Goal: Task Accomplishment & Management: Complete application form

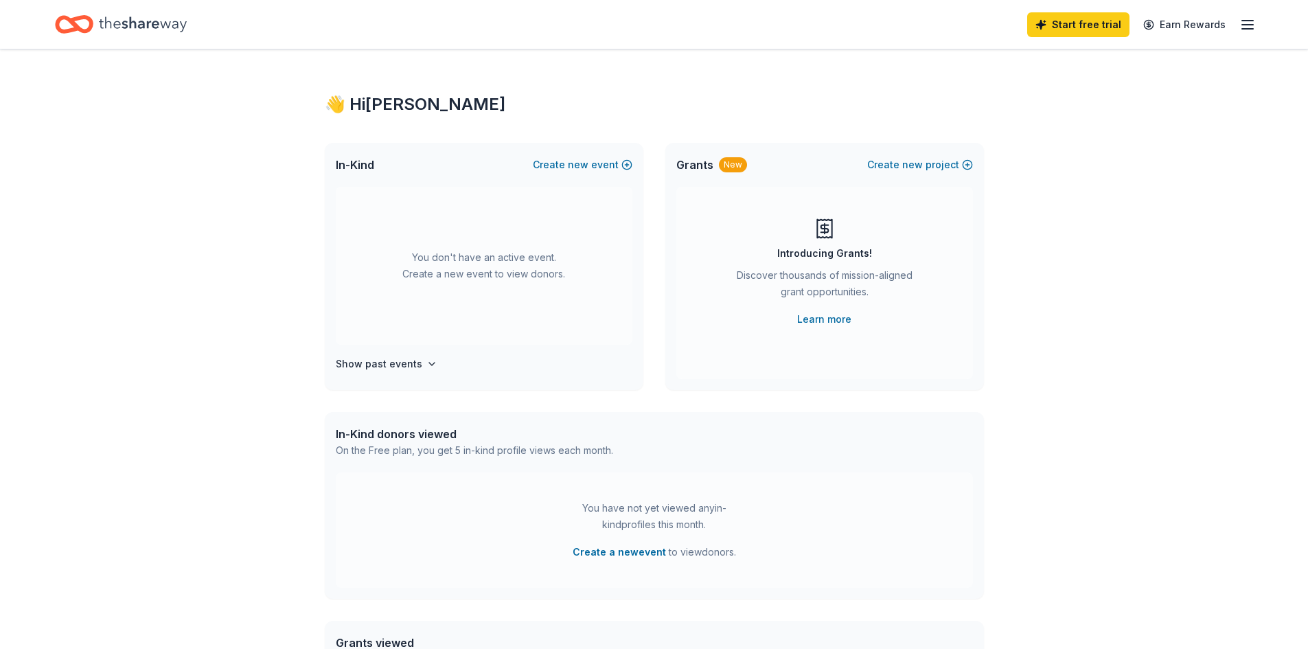
click at [1244, 25] on icon "button" at bounding box center [1248, 24] width 16 height 16
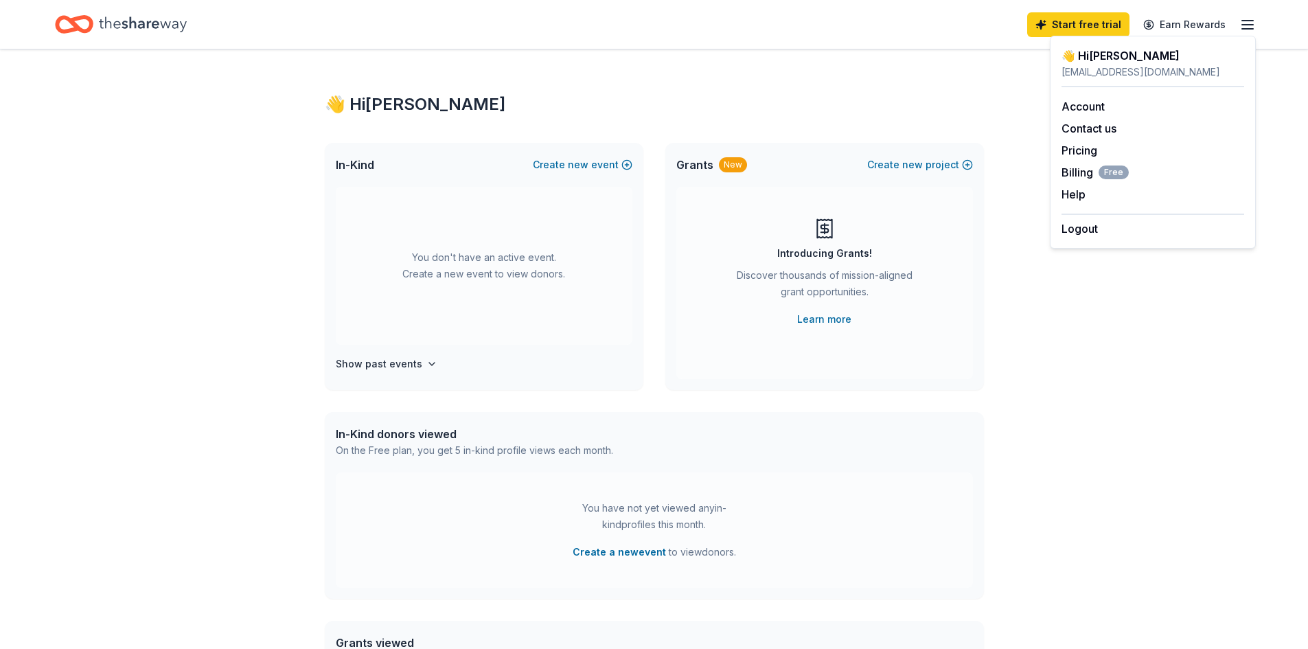
click at [1244, 25] on icon "button" at bounding box center [1248, 24] width 16 height 16
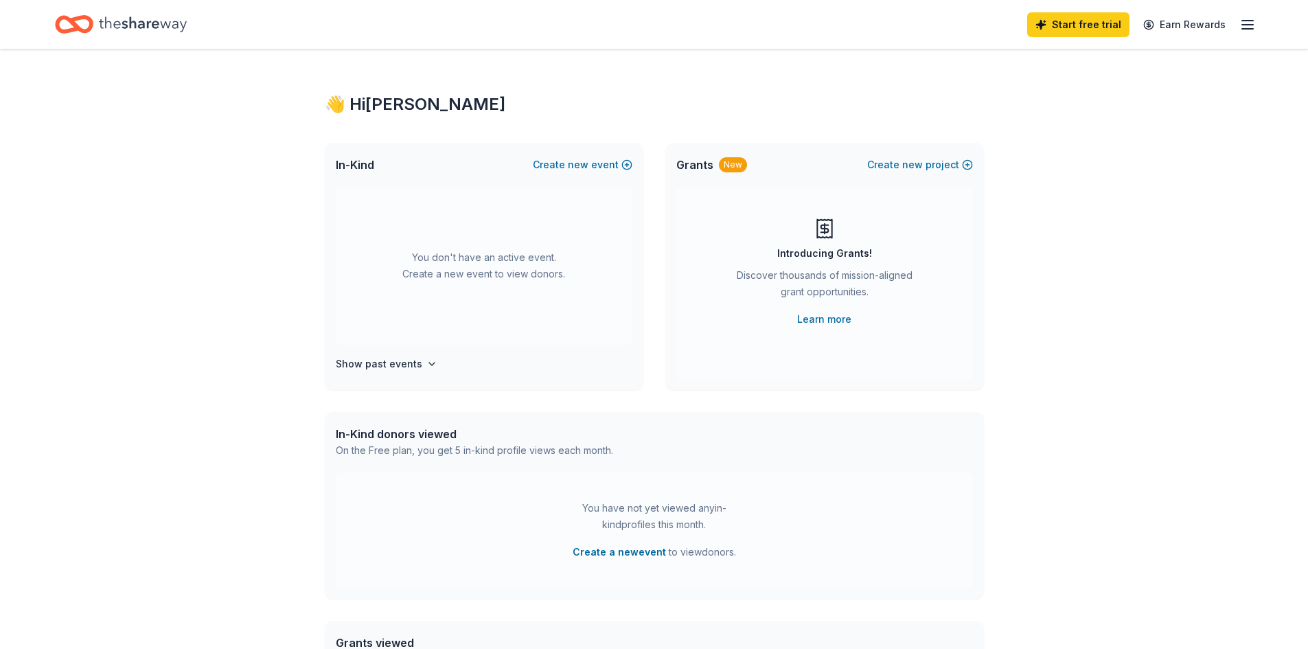
click at [1244, 25] on icon "button" at bounding box center [1248, 24] width 16 height 16
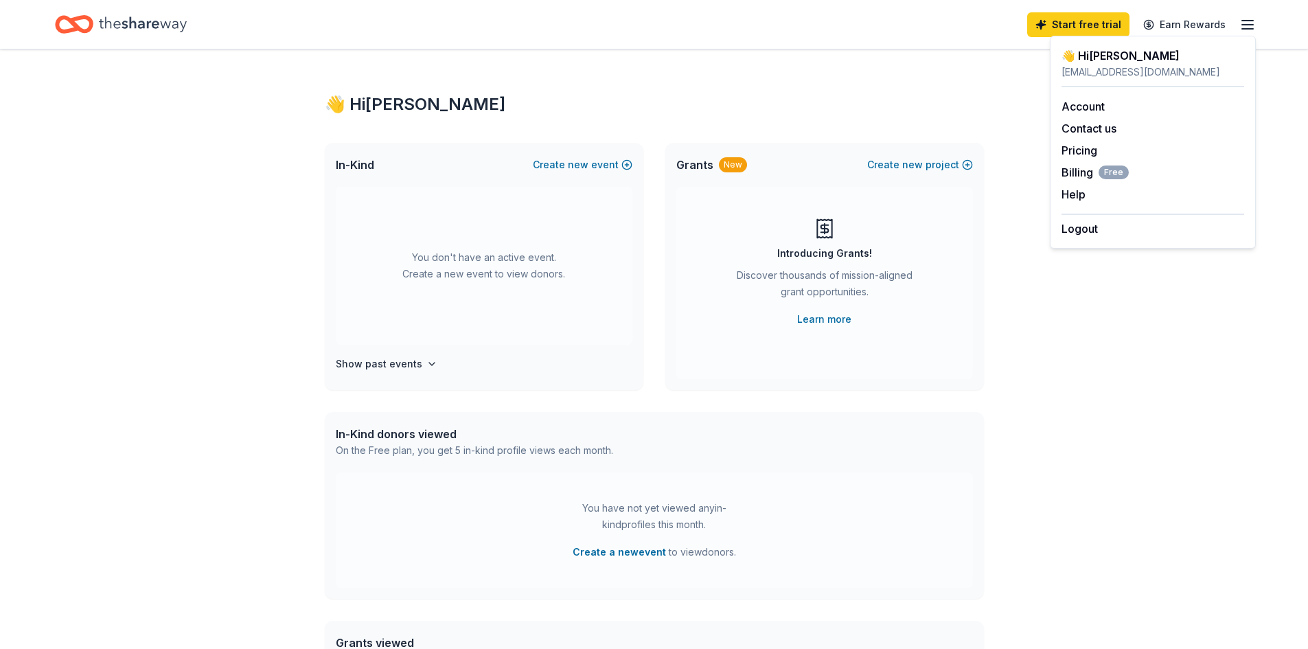
click at [1244, 25] on icon "button" at bounding box center [1248, 24] width 16 height 16
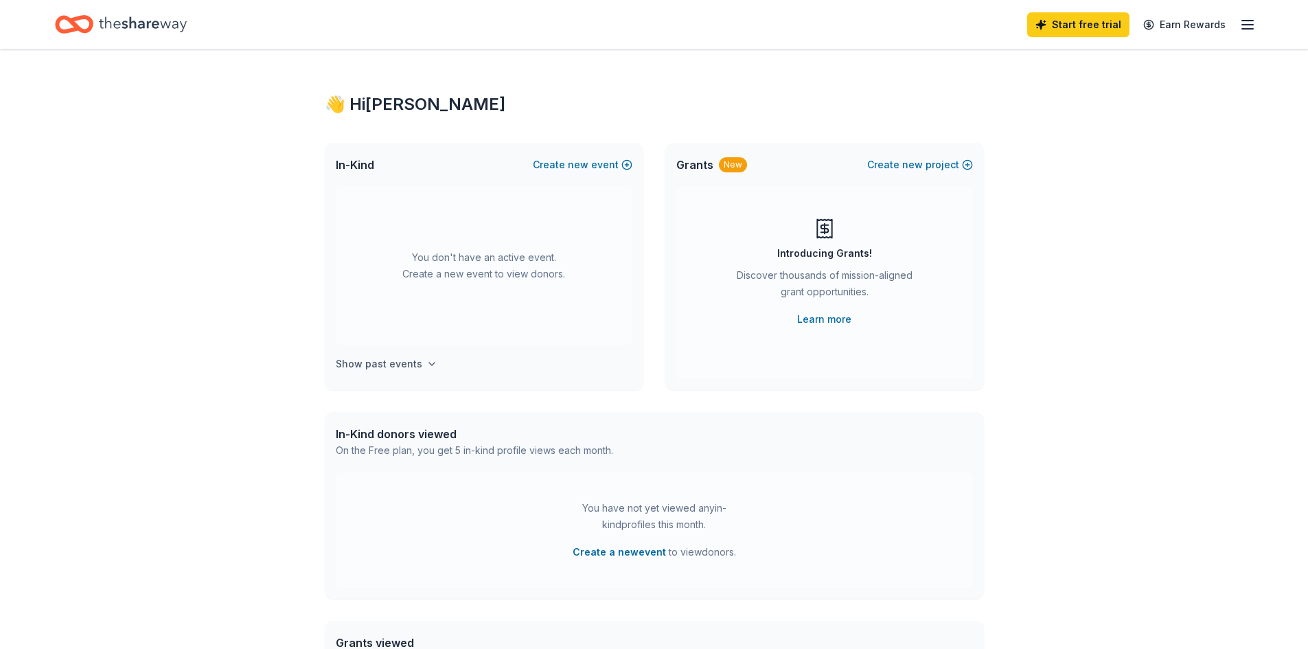
click at [413, 366] on h4 "Show past events" at bounding box center [379, 364] width 87 height 16
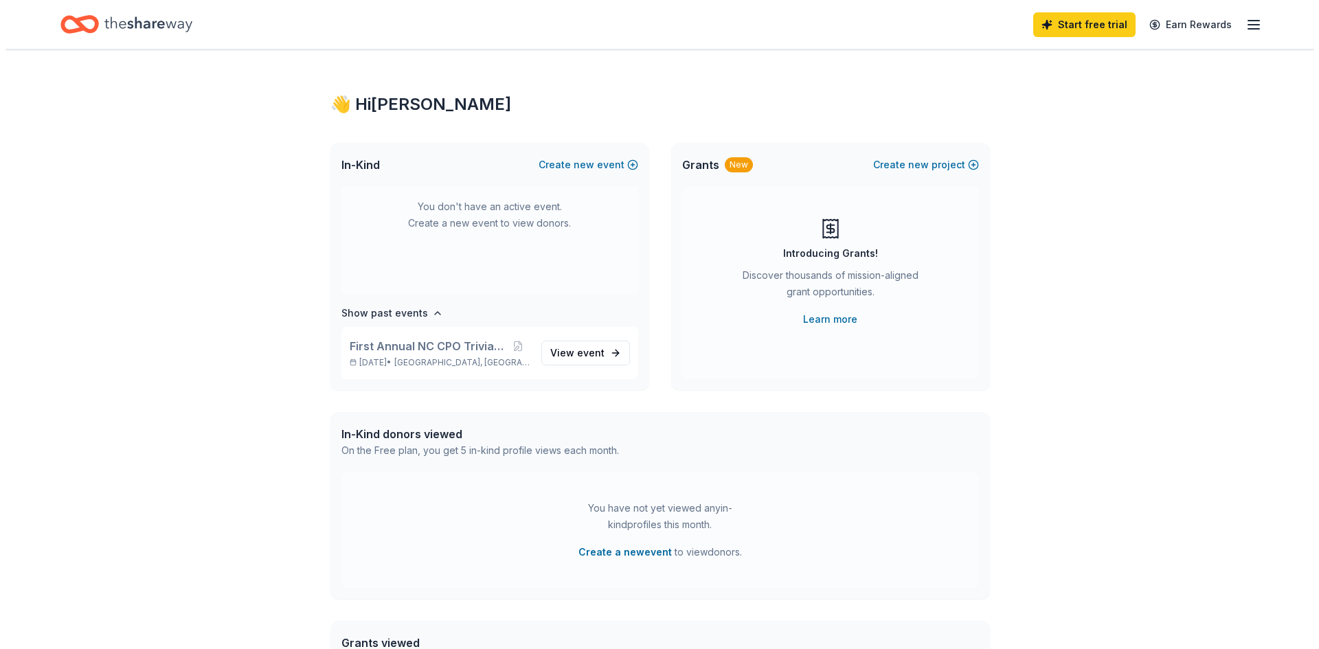
scroll to position [12, 0]
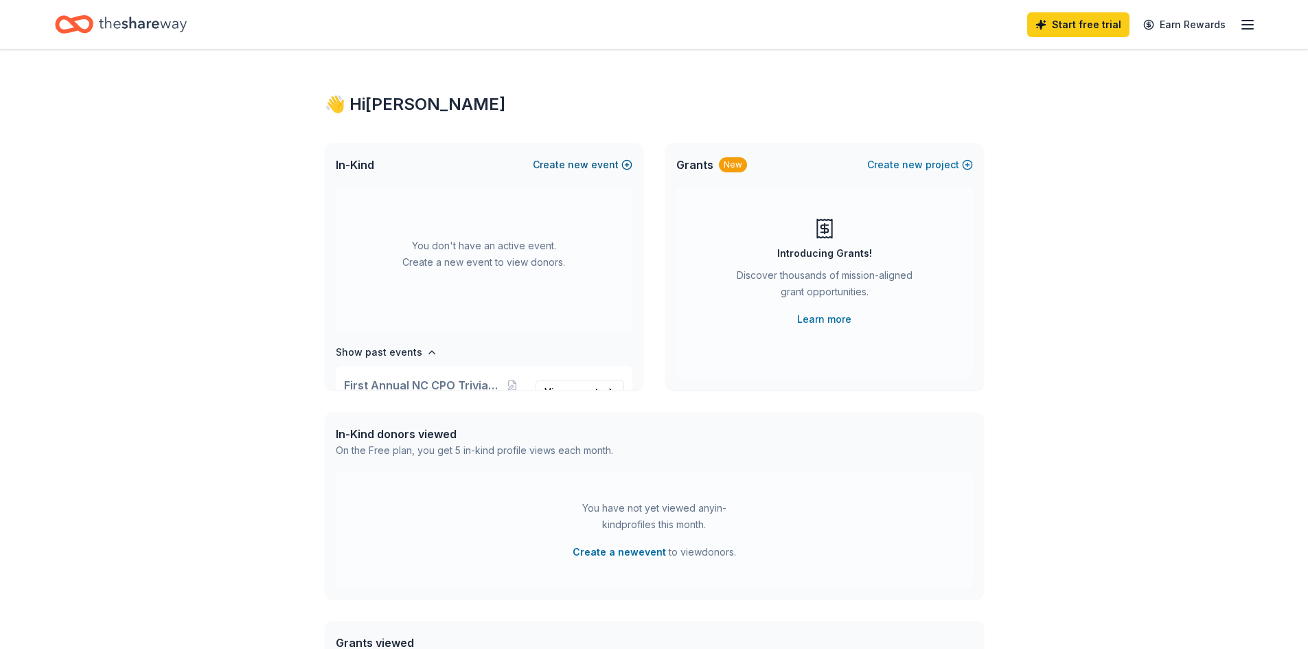
click at [604, 168] on button "Create new event" at bounding box center [583, 165] width 100 height 16
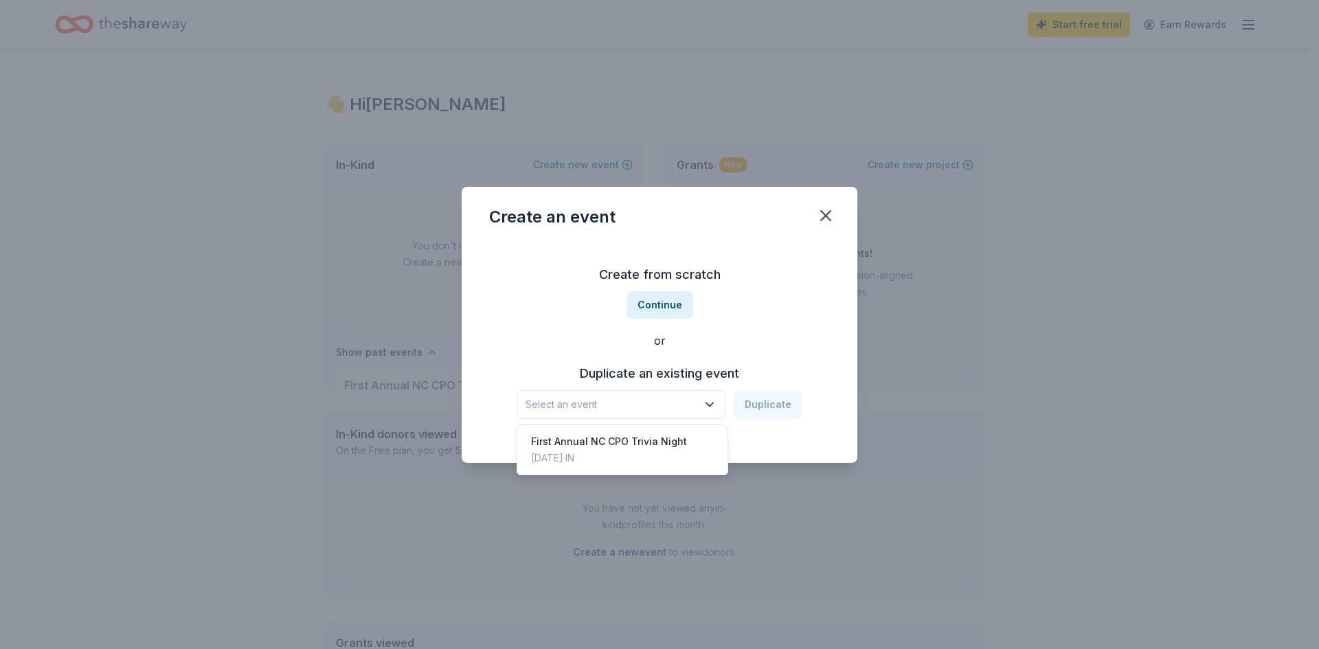
click at [645, 412] on span "Select an event" at bounding box center [611, 404] width 172 height 16
click at [639, 441] on div "First Annual NC CPO Trivia Night" at bounding box center [609, 441] width 156 height 16
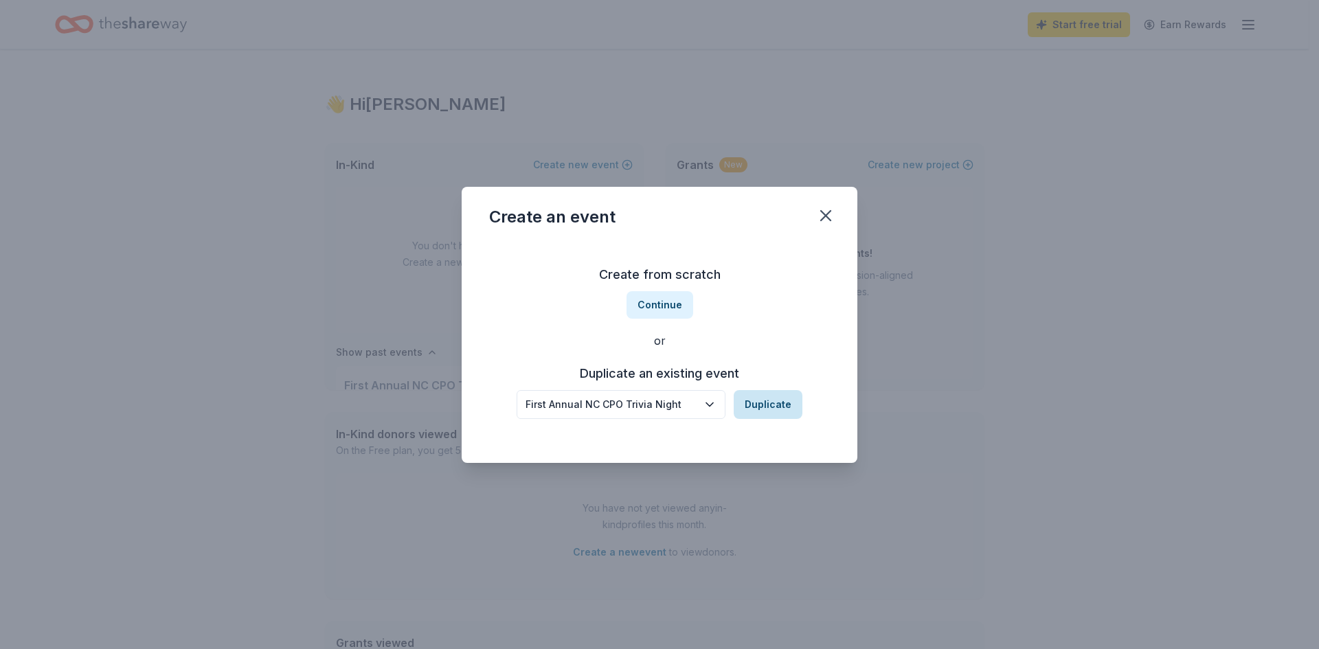
click at [760, 403] on button "Duplicate" at bounding box center [767, 404] width 69 height 29
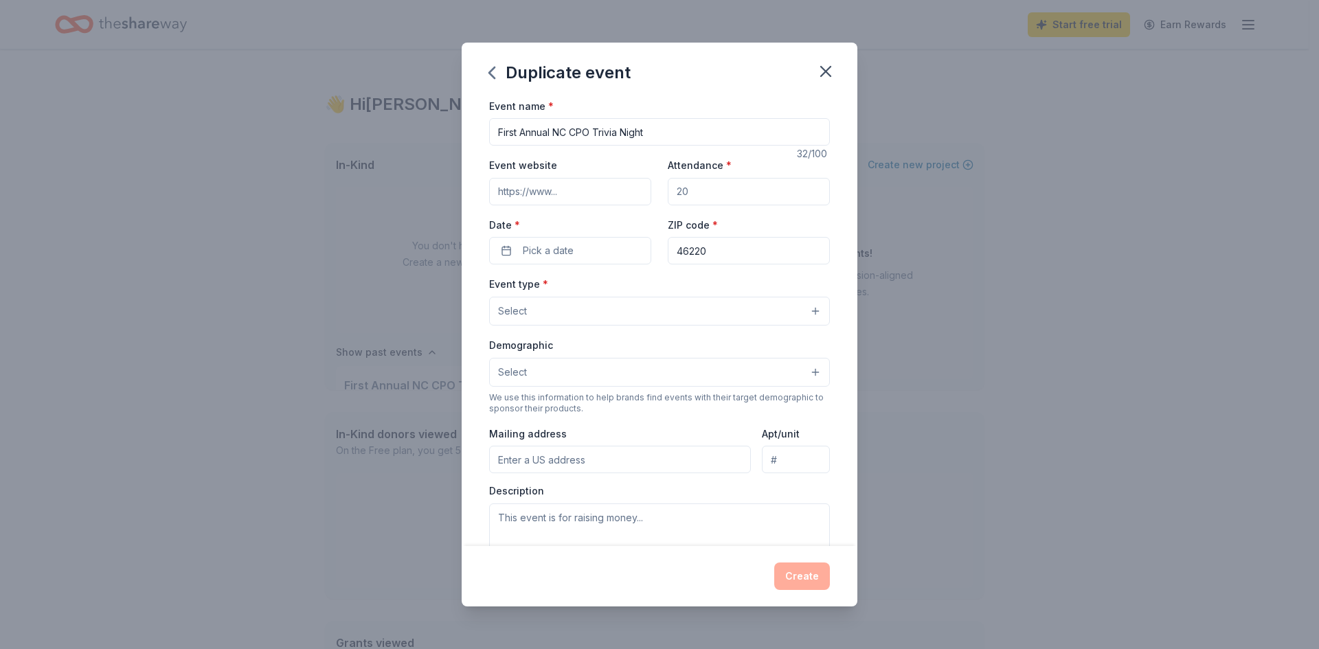
drag, startPoint x: 521, startPoint y: 129, endPoint x: 464, endPoint y: 129, distance: 56.3
click at [464, 129] on div "Event name * First Annual NC CPO Trivia Night 32 /100 Event website Attendance …" at bounding box center [660, 322] width 396 height 449
click at [682, 130] on input "2nd Annual NCHS CPO Trivia Night" at bounding box center [659, 131] width 341 height 27
type input "2nd Annual NCHS CPO Trivia Night & Silent Auction"
click at [578, 192] on input "Event website" at bounding box center [570, 191] width 162 height 27
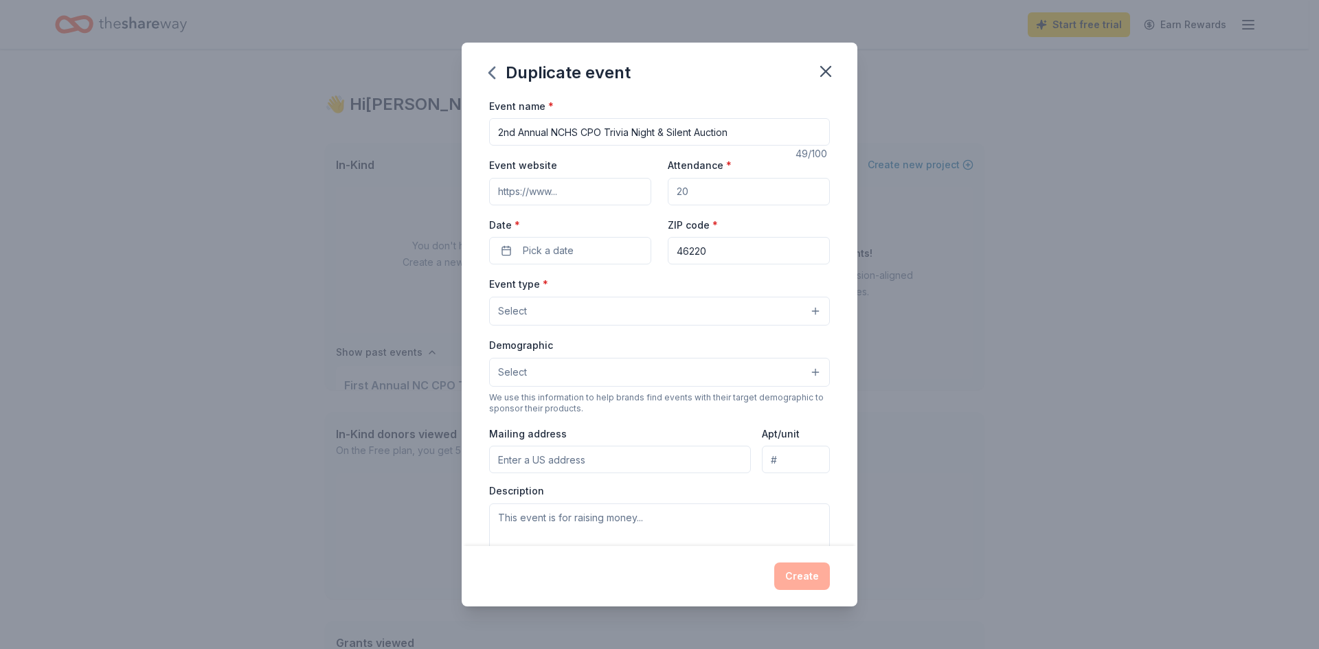
click at [1102, 291] on div "Duplicate event Event name * 2nd Annual NCHS CPO Trivia Night & Silent Auction …" at bounding box center [659, 324] width 1319 height 649
click at [698, 201] on input "Attendance *" at bounding box center [749, 191] width 162 height 27
type input "200"
click at [588, 256] on button "Pick a date" at bounding box center [570, 250] width 162 height 27
click at [646, 288] on button "Go to next month" at bounding box center [641, 286] width 19 height 19
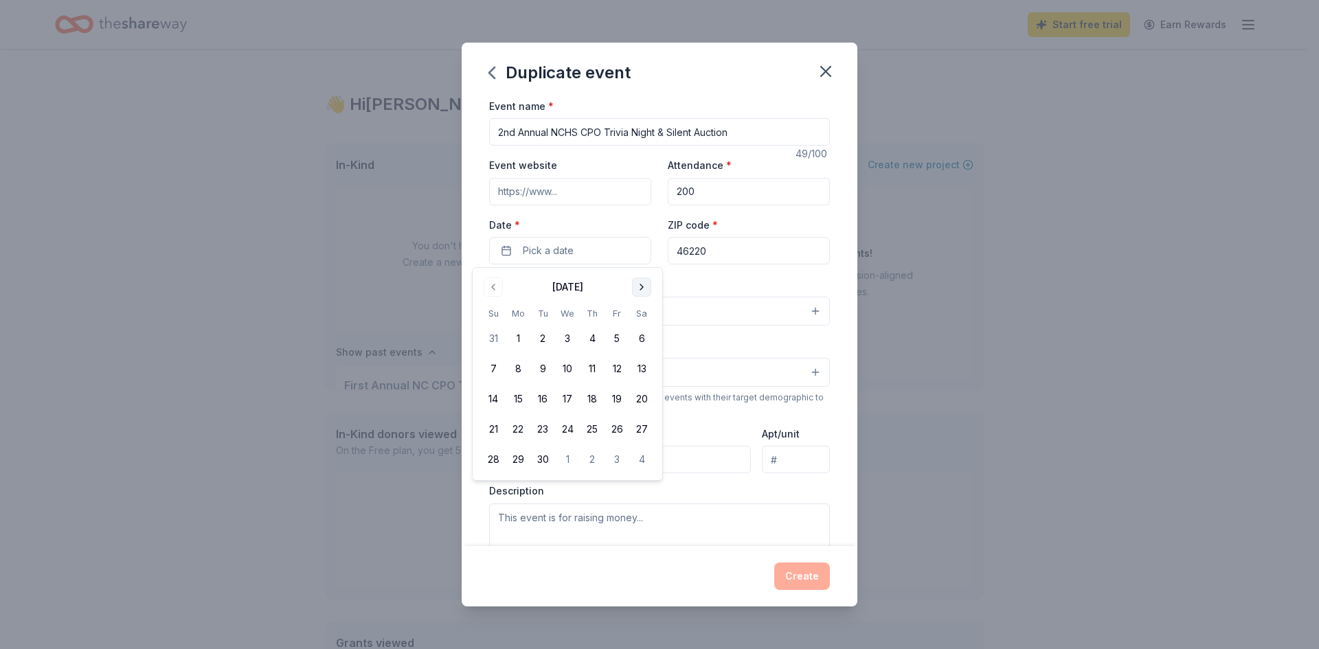
click at [646, 288] on button "Go to next month" at bounding box center [641, 286] width 19 height 19
click at [591, 396] on button "16" at bounding box center [592, 399] width 25 height 25
click at [720, 247] on input "46220" at bounding box center [749, 250] width 162 height 27
click at [583, 312] on button "Select" at bounding box center [659, 311] width 341 height 29
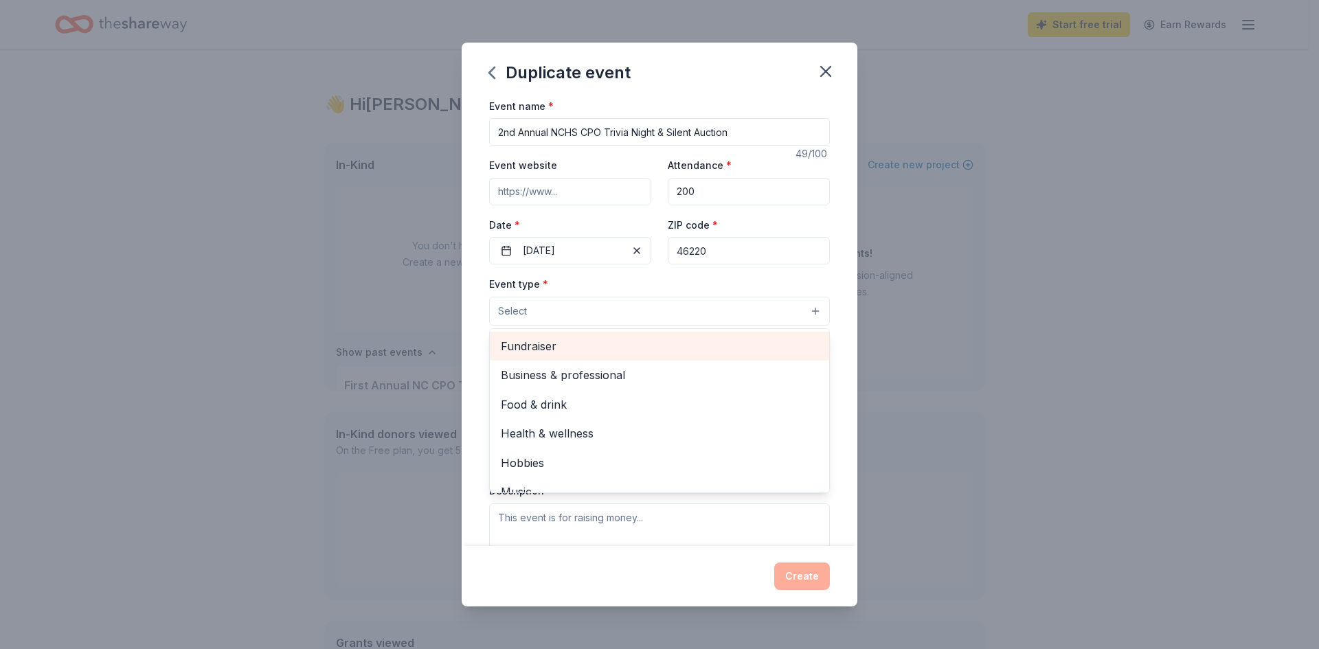
click at [573, 345] on span "Fundraiser" at bounding box center [659, 346] width 317 height 18
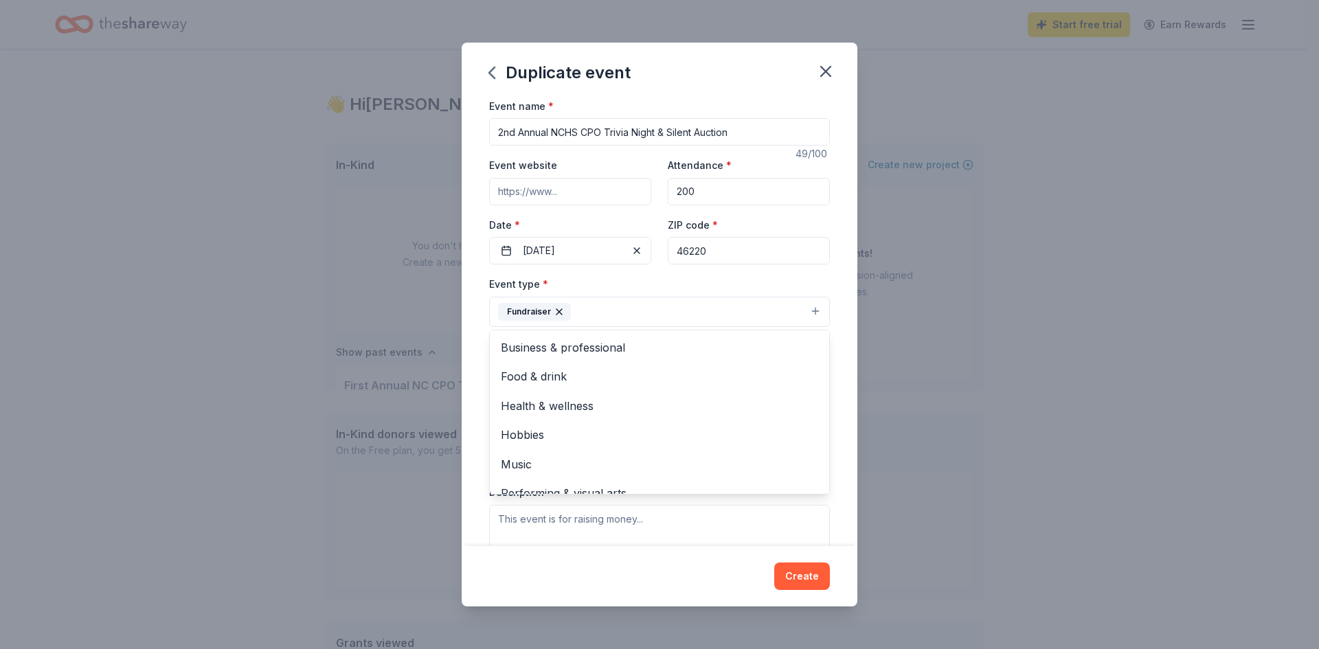
scroll to position [16, 0]
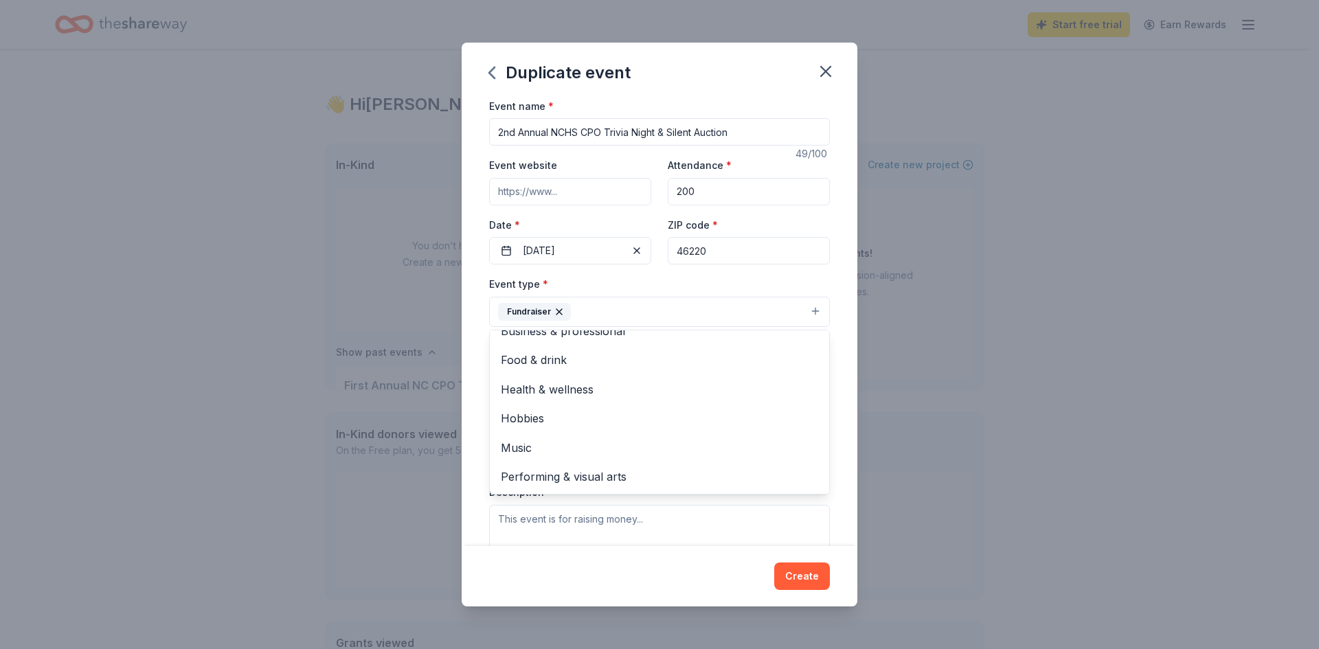
click at [1001, 407] on div "Duplicate event Event name * 2nd Annual NCHS CPO Trivia Night & Silent Auction …" at bounding box center [659, 324] width 1319 height 649
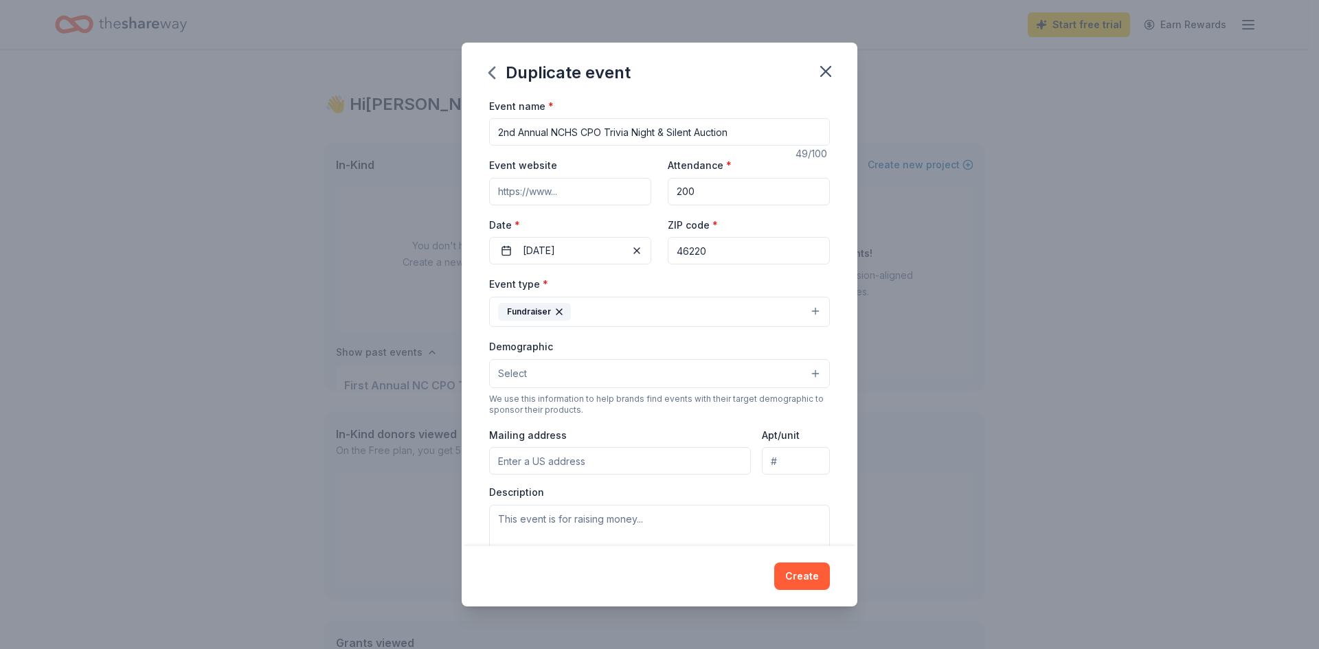
click at [698, 369] on button "Select" at bounding box center [659, 373] width 341 height 29
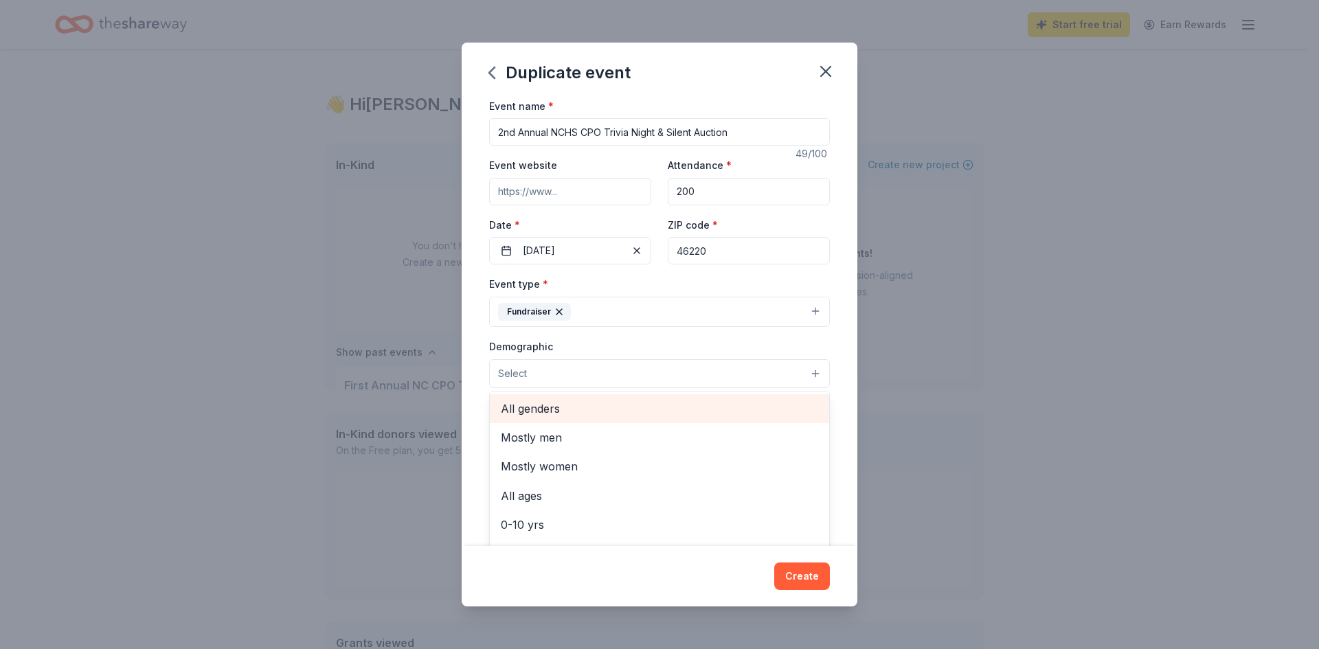
click at [616, 415] on span "All genders" at bounding box center [659, 409] width 317 height 18
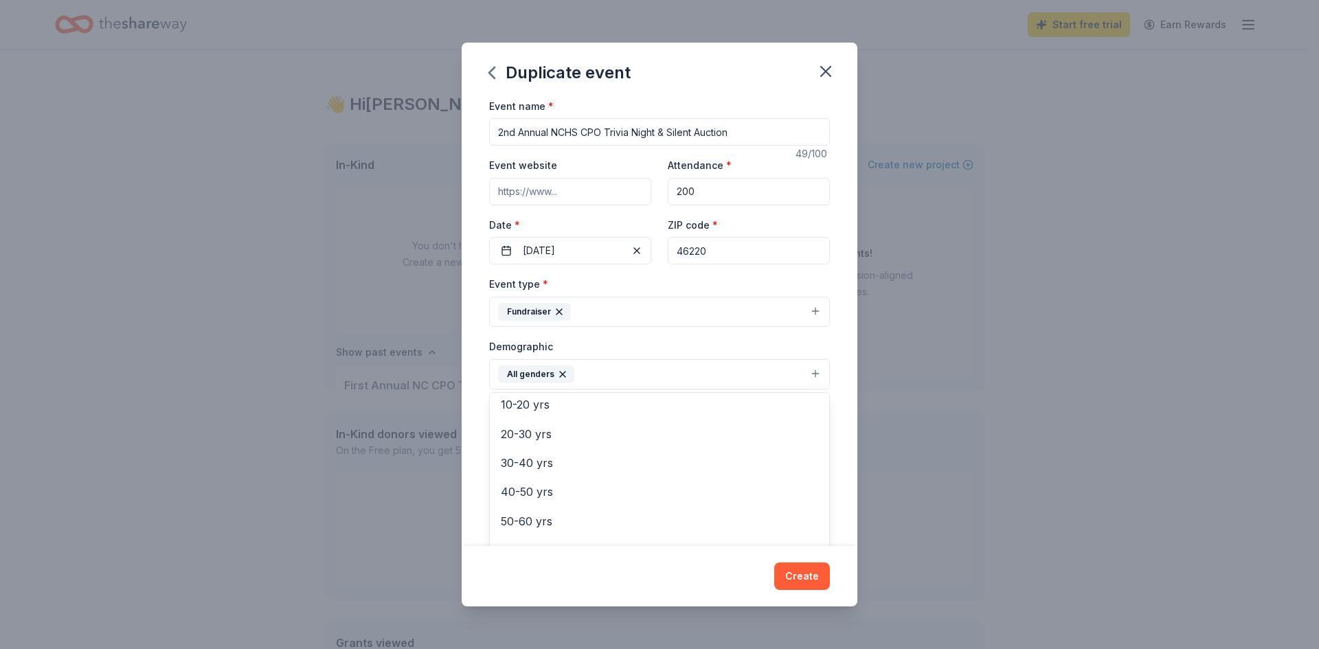
scroll to position [135, 0]
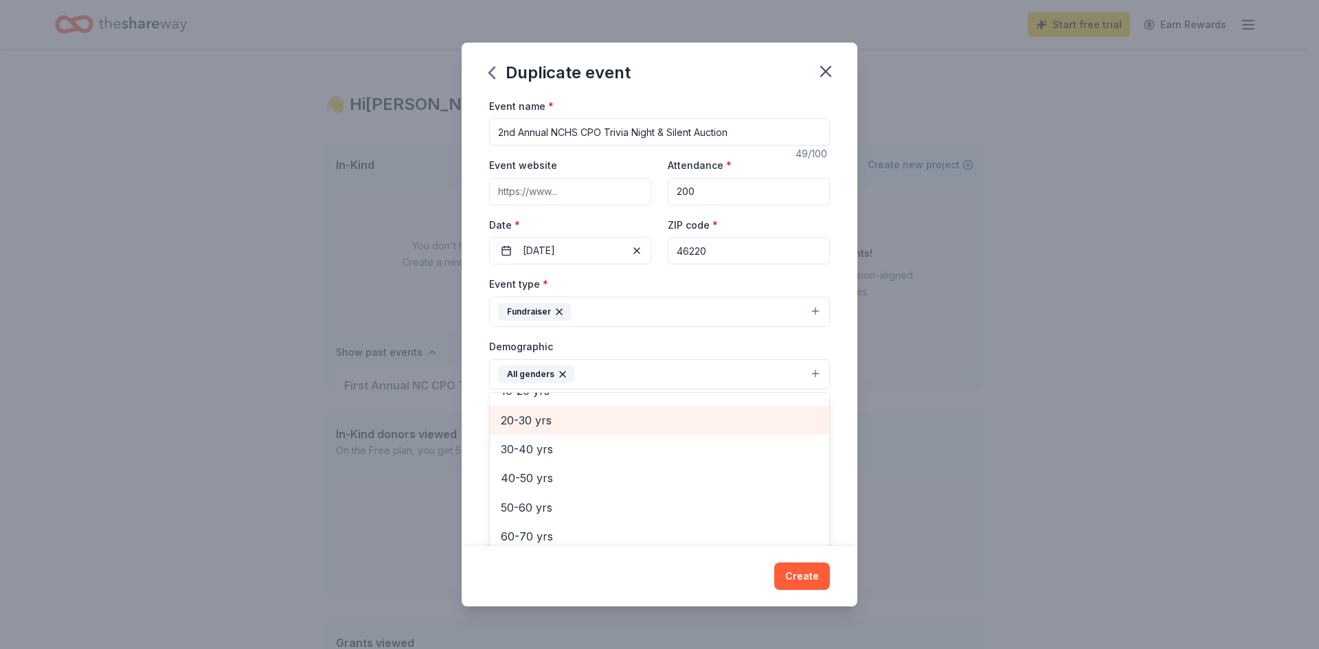
click at [537, 423] on span "20-30 yrs" at bounding box center [659, 420] width 317 height 18
click at [543, 421] on span "30-40 yrs" at bounding box center [659, 420] width 317 height 18
click at [542, 424] on span "40-50 yrs" at bounding box center [659, 422] width 317 height 18
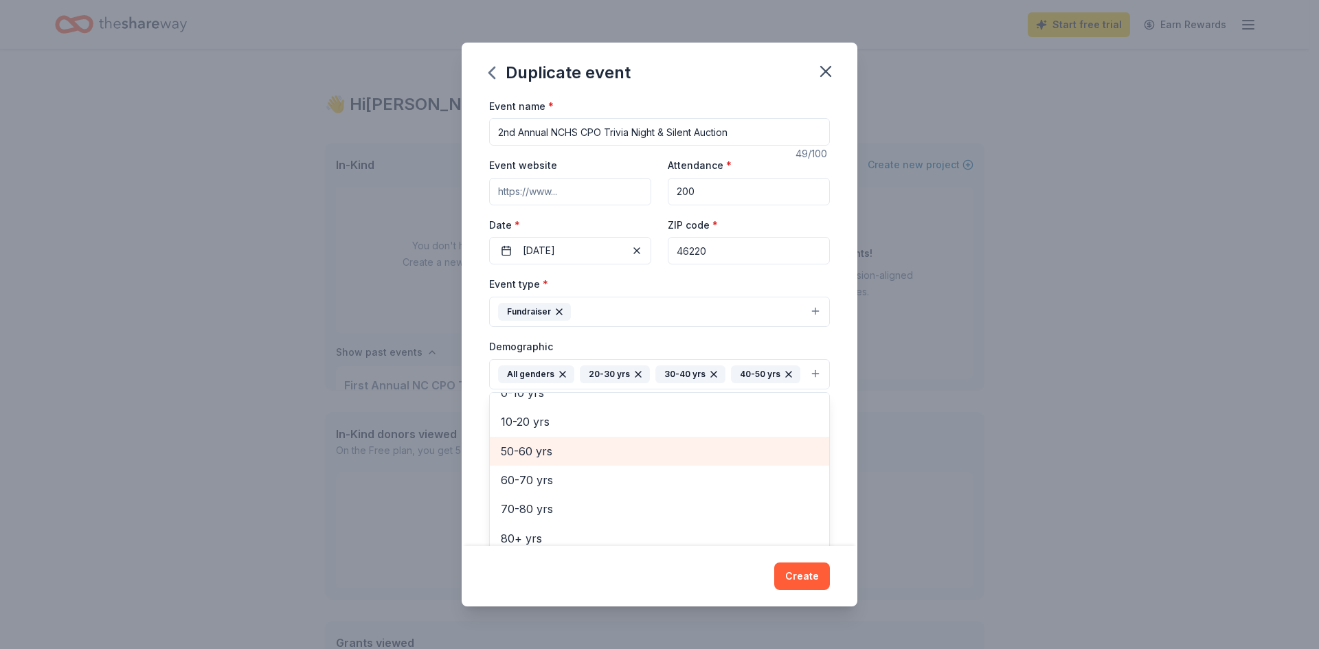
click at [547, 460] on span "50-60 yrs" at bounding box center [659, 451] width 317 height 18
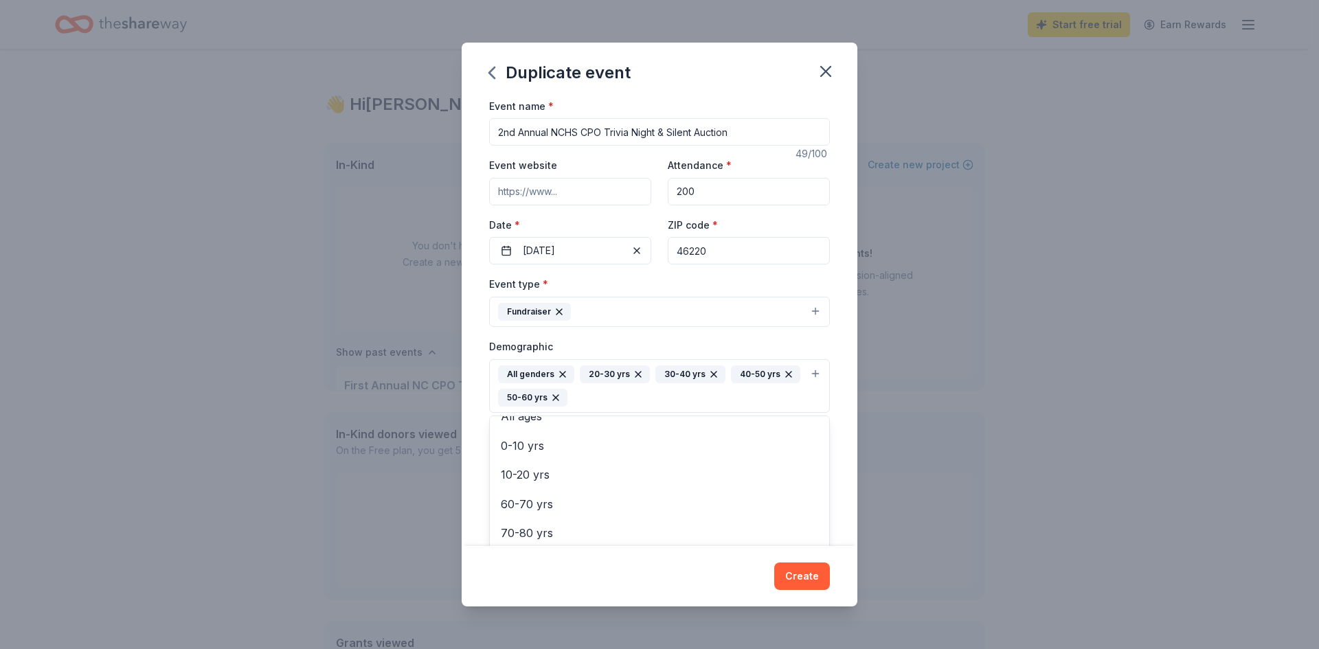
click at [935, 498] on div "Duplicate event Event name * 2nd Annual NCHS CPO Trivia Night & Silent Auction …" at bounding box center [659, 324] width 1319 height 649
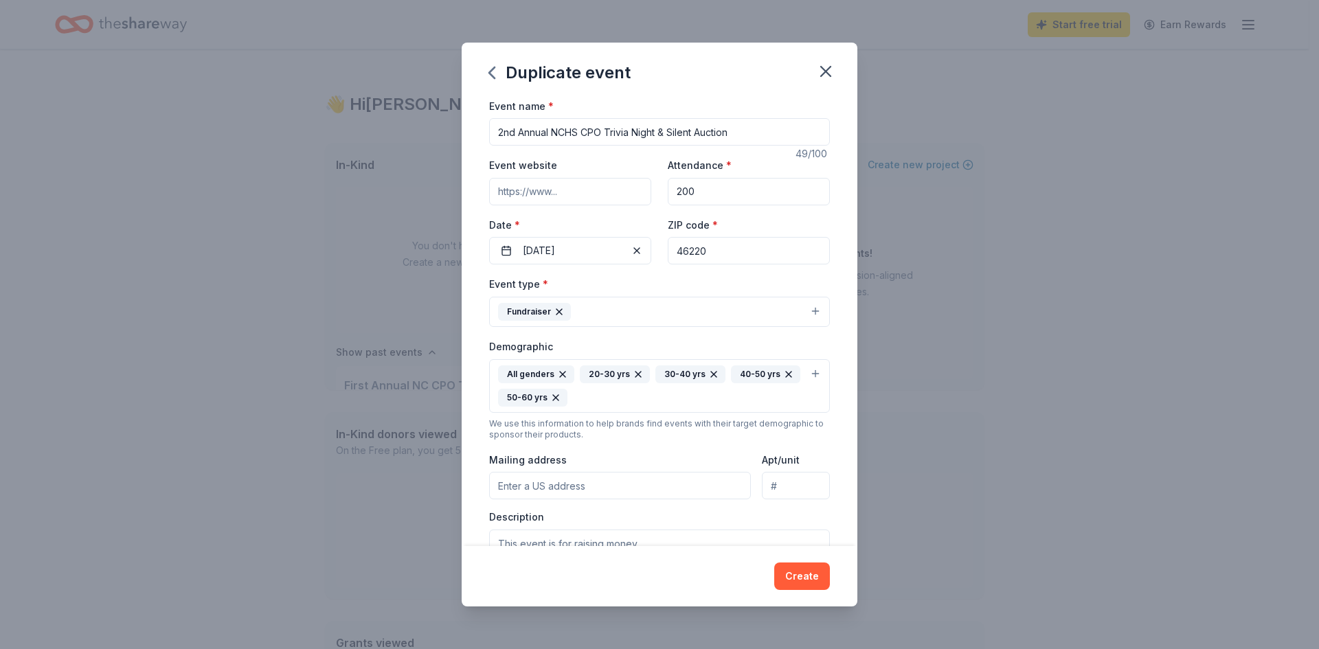
click at [646, 489] on input "Mailing address" at bounding box center [620, 485] width 262 height 27
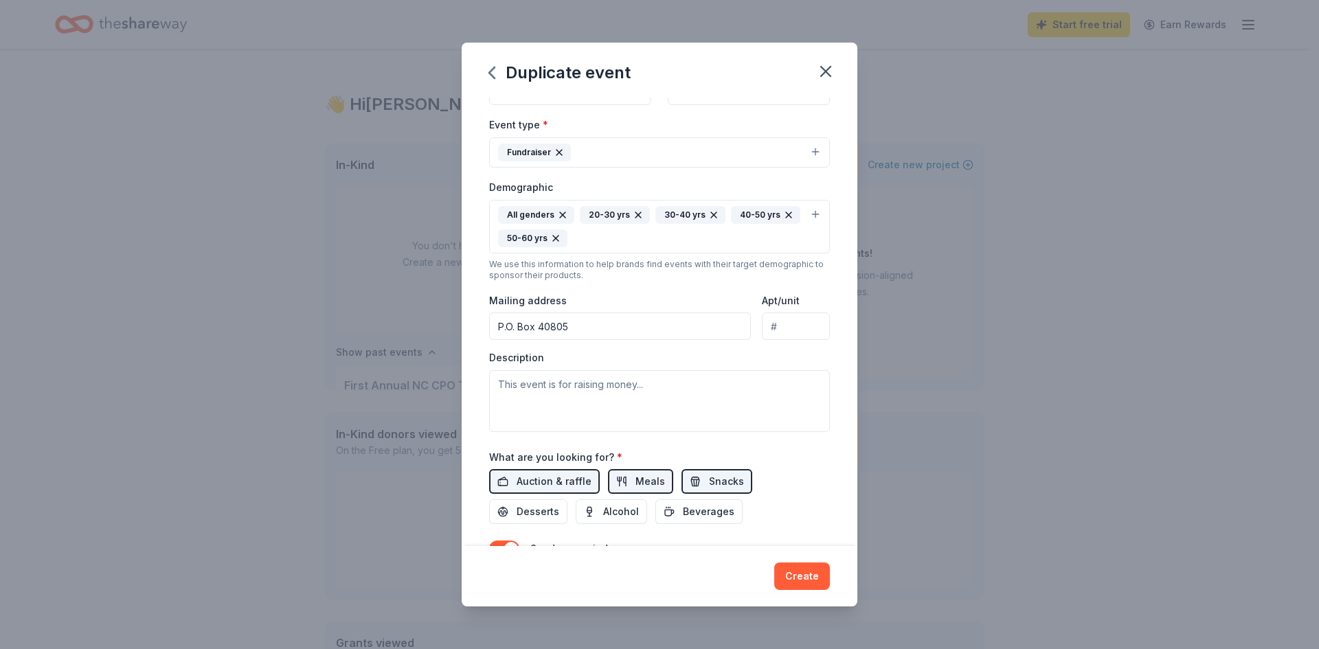
scroll to position [179, 0]
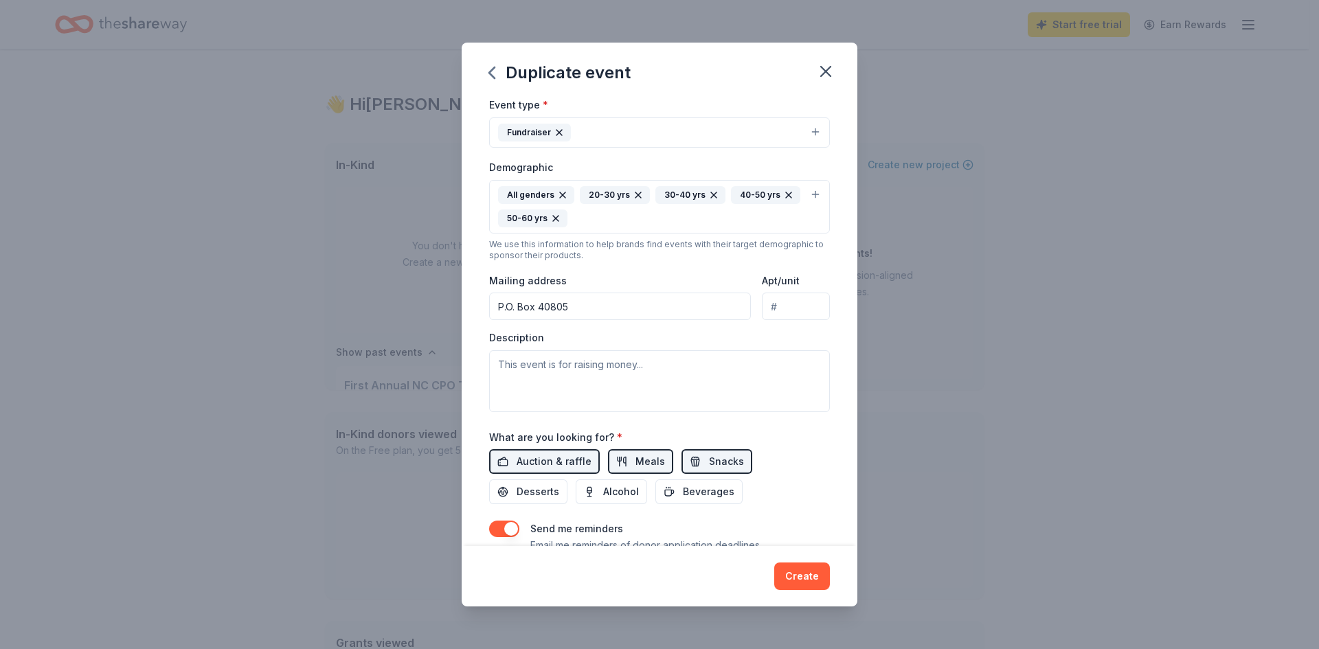
click at [583, 305] on input "P.O. Box 40805" at bounding box center [620, 306] width 262 height 27
type input "P.O. Box 40805, Indianapolis, IN 46240"
click at [546, 362] on textarea at bounding box center [659, 381] width 341 height 62
paste textarea "The 2025 North Central Choirs Trivia Night and Silent Auction is a fundraising …"
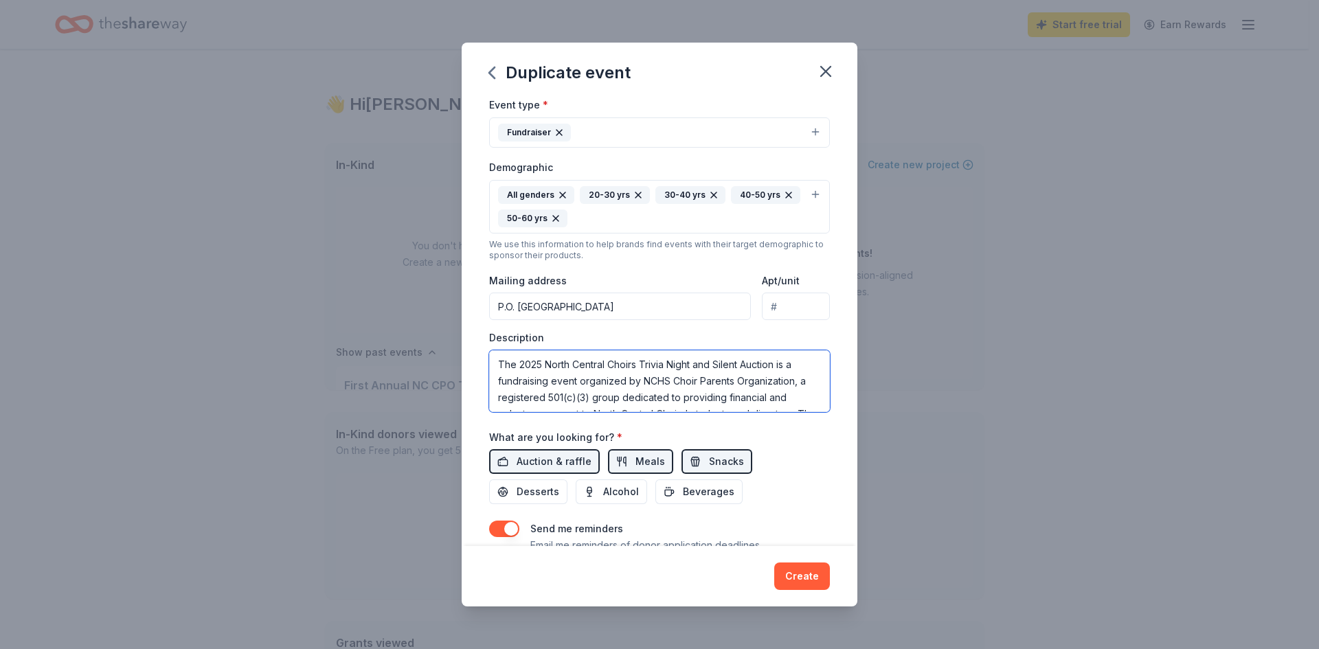
scroll to position [107, 0]
type textarea "The 2025 North Central Choirs Trivia Night and Silent Auction is a fundraising …"
click at [643, 467] on span "Meals" at bounding box center [650, 461] width 30 height 16
click at [728, 465] on span "Snacks" at bounding box center [726, 461] width 35 height 16
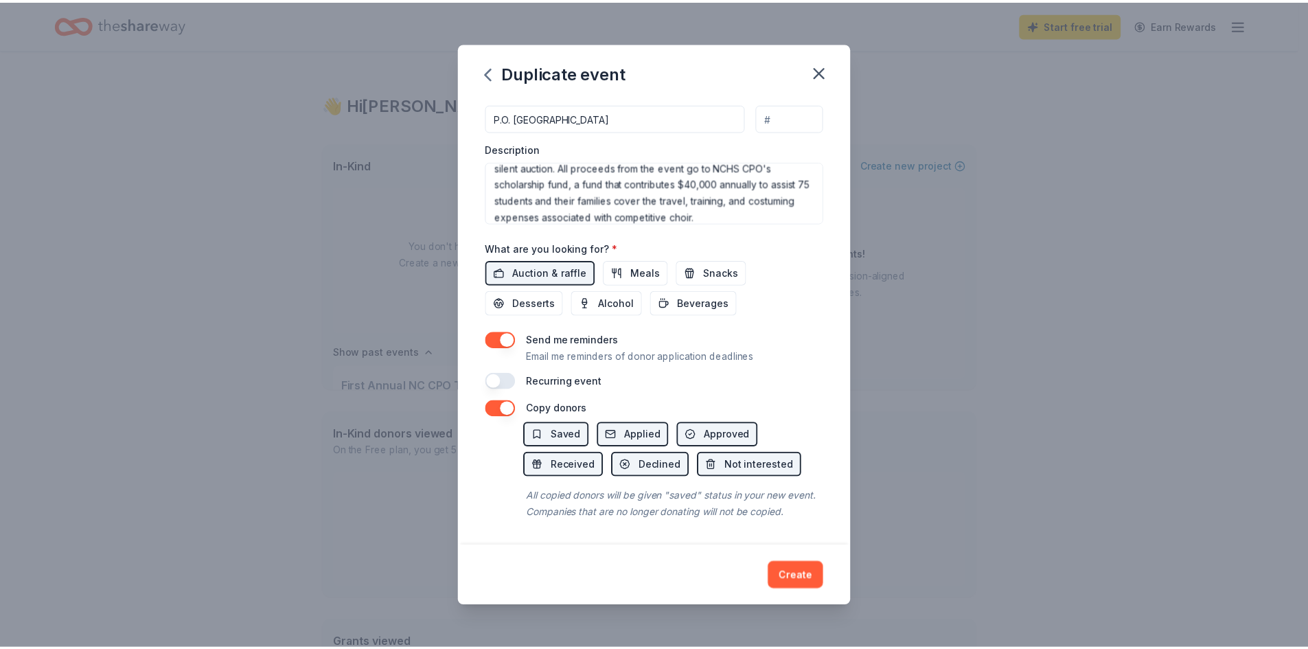
scroll to position [385, 0]
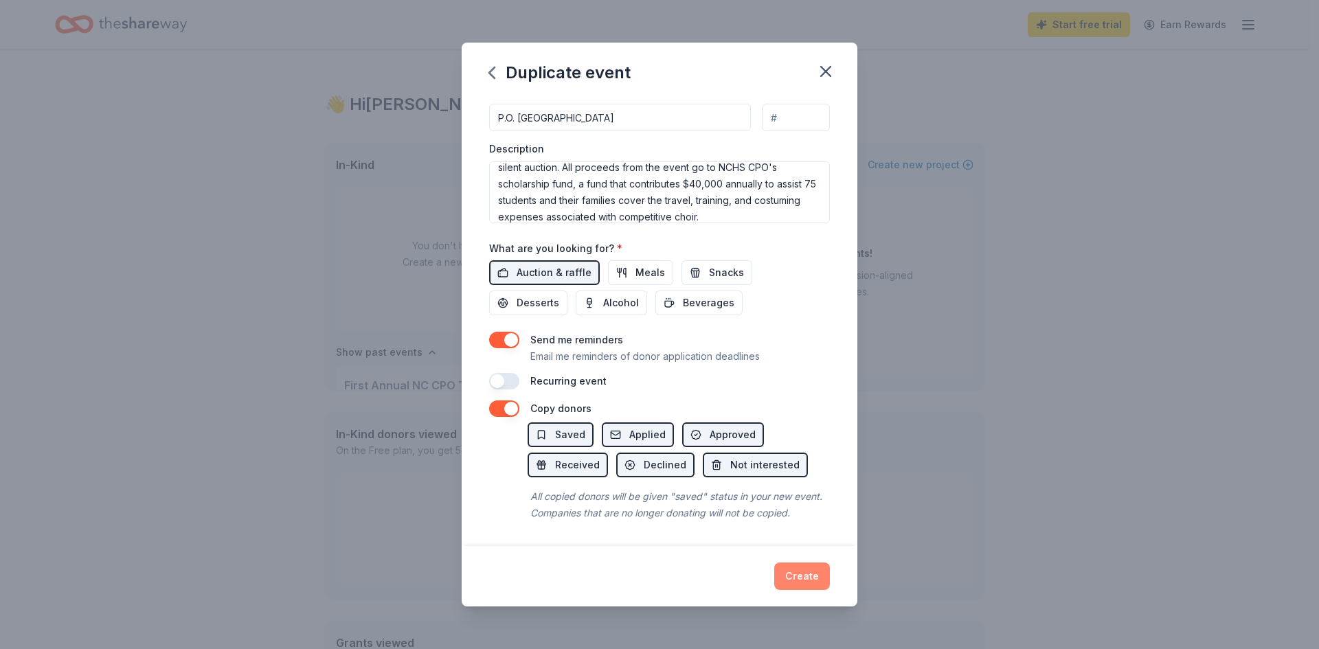
click at [804, 577] on button "Create" at bounding box center [802, 575] width 56 height 27
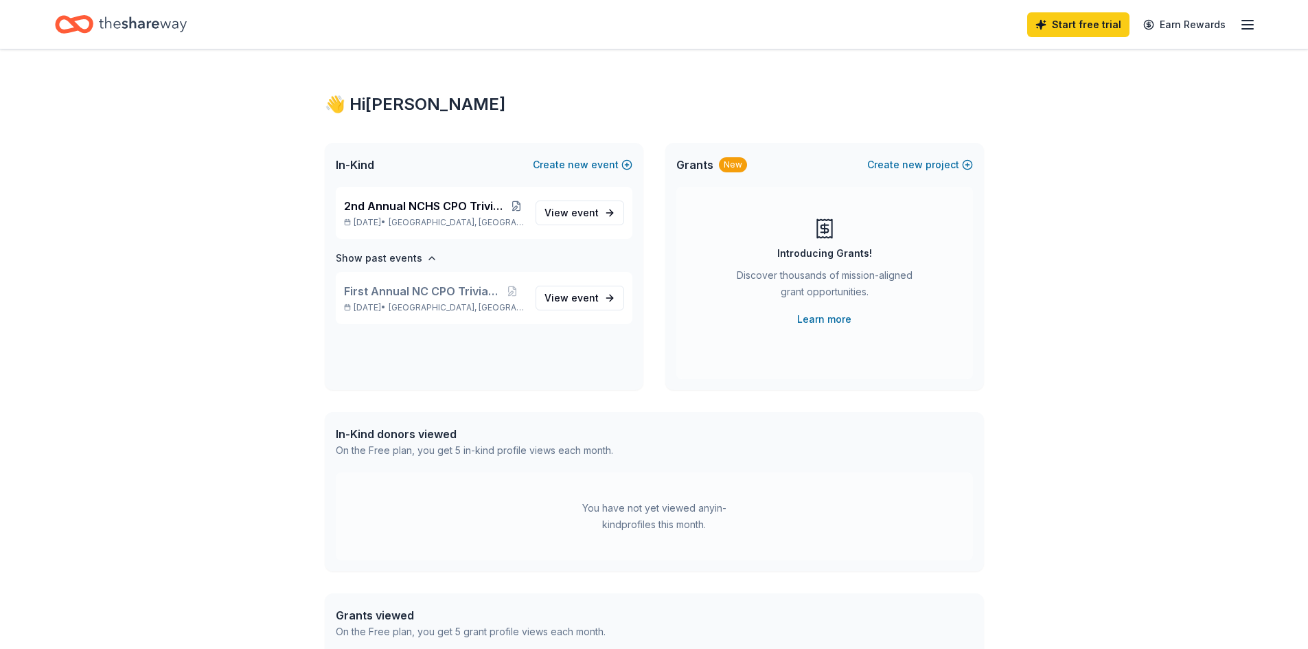
scroll to position [0, 0]
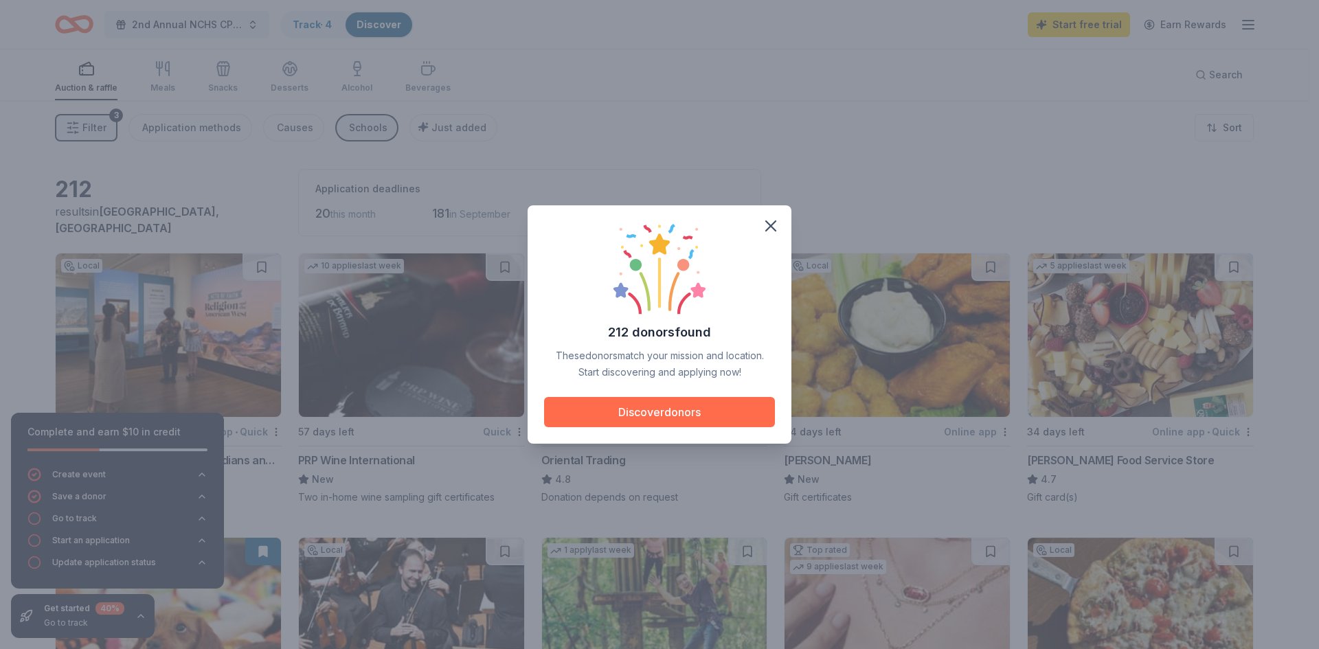
click at [689, 413] on button "Discover donors" at bounding box center [659, 412] width 231 height 30
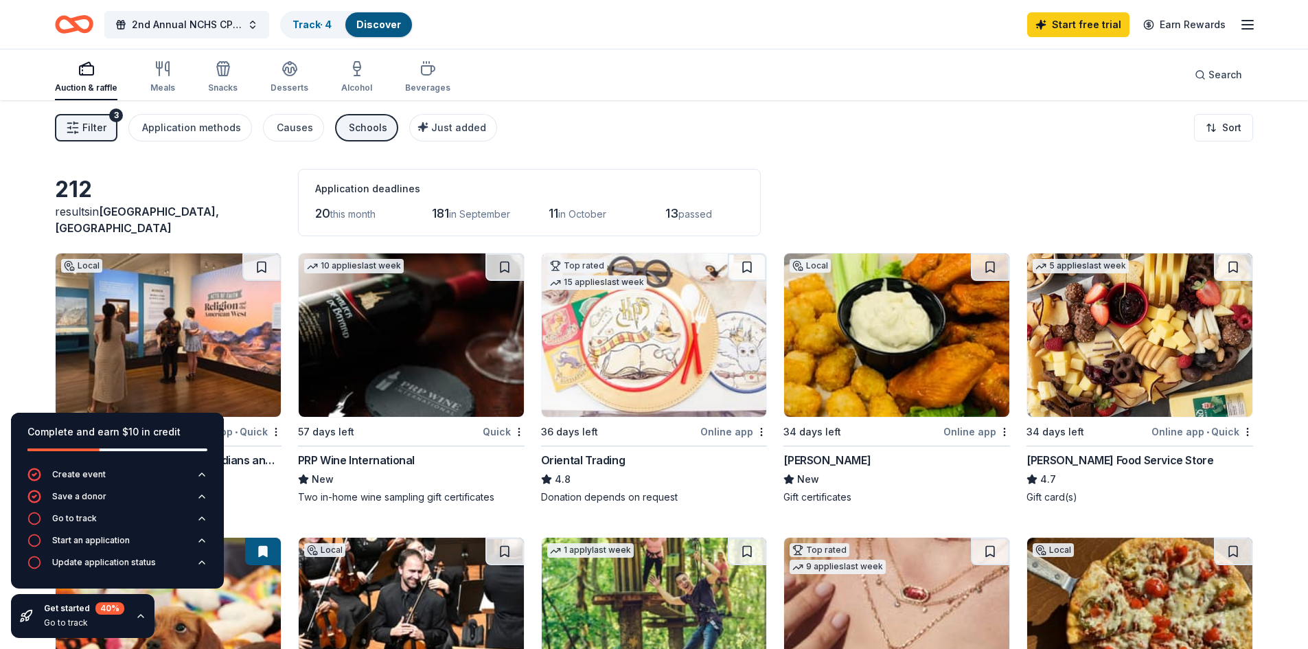
click at [762, 139] on div "Filter 3 Application methods Causes Schools Just added Sort" at bounding box center [654, 127] width 1308 height 55
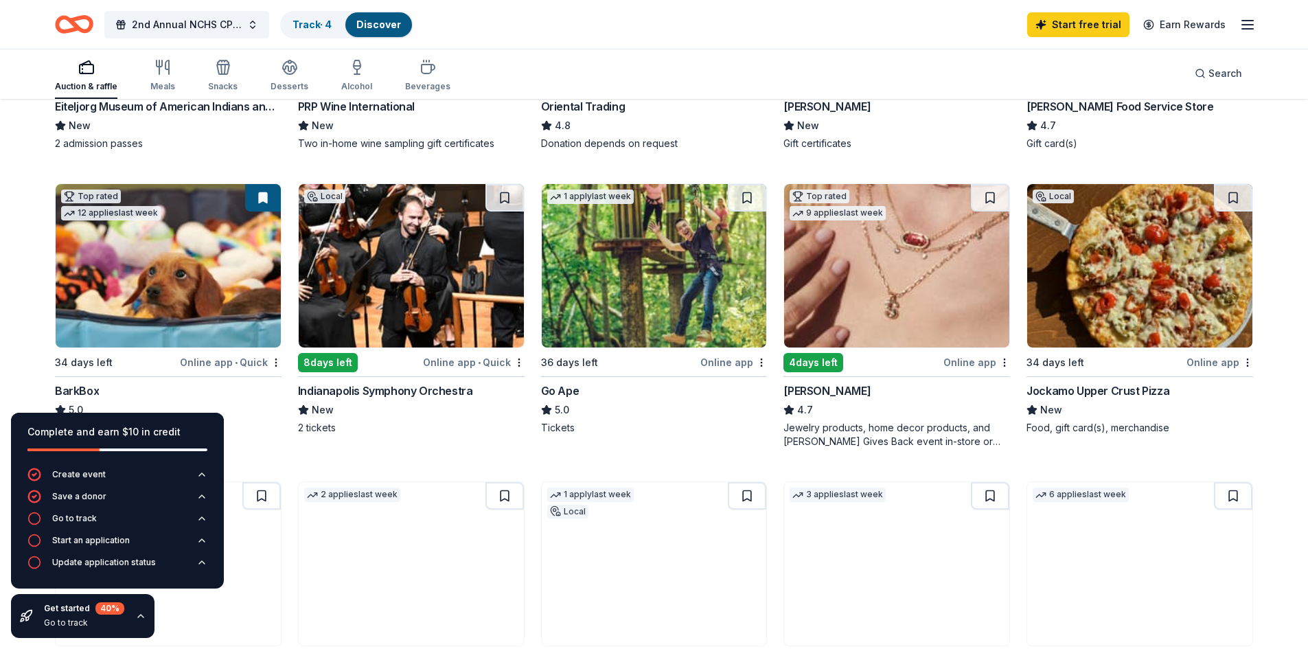
scroll to position [375, 0]
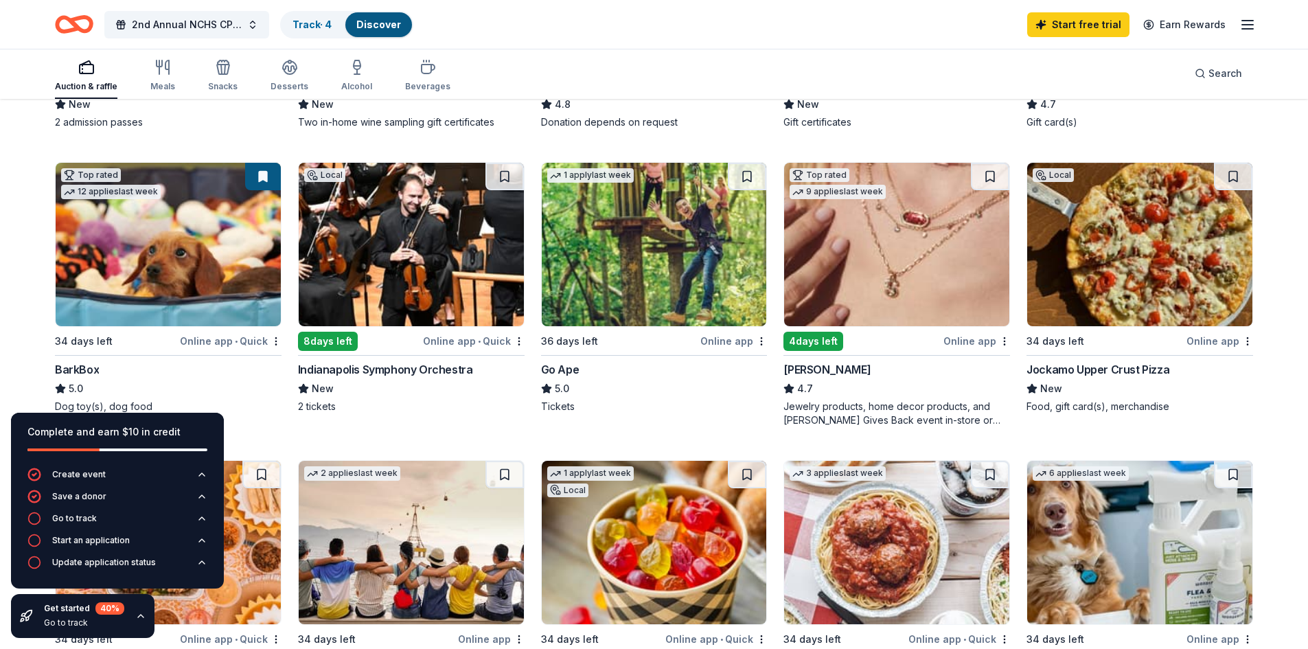
click at [986, 343] on div "Online app" at bounding box center [977, 340] width 67 height 17
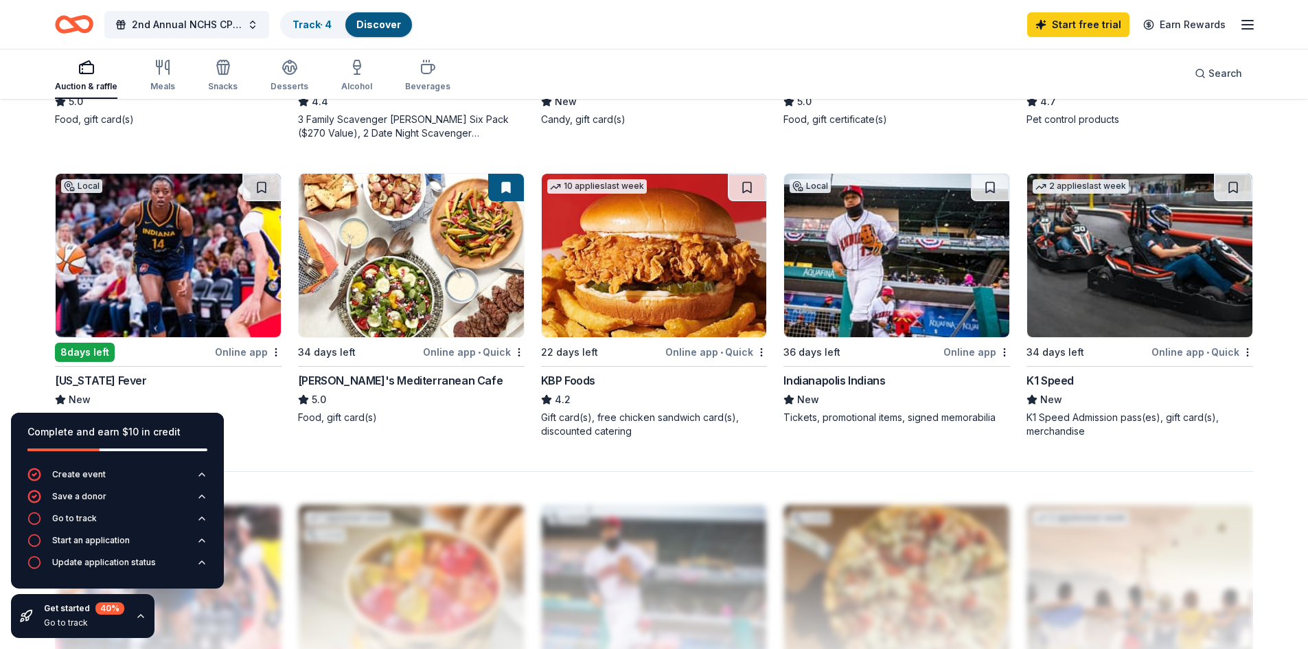
scroll to position [1014, 0]
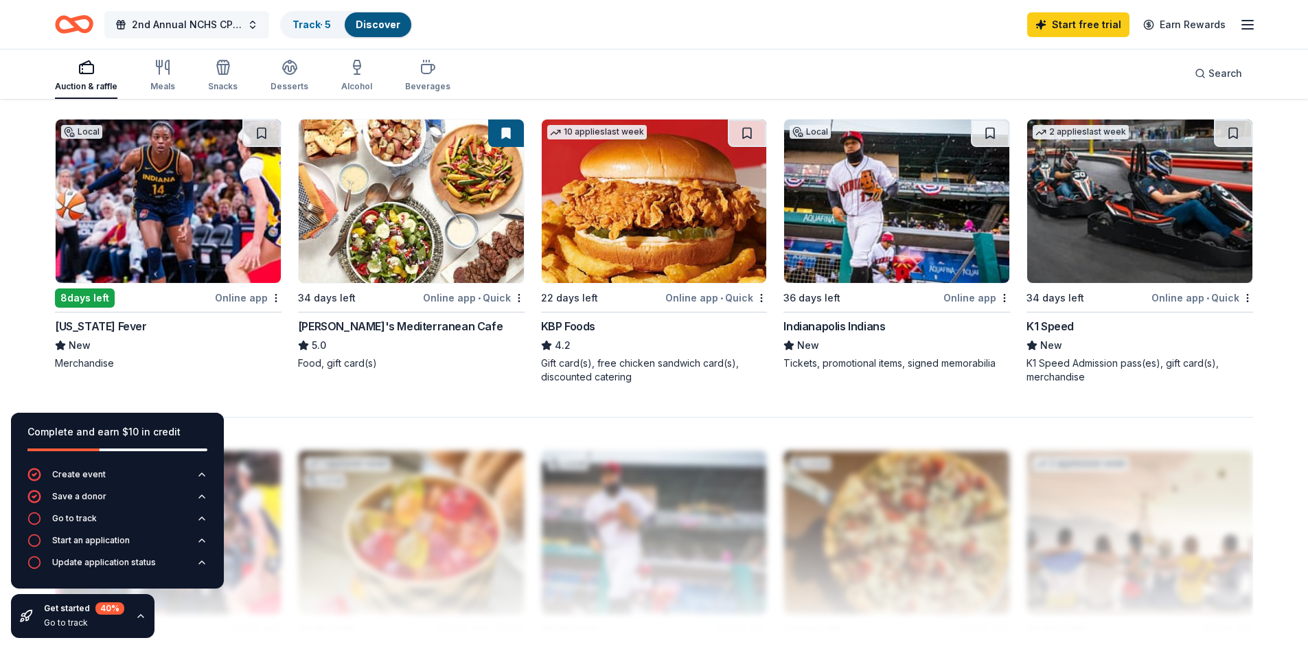
click at [204, 25] on span "2nd Annual NCHS CPO Trivia Night & Silent Auction" at bounding box center [187, 24] width 110 height 16
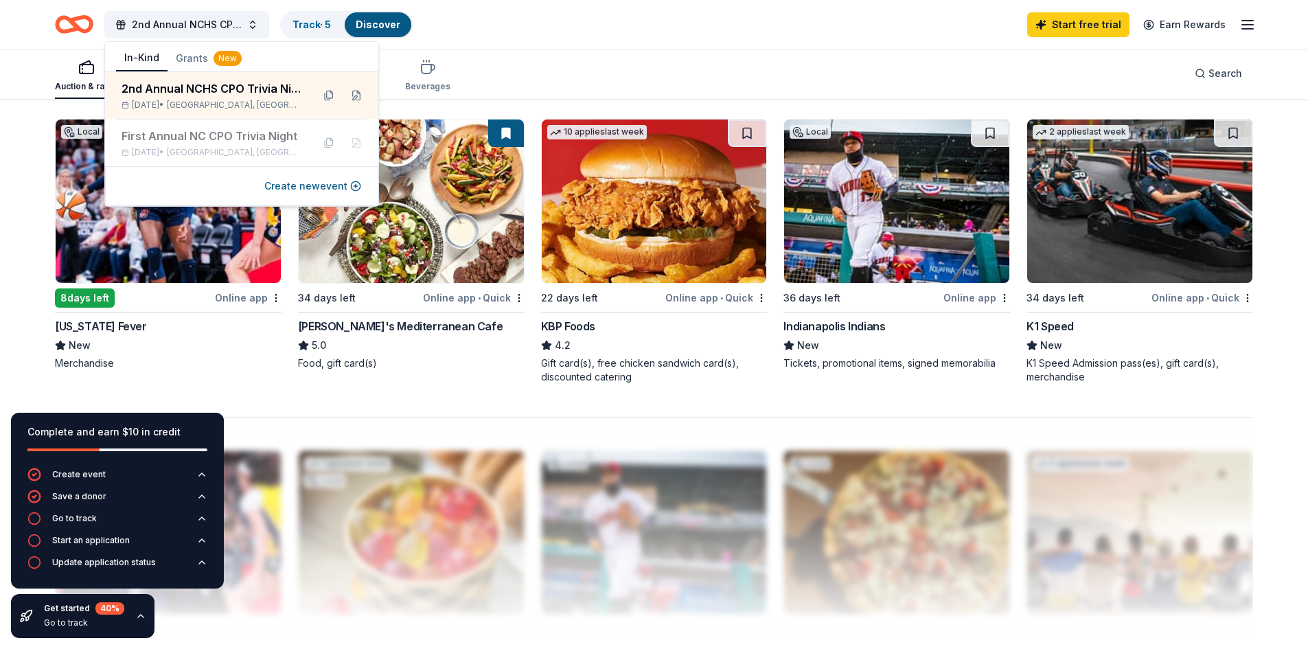
click at [538, 31] on div "2nd Annual NCHS CPO Trivia Night & Silent Auction Track · 5 Discover Start free…" at bounding box center [654, 24] width 1198 height 32
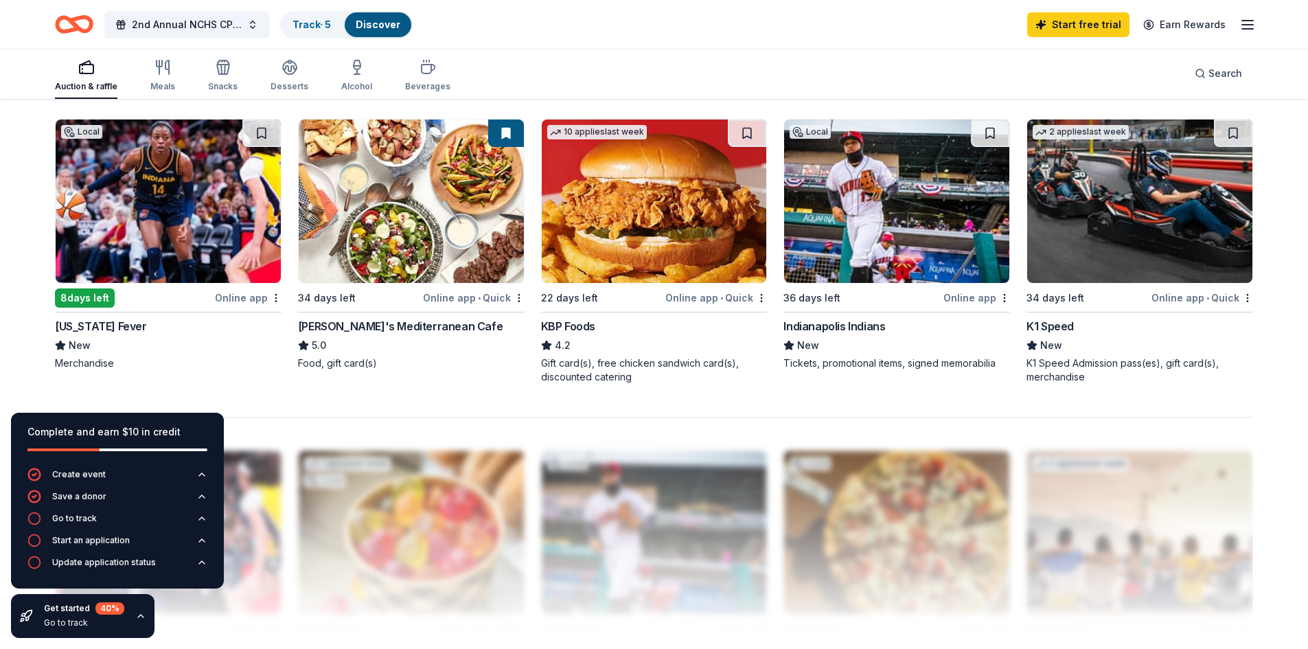
scroll to position [0, 0]
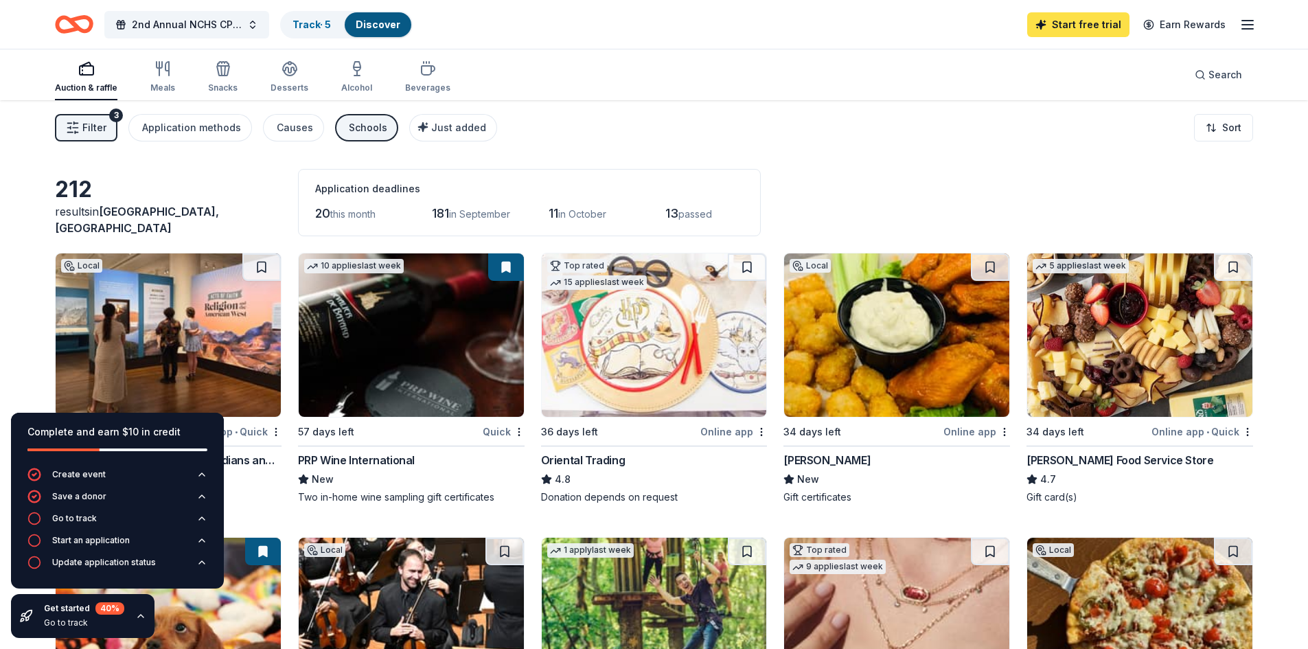
click at [1102, 19] on link "Start free trial" at bounding box center [1078, 24] width 102 height 25
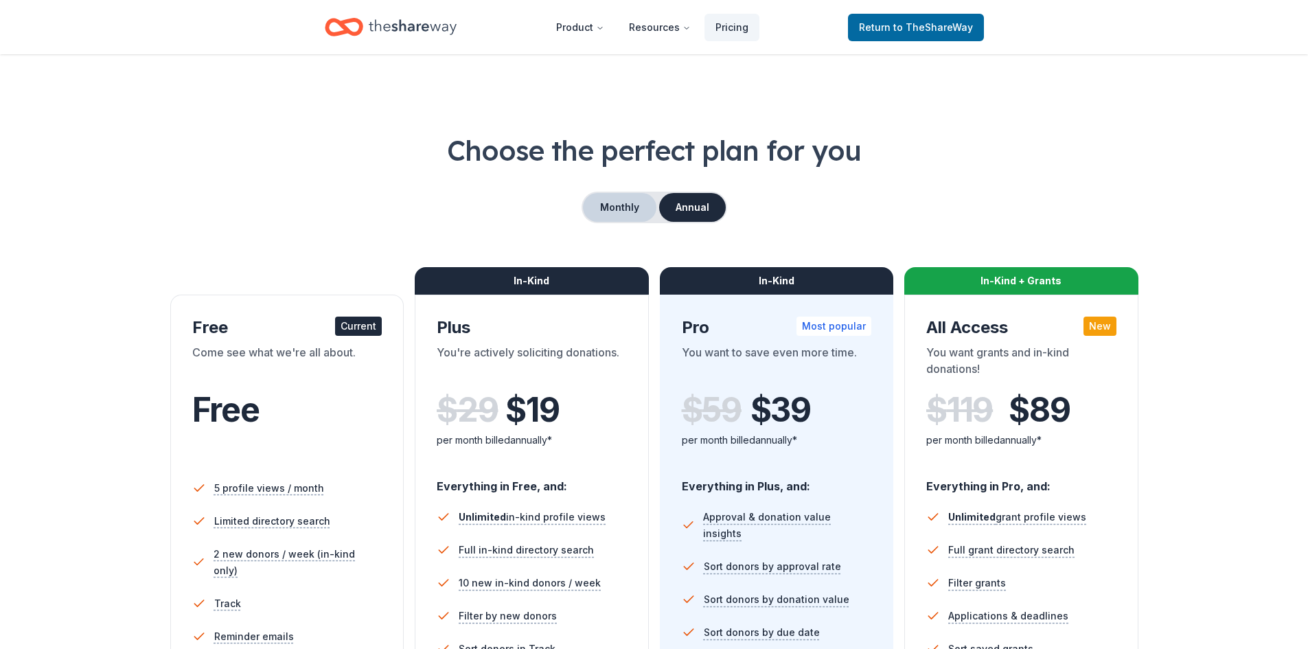
click at [615, 205] on button "Monthly" at bounding box center [619, 207] width 73 height 29
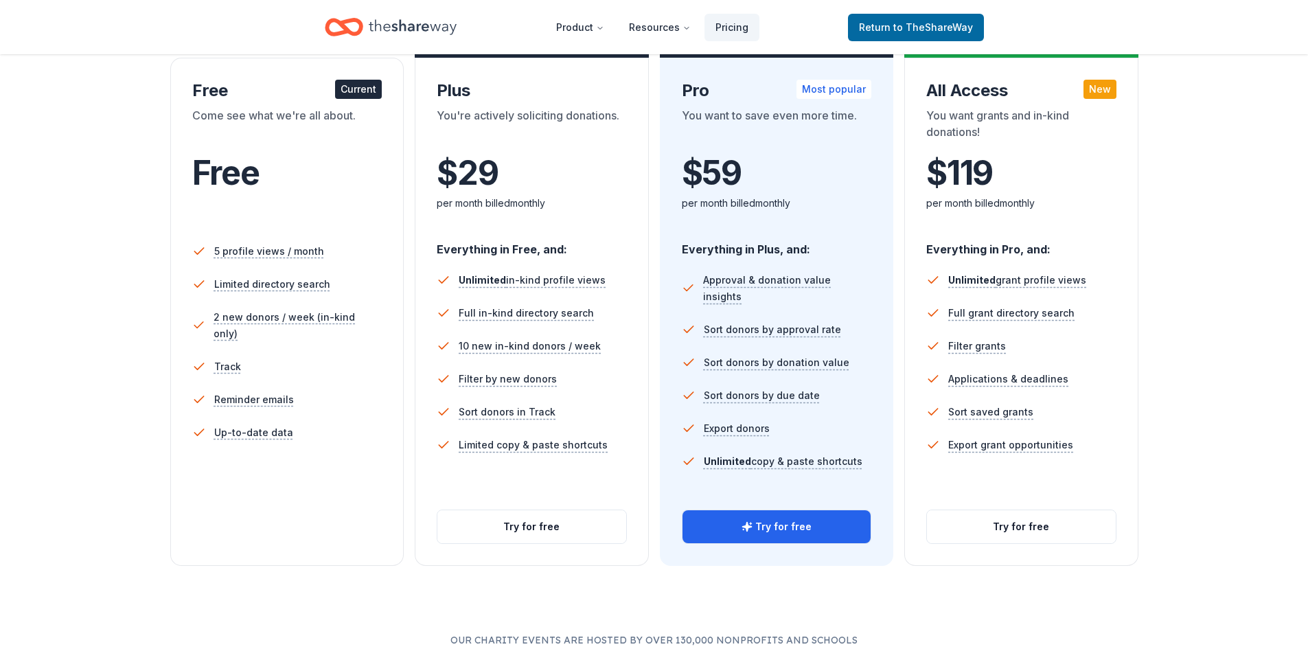
scroll to position [291, 0]
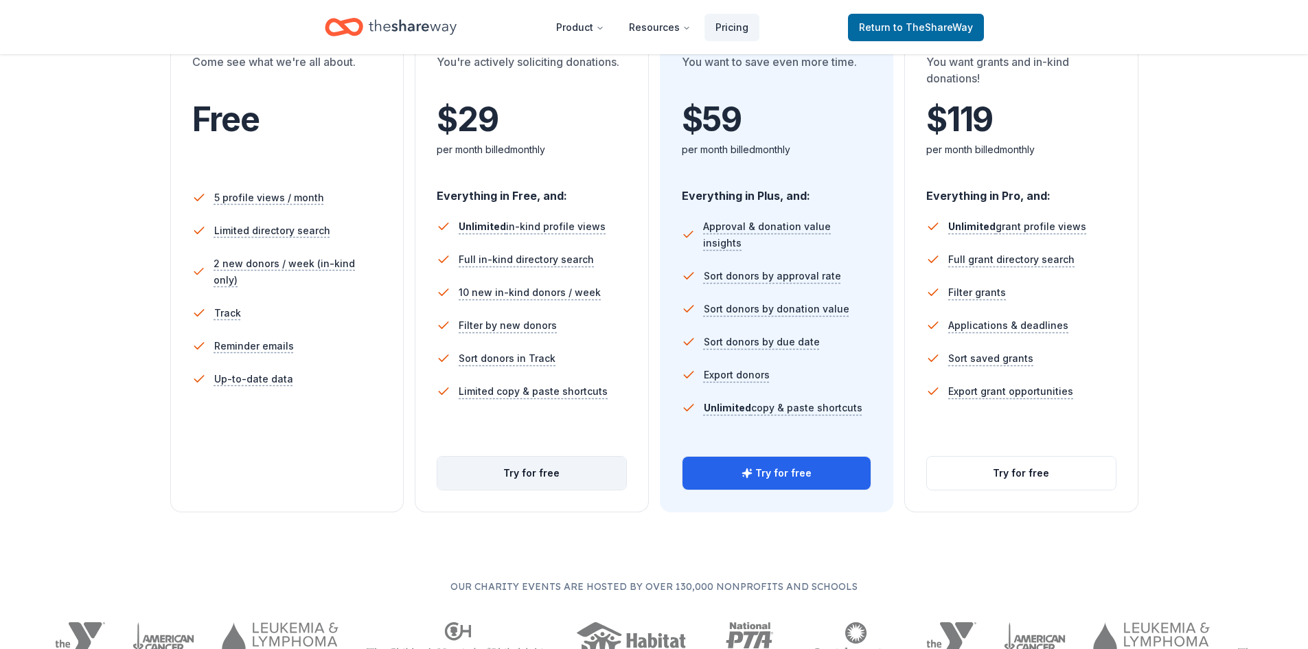
click at [556, 477] on button "Try for free" at bounding box center [531, 473] width 189 height 33
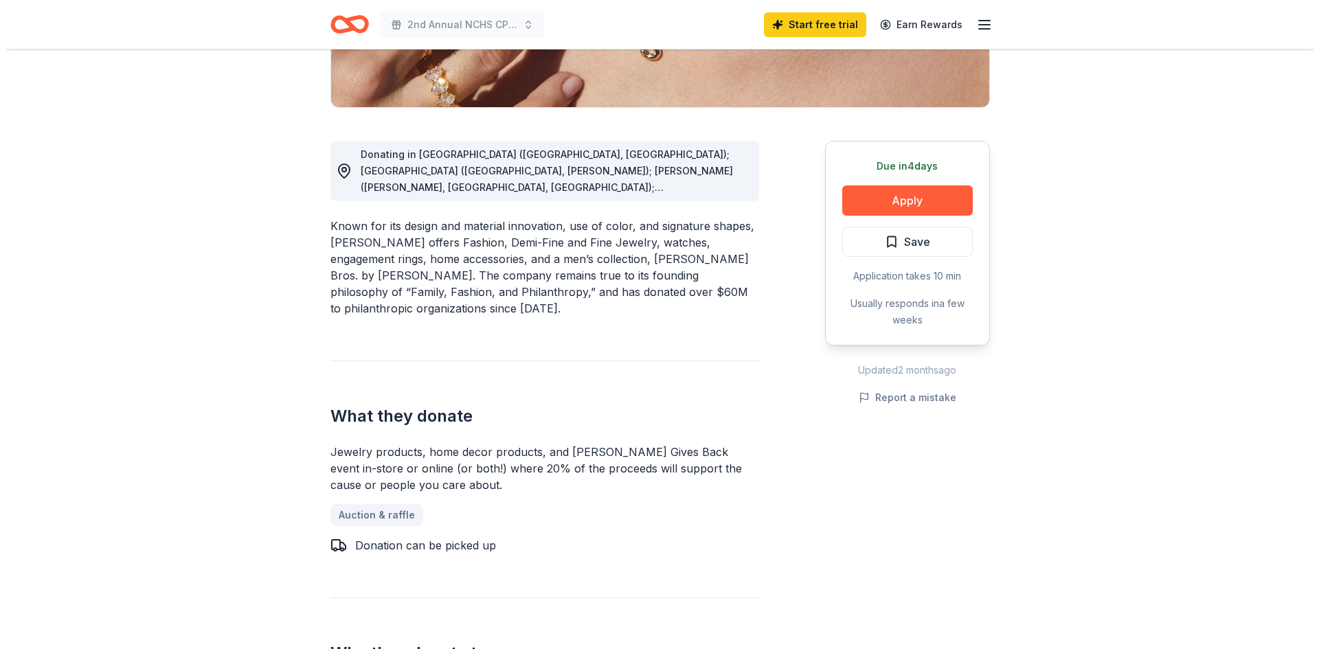
scroll to position [260, 0]
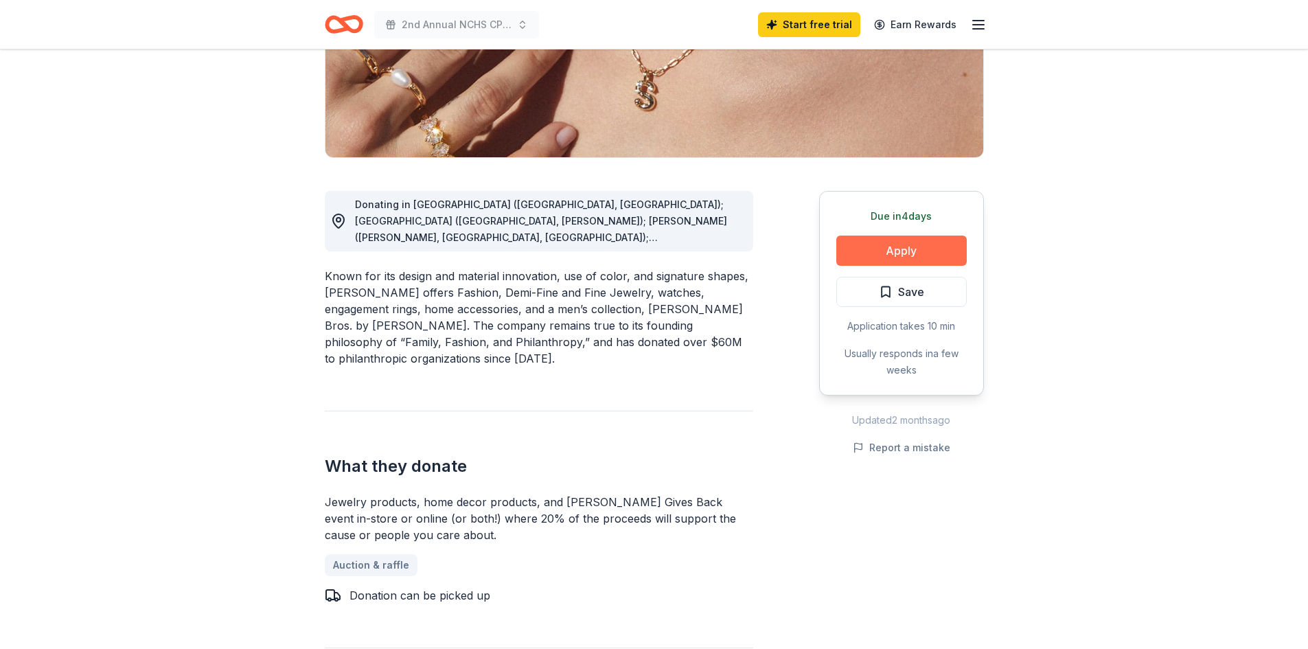
click at [898, 246] on button "Apply" at bounding box center [901, 251] width 130 height 30
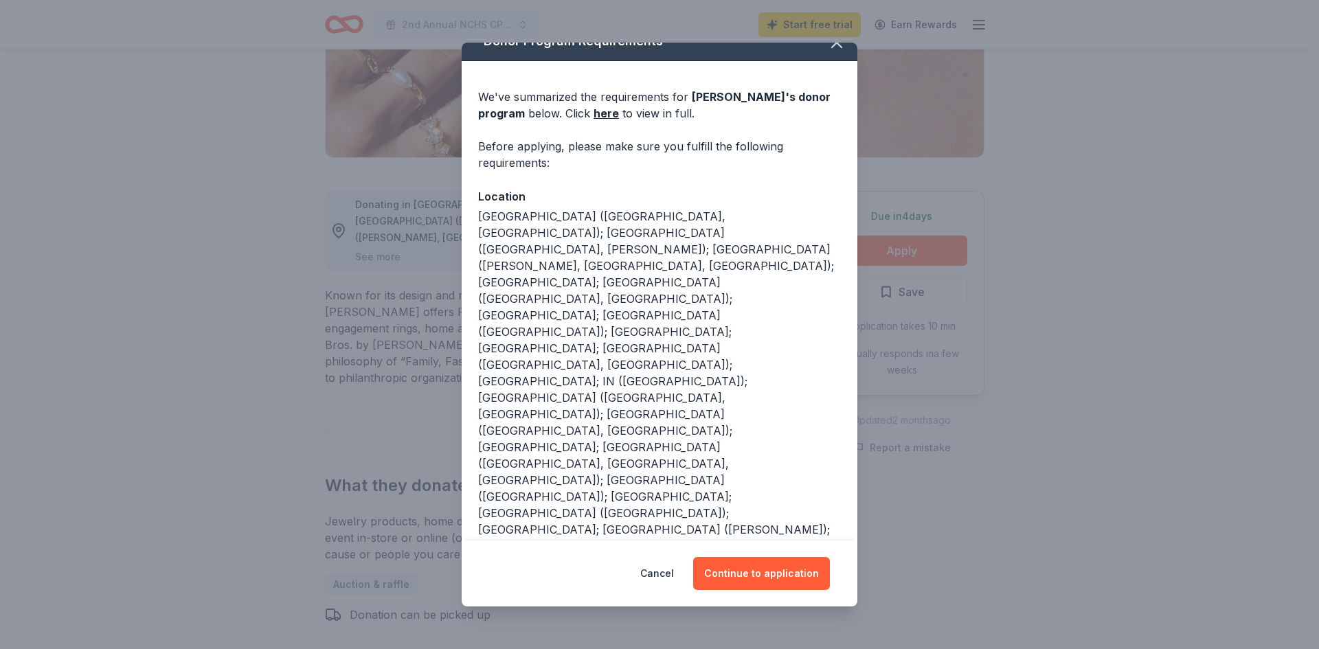
scroll to position [36, 0]
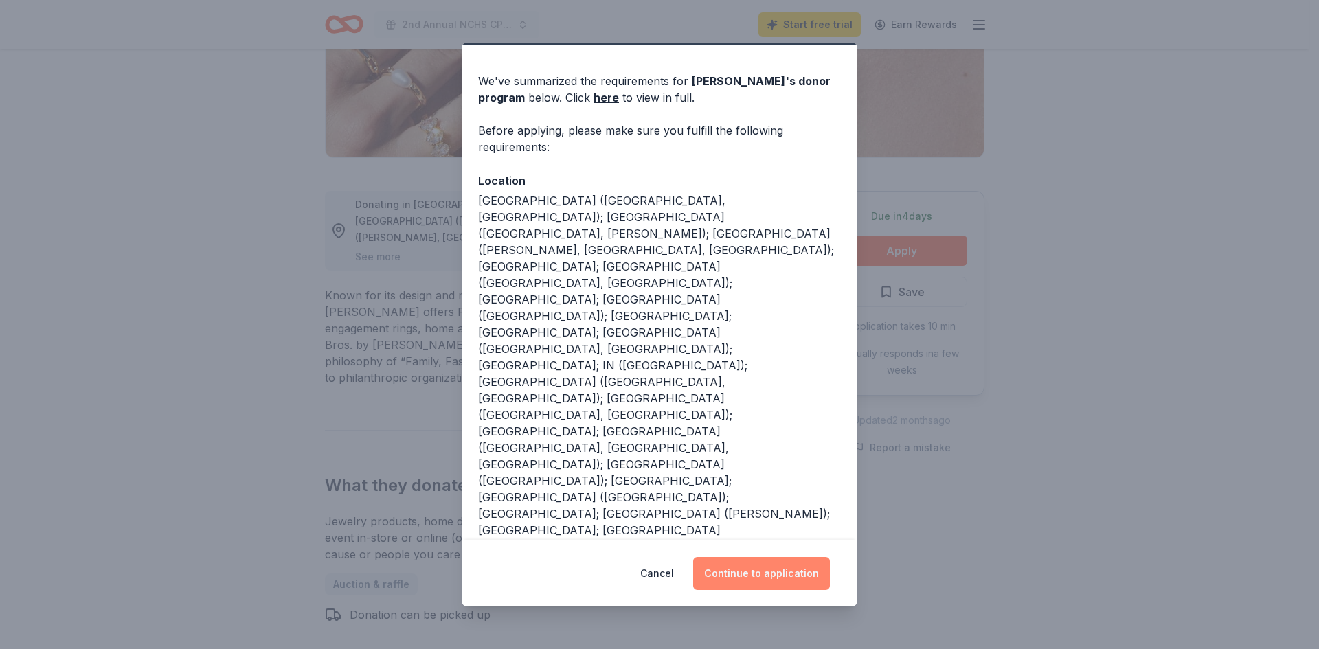
click at [782, 570] on button "Continue to application" at bounding box center [761, 573] width 137 height 33
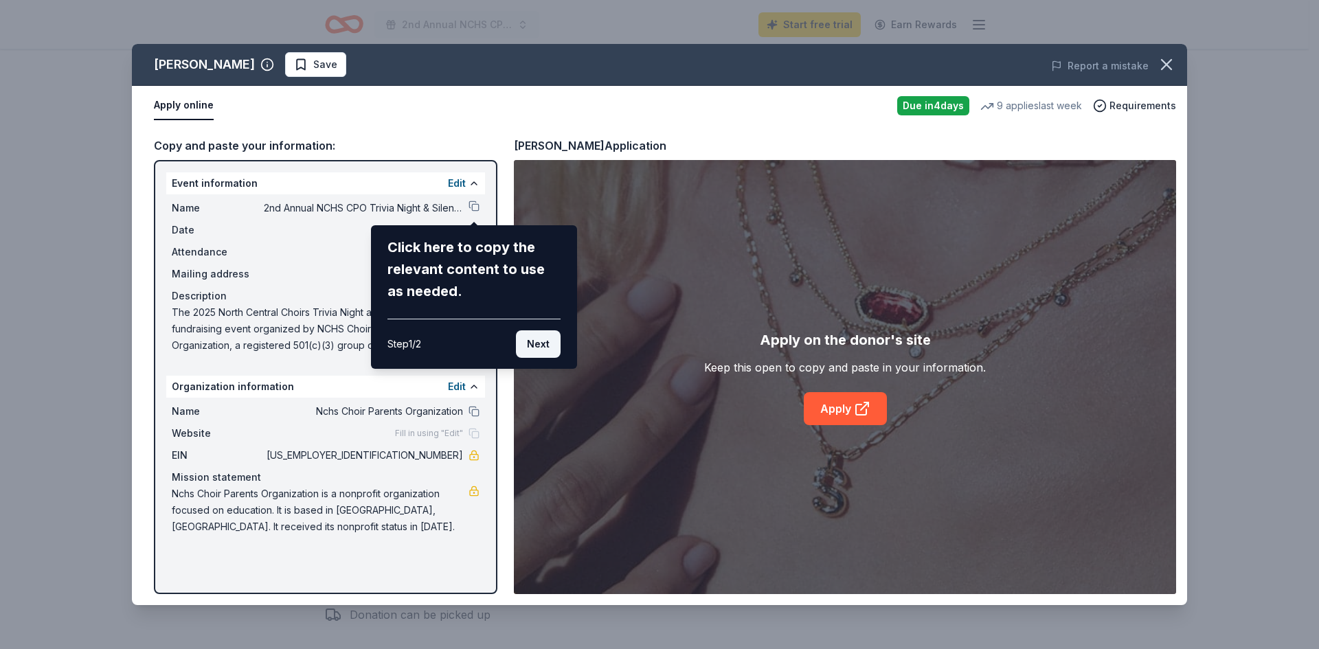
click at [545, 342] on button "Next" at bounding box center [538, 343] width 45 height 27
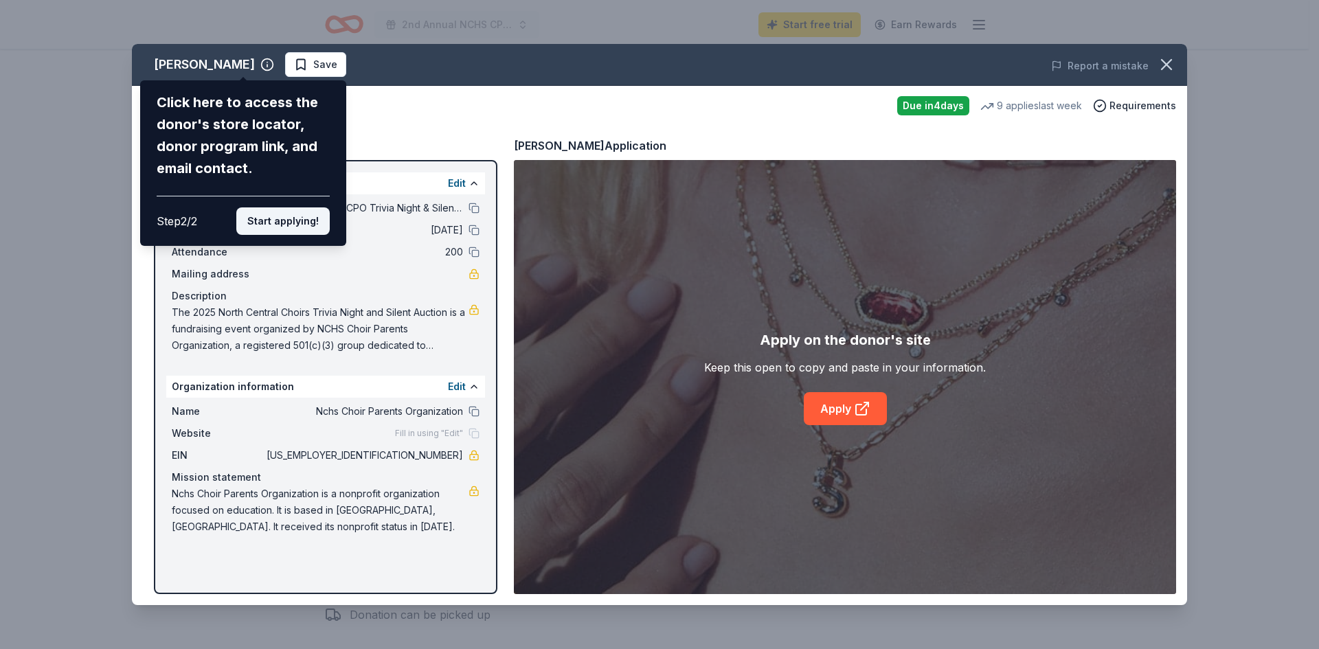
click at [305, 220] on button "Start applying!" at bounding box center [282, 220] width 93 height 27
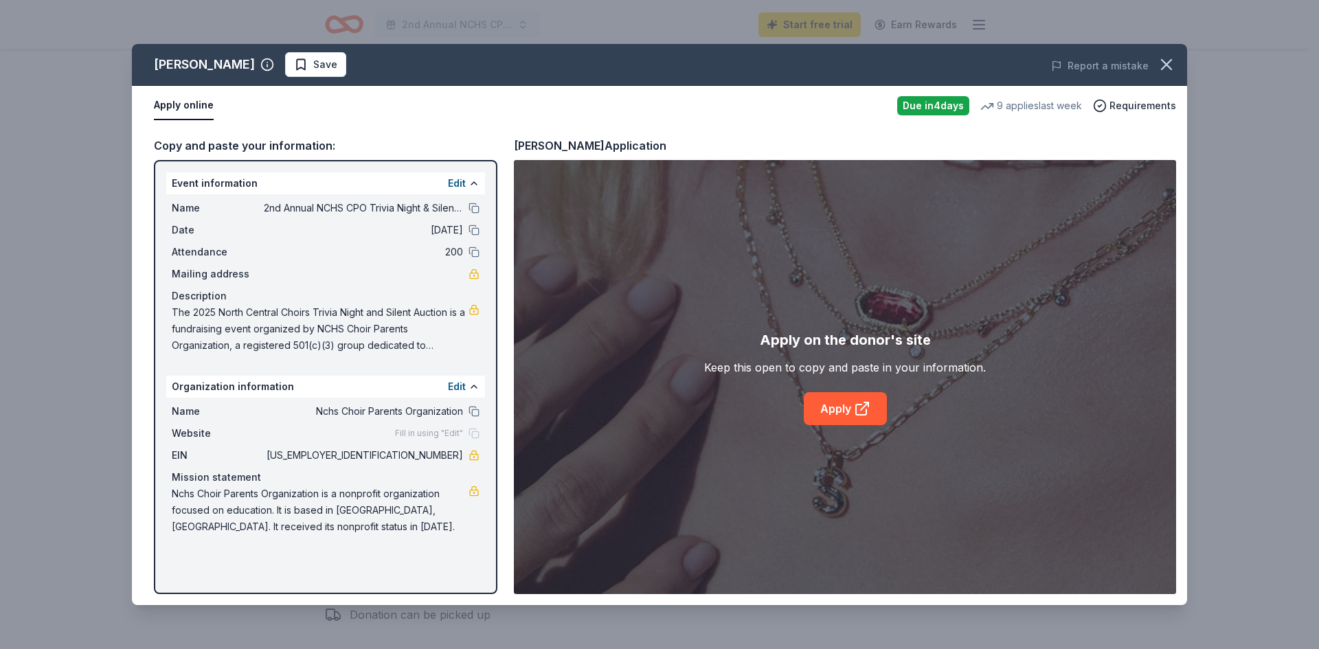
click at [437, 437] on span "Fill in using "Edit"" at bounding box center [429, 433] width 68 height 11
click at [469, 178] on div "Edit" at bounding box center [464, 183] width 32 height 16
click at [464, 181] on button "Edit" at bounding box center [457, 183] width 18 height 16
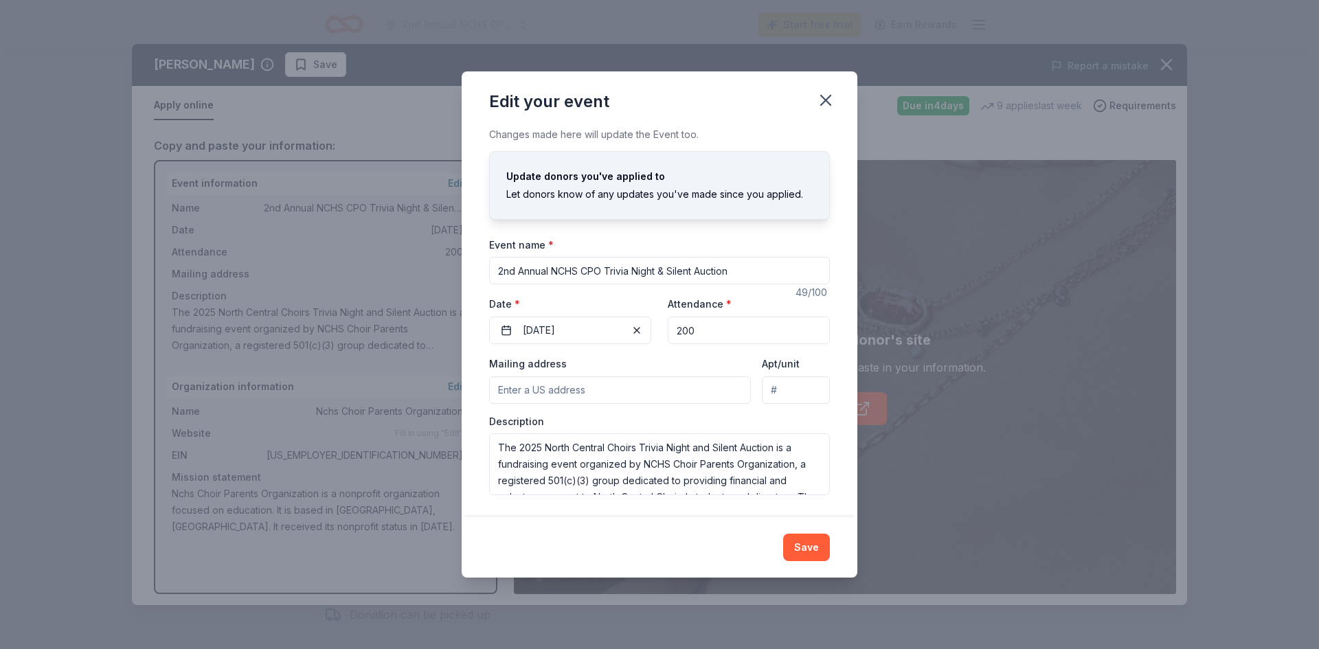
click at [577, 388] on input "Mailing address" at bounding box center [620, 389] width 262 height 27
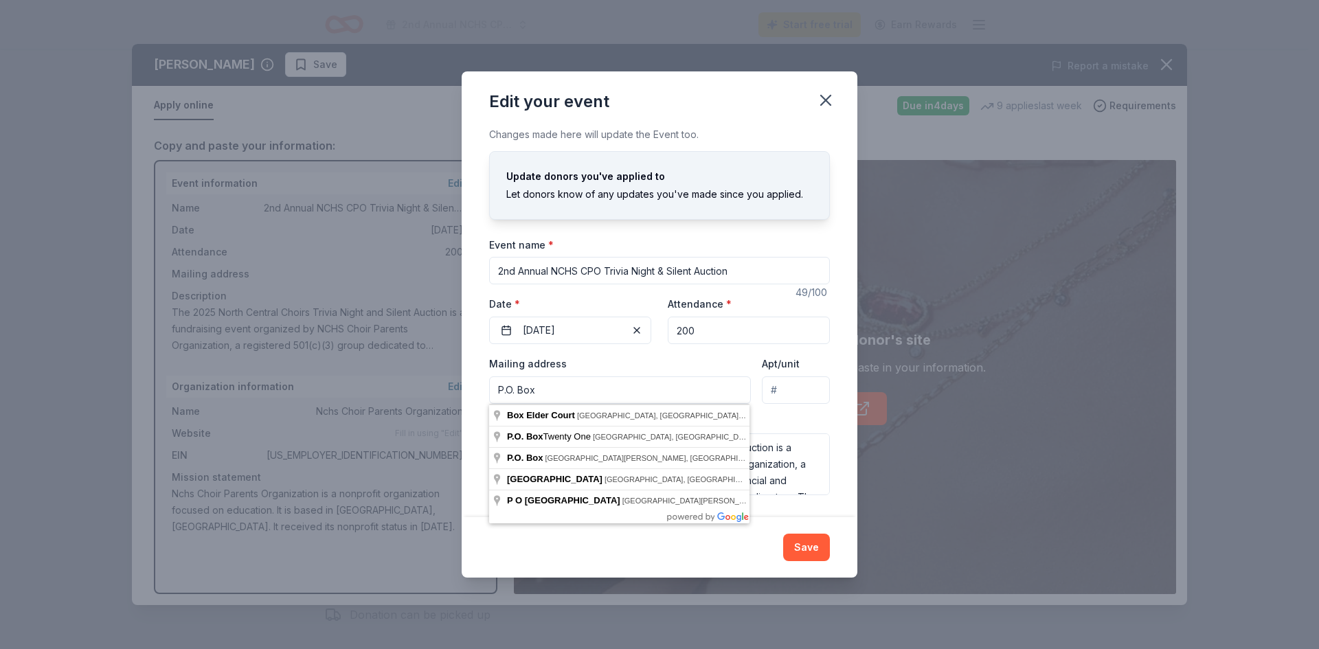
click at [581, 390] on input "P.O. Box" at bounding box center [620, 389] width 262 height 27
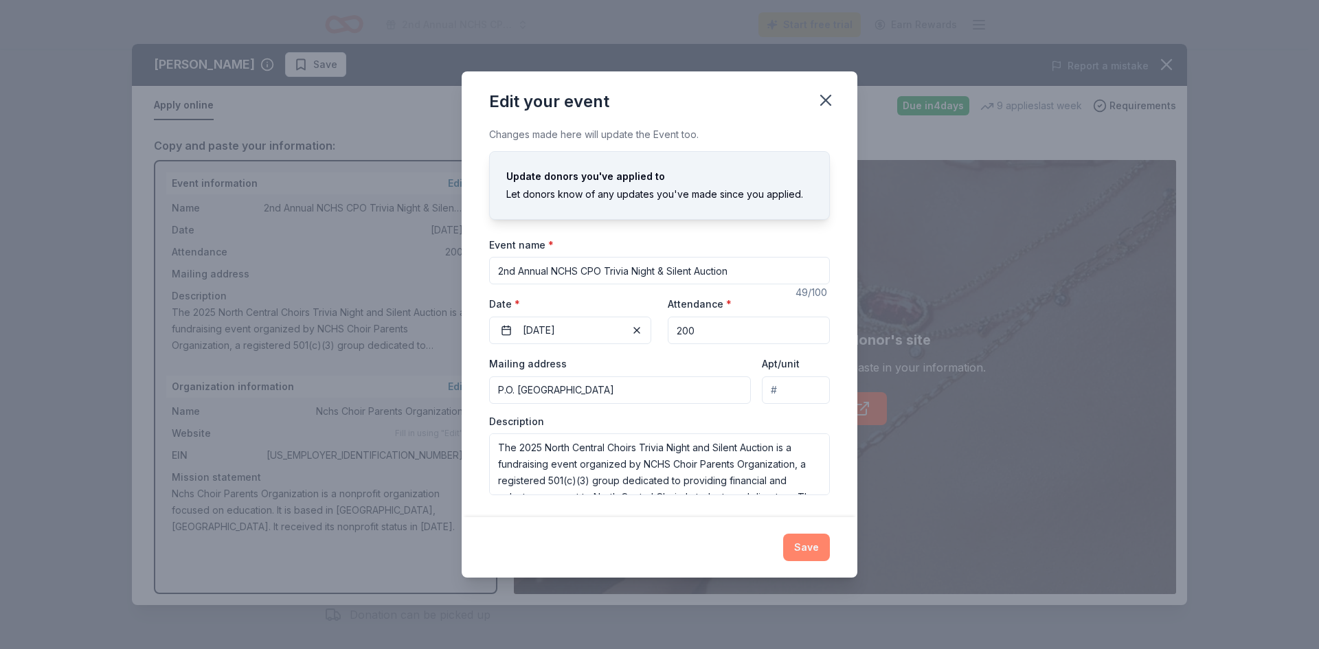
type input "P.O. Box 40805, Indianapolis, IN 46240"
click at [798, 545] on button "Save" at bounding box center [806, 547] width 47 height 27
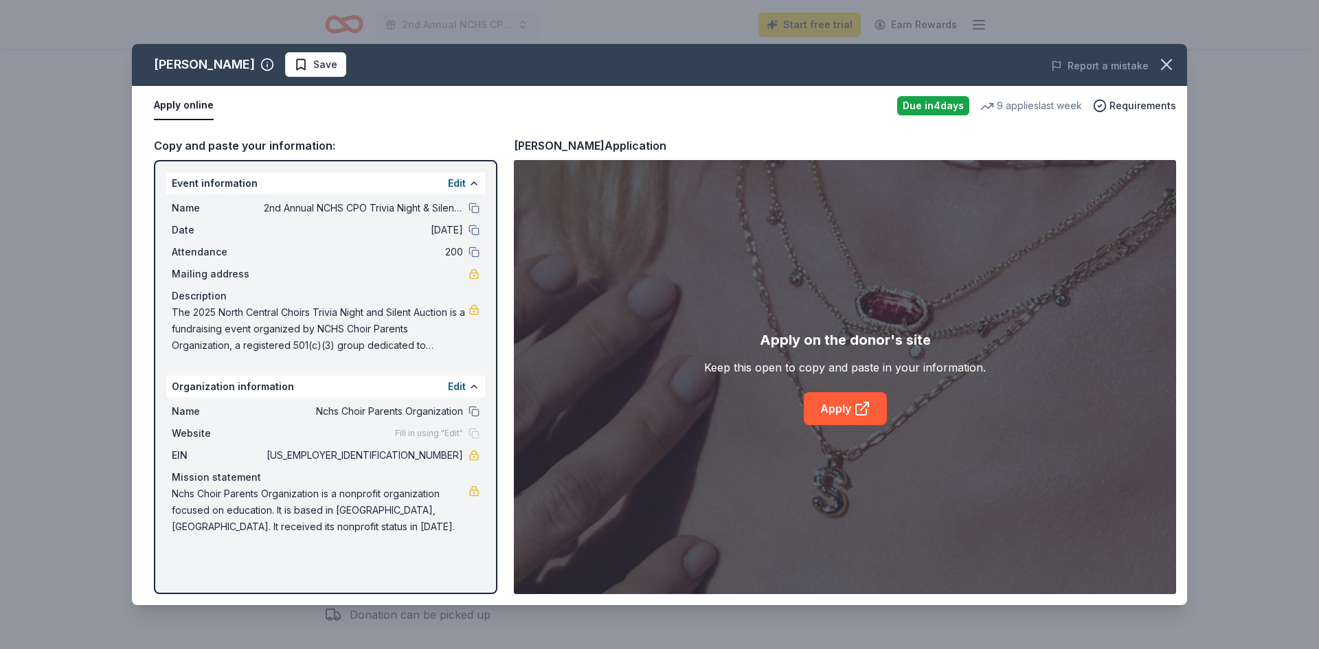
click at [474, 431] on div "Fill in using "Edit"" at bounding box center [437, 433] width 84 height 11
click at [472, 181] on button at bounding box center [473, 183] width 11 height 11
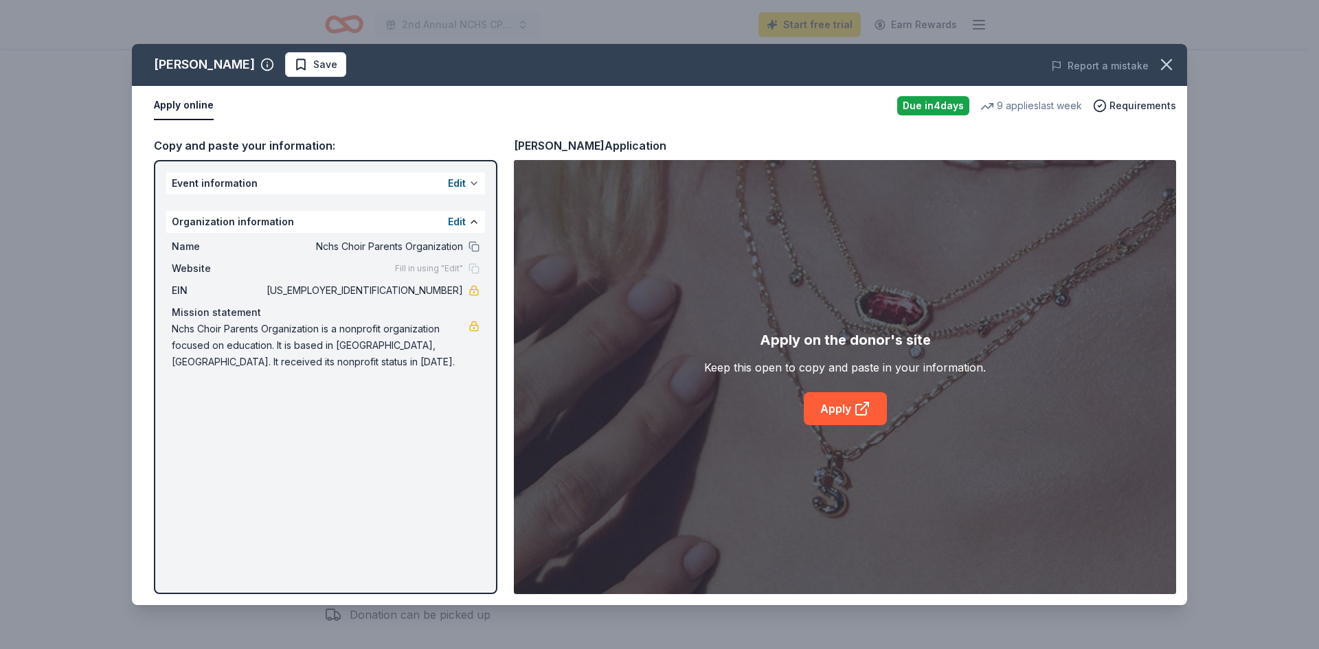
click at [472, 181] on button at bounding box center [473, 183] width 11 height 11
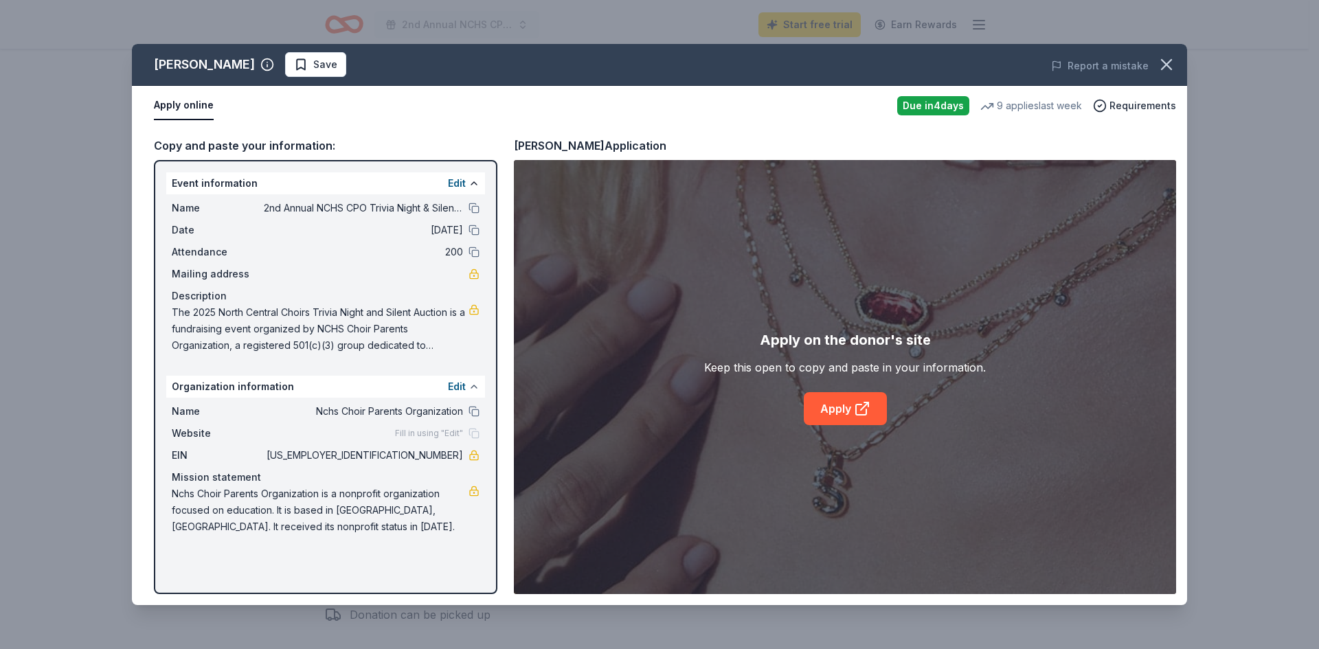
click at [474, 389] on button at bounding box center [473, 386] width 11 height 11
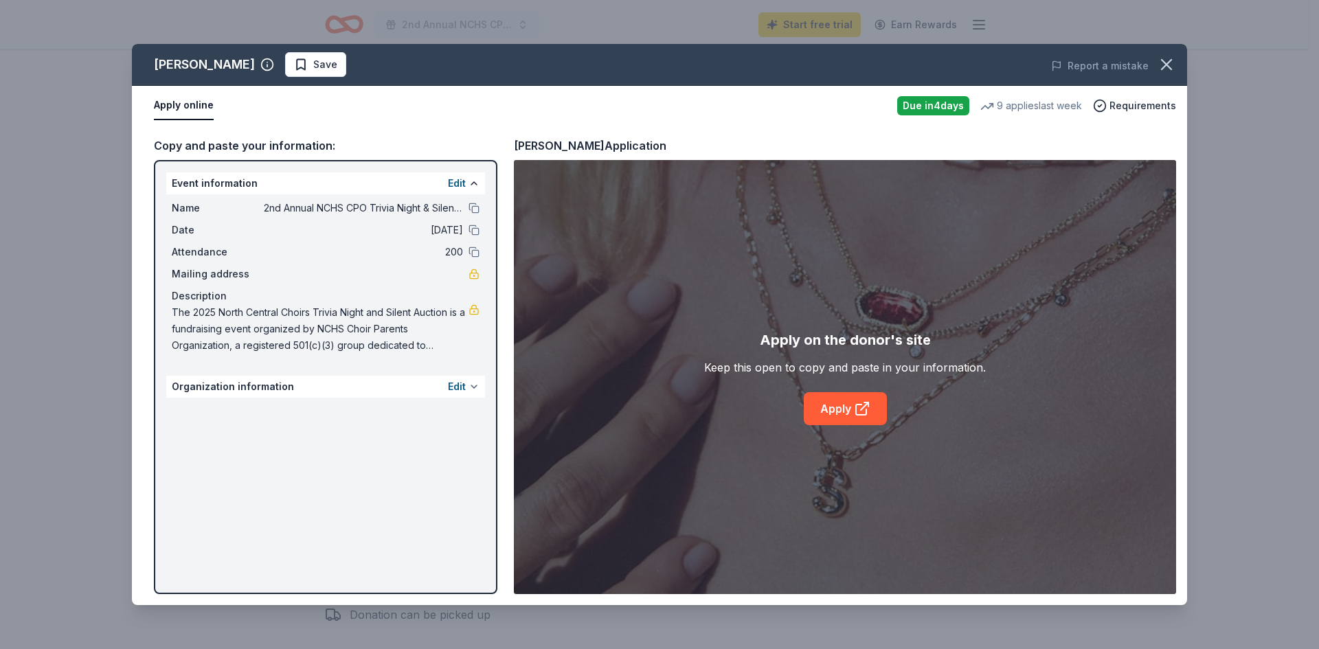
click at [474, 389] on button at bounding box center [473, 386] width 11 height 11
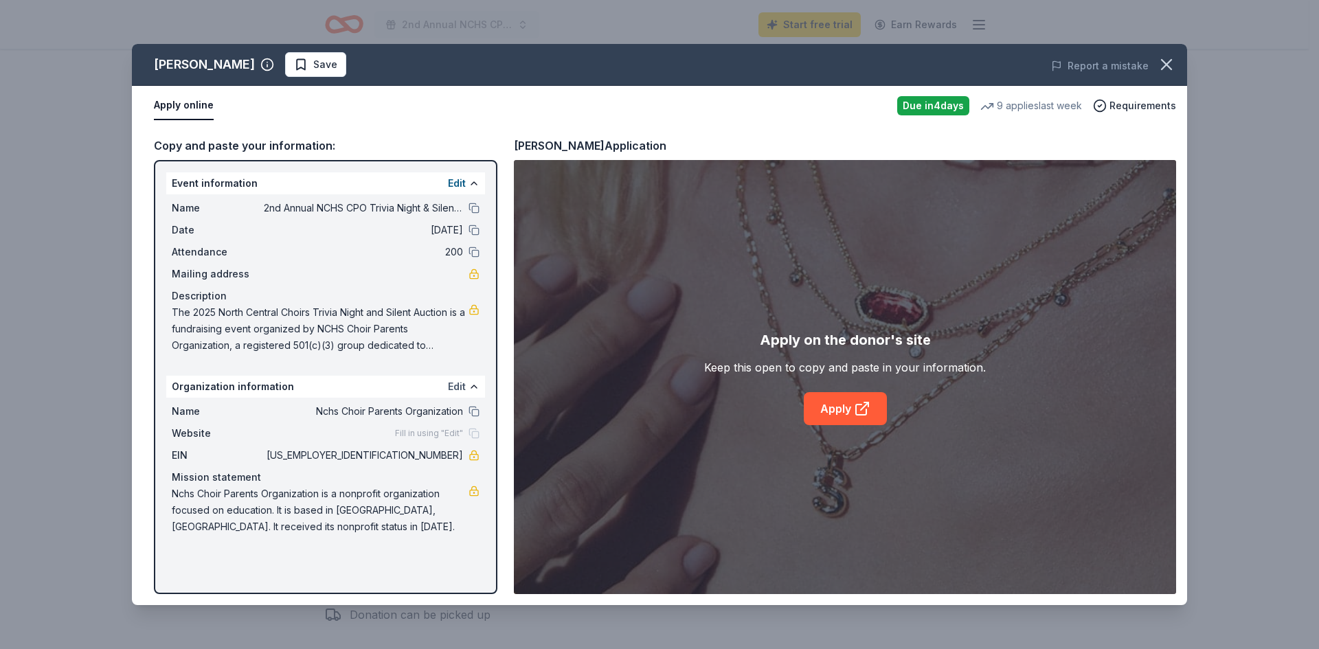
click at [451, 389] on button "Edit" at bounding box center [457, 386] width 18 height 16
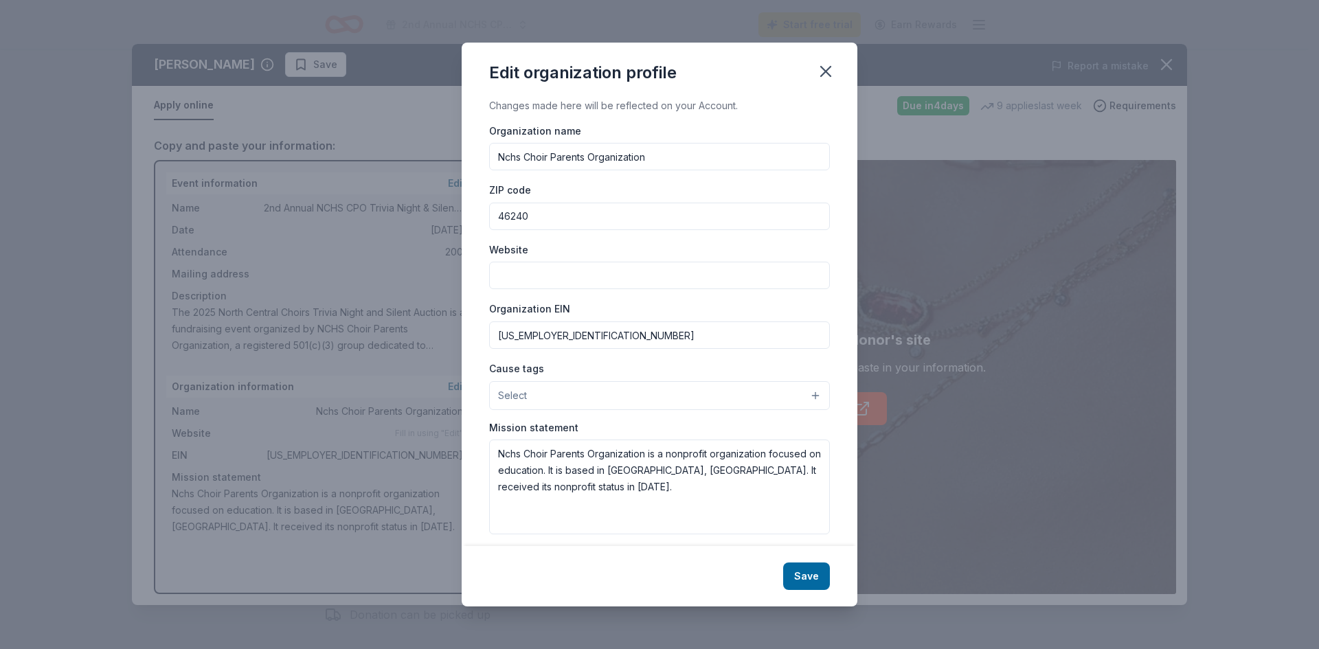
click at [523, 273] on input "Website" at bounding box center [659, 275] width 341 height 27
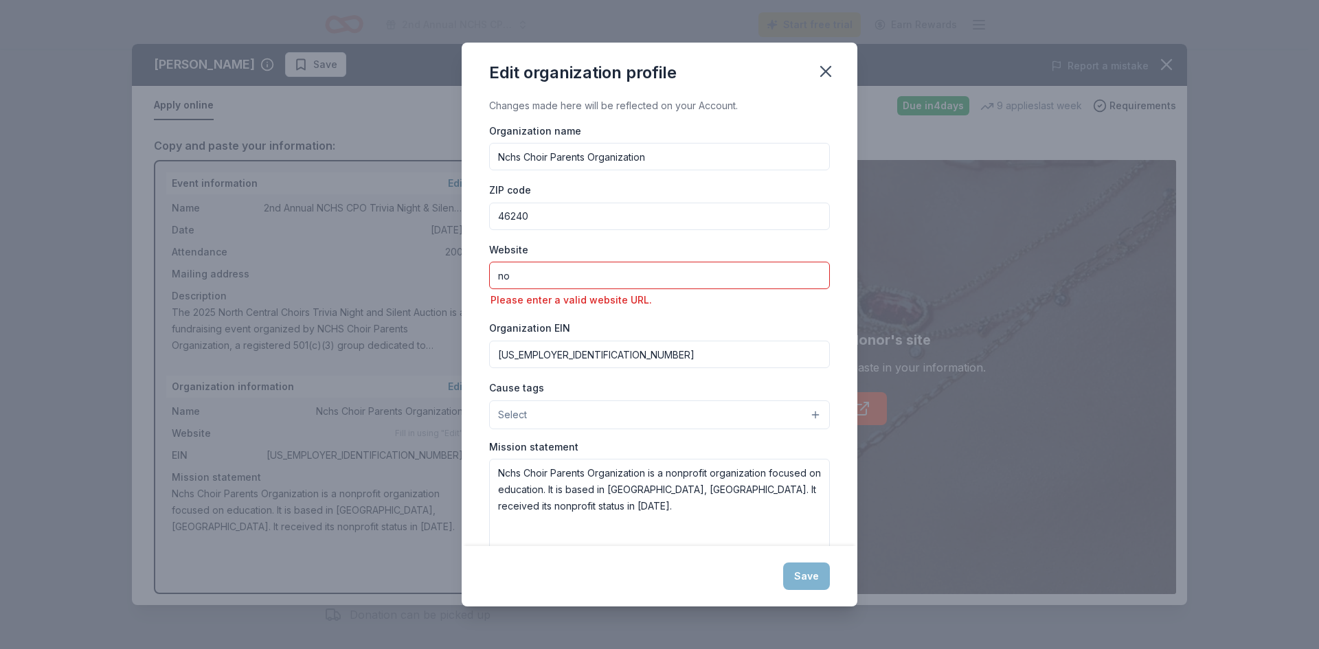
type input "n"
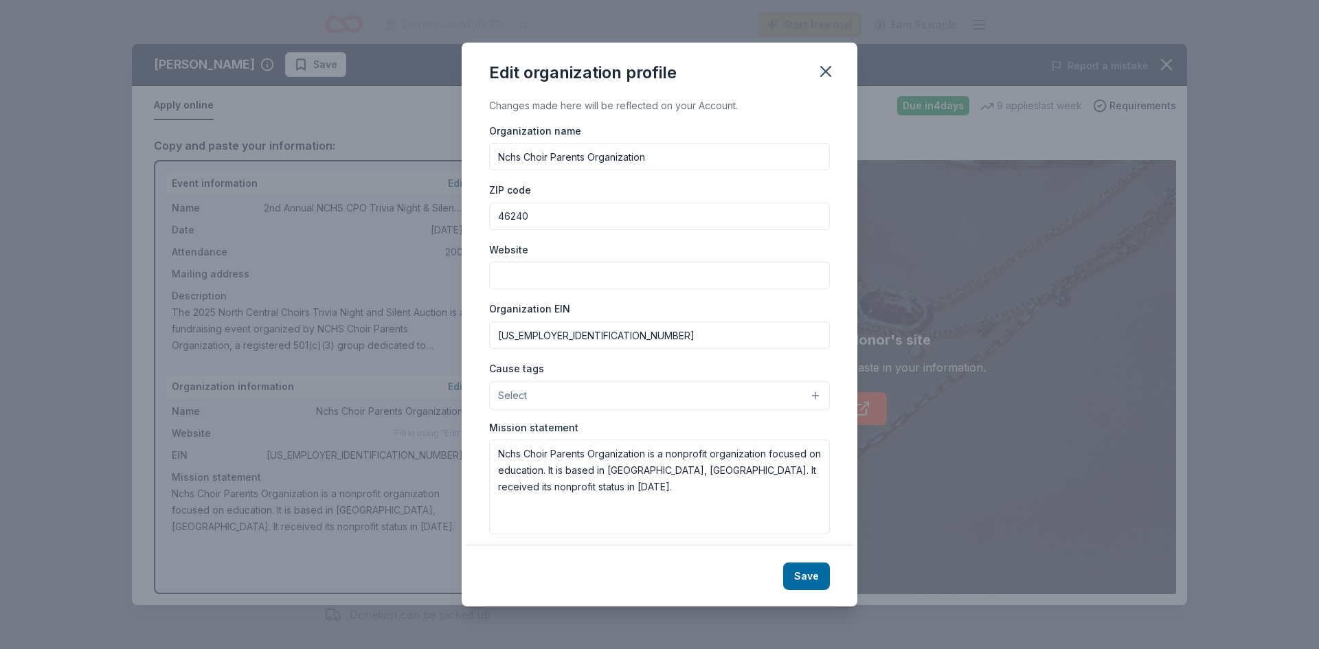
click at [538, 273] on input "Website" at bounding box center [659, 275] width 341 height 27
paste input "[URL][DOMAIN_NAME]"
type input "[URL][DOMAIN_NAME]"
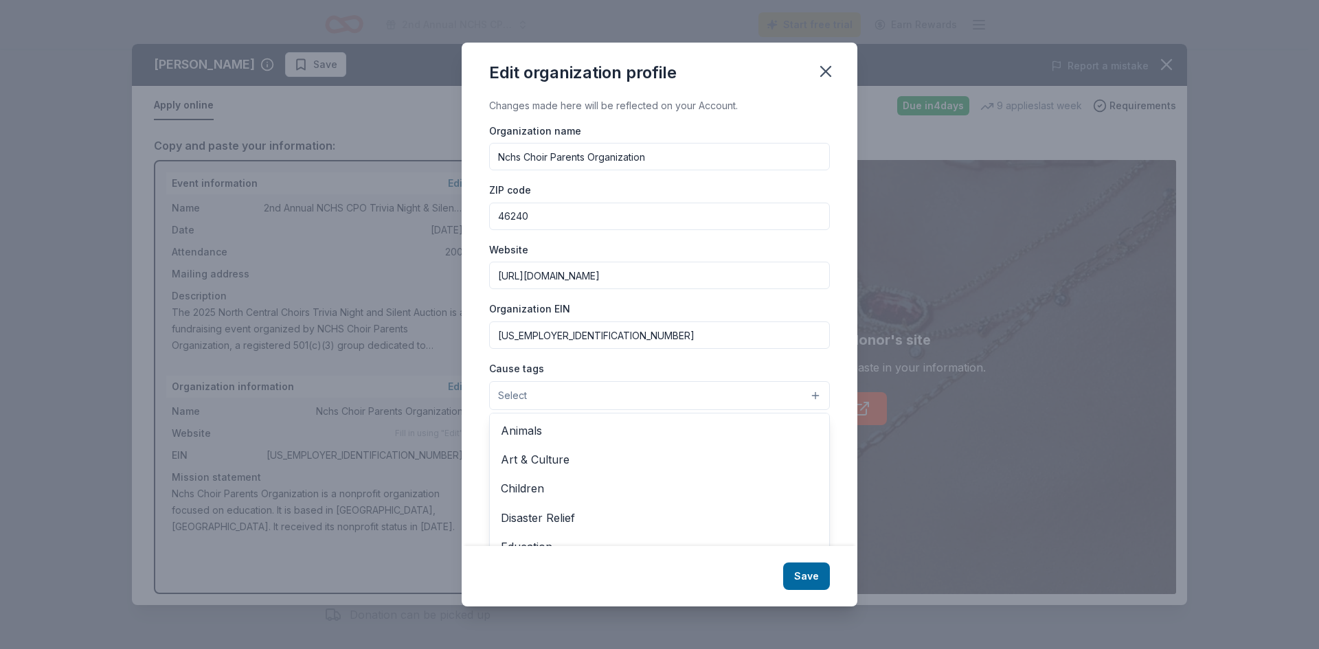
click at [798, 397] on button "Select" at bounding box center [659, 395] width 341 height 29
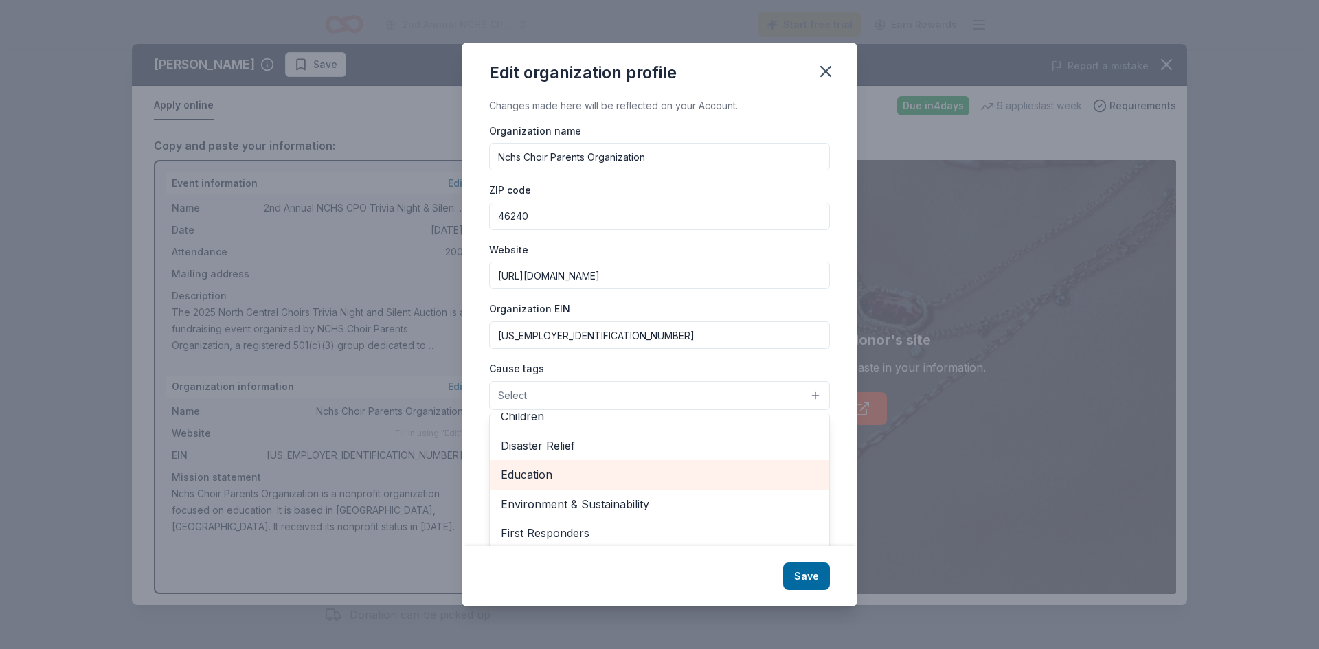
click at [743, 474] on span "Education" at bounding box center [659, 475] width 317 height 18
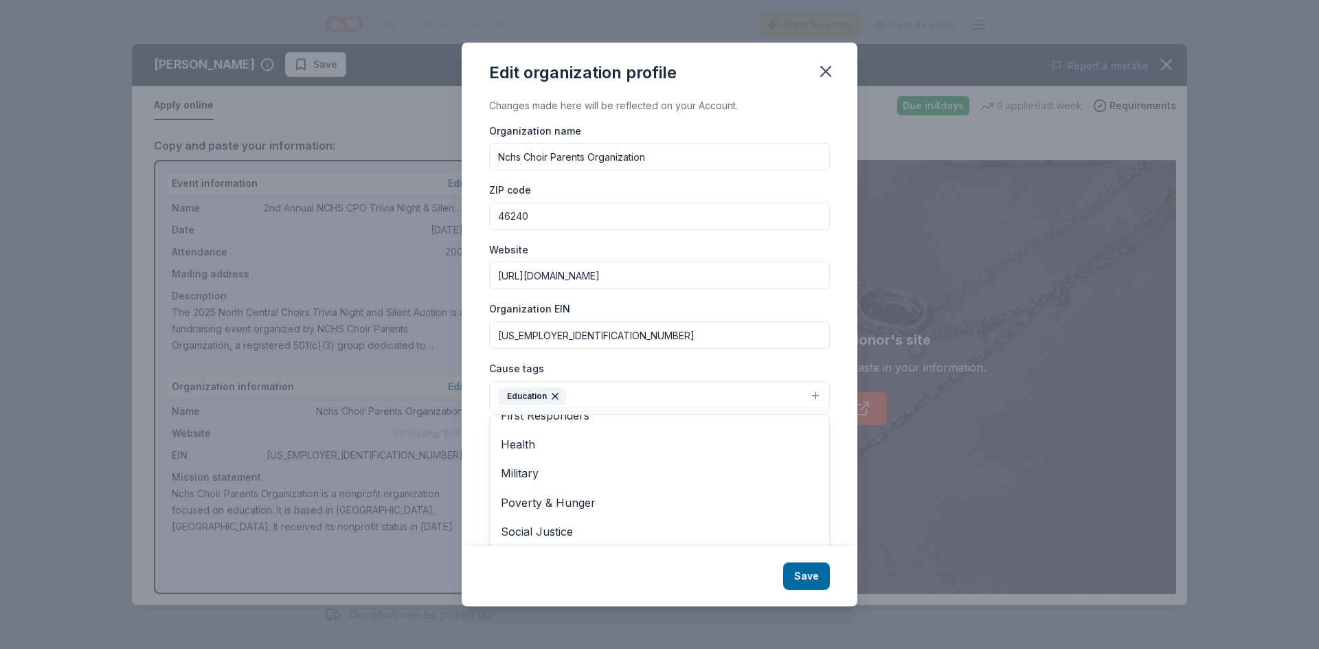
scroll to position [0, 0]
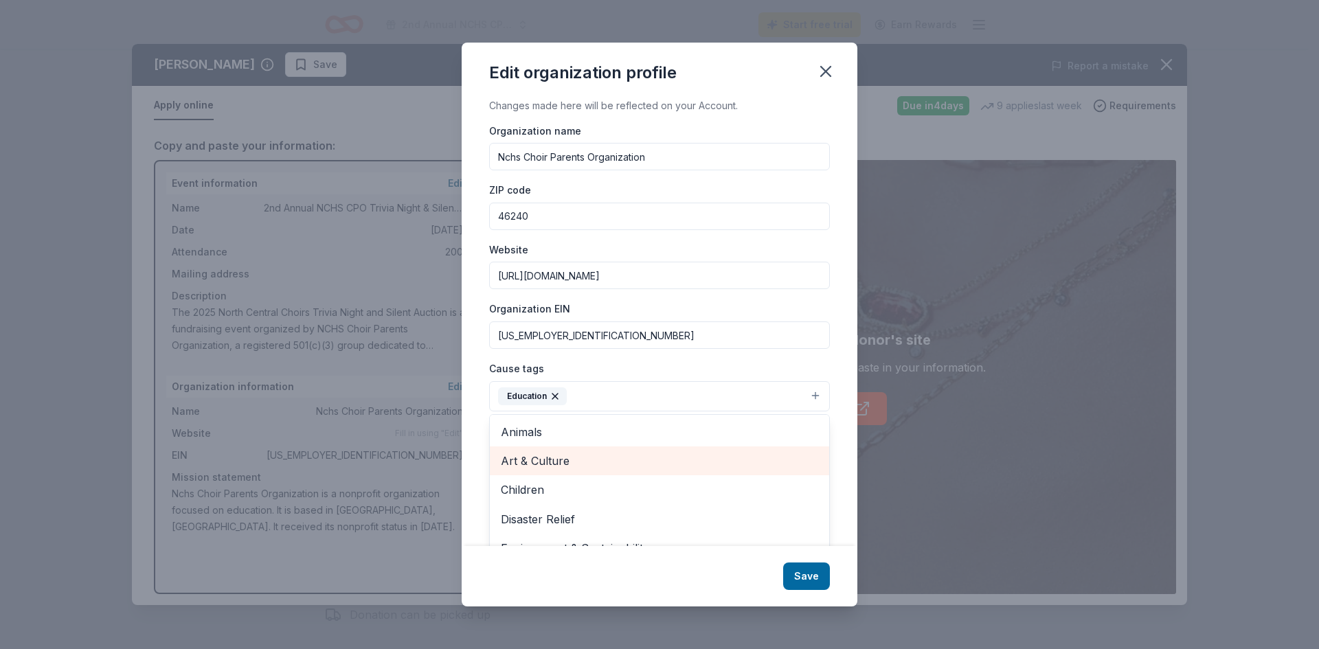
click at [691, 459] on span "Art & Culture" at bounding box center [659, 461] width 317 height 18
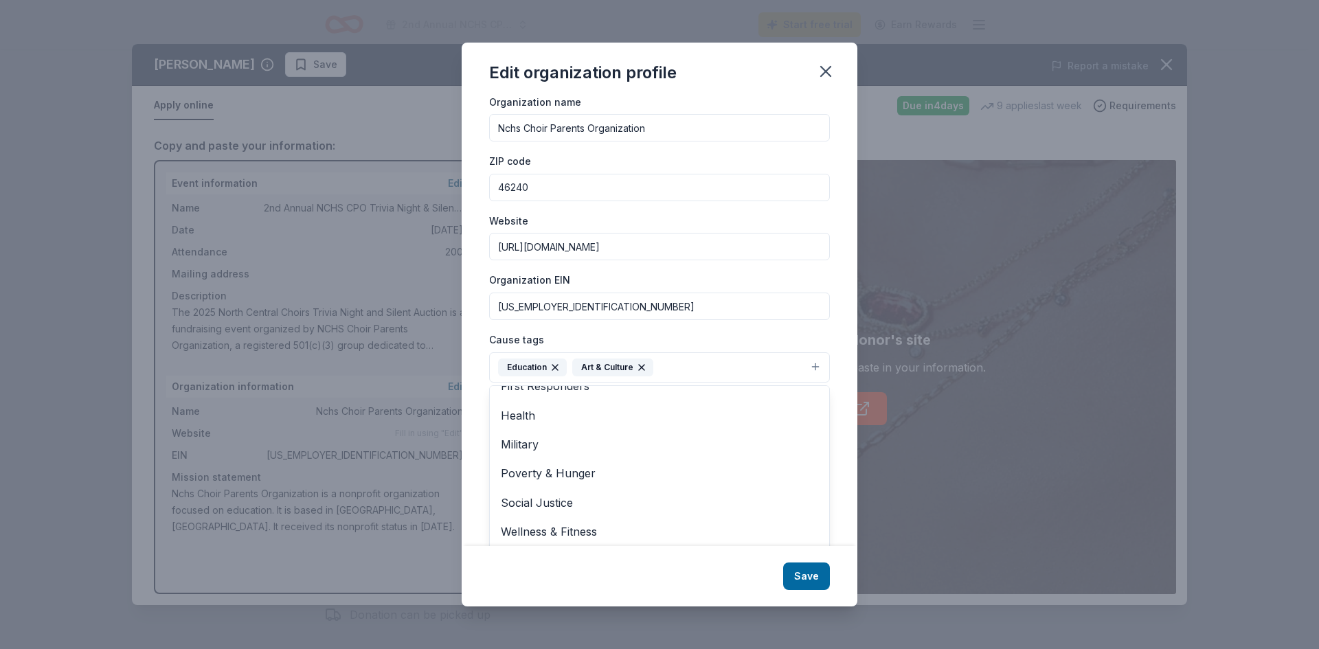
scroll to position [32, 0]
click at [834, 501] on div "Changes made here will be reflected on your Account. Organization name Nchs Cho…" at bounding box center [660, 322] width 396 height 449
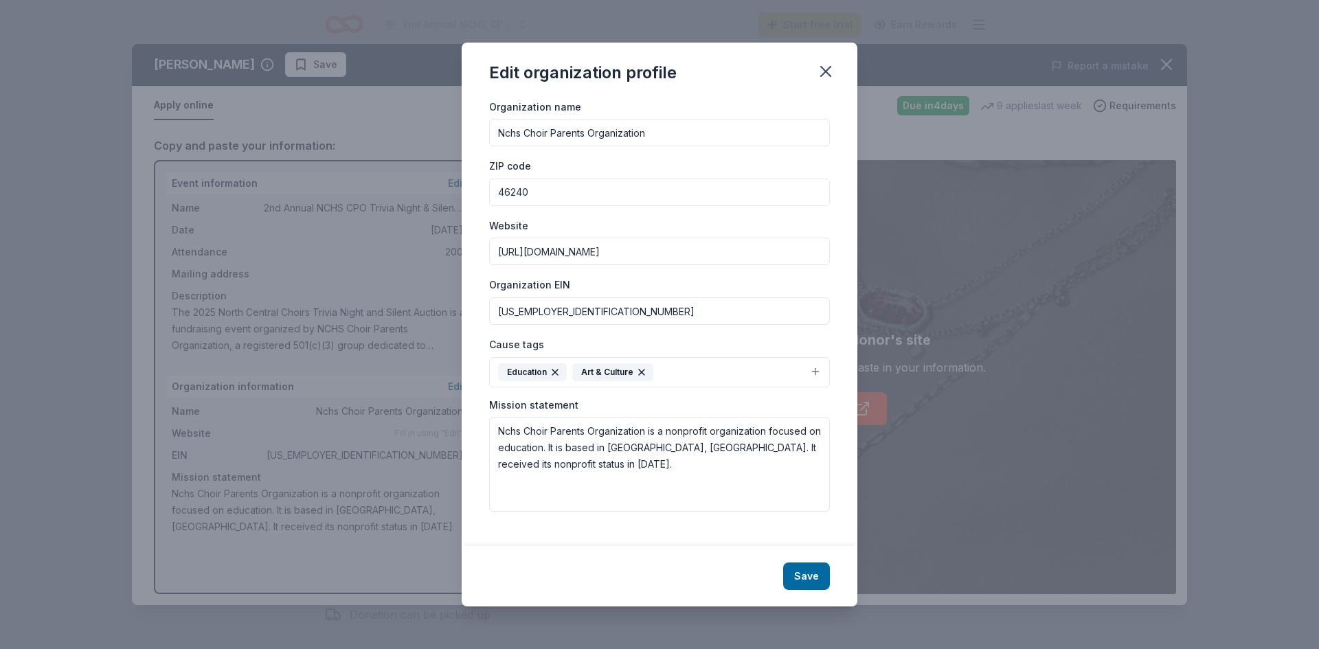
scroll to position [12, 0]
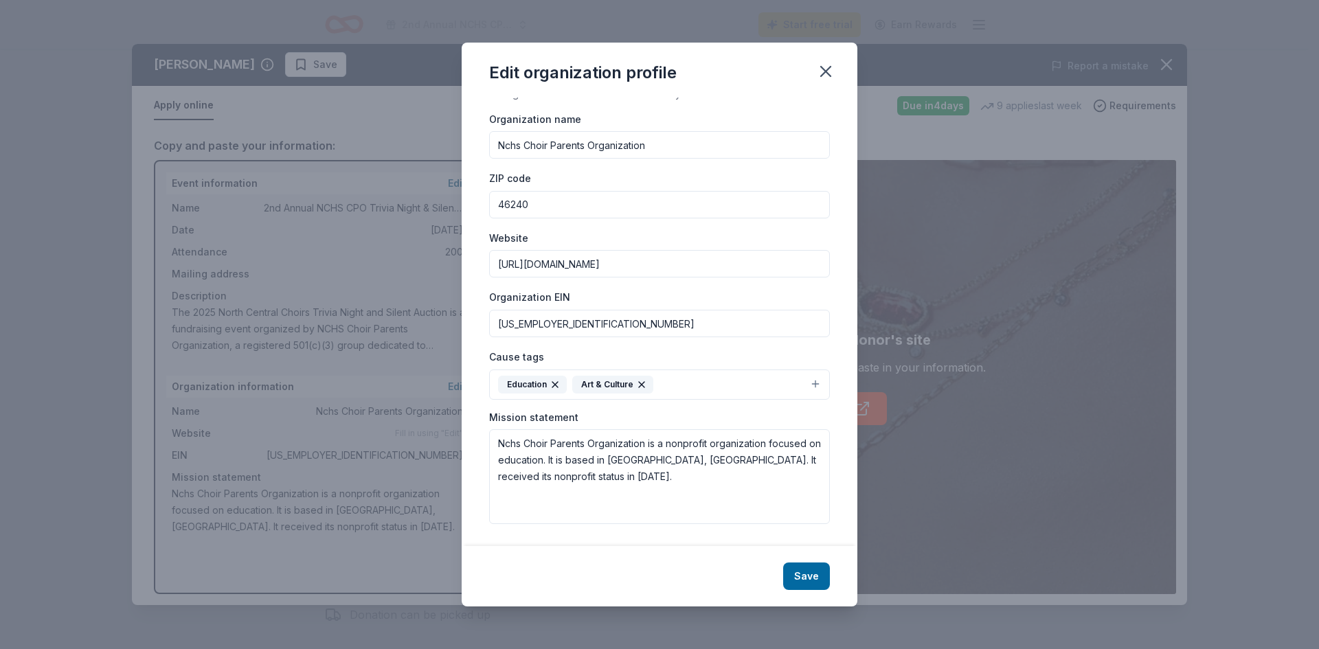
drag, startPoint x: 846, startPoint y: 488, endPoint x: 844, endPoint y: 523, distance: 34.4
click at [844, 523] on div "Changes made here will be reflected on your Account. Organization name Nchs Cho…" at bounding box center [660, 322] width 396 height 449
drag, startPoint x: 845, startPoint y: 508, endPoint x: 843, endPoint y: 535, distance: 27.5
click at [843, 535] on div "Changes made here will be reflected on your Account. Organization name Nchs Cho…" at bounding box center [660, 322] width 396 height 449
drag, startPoint x: 571, startPoint y: 476, endPoint x: 490, endPoint y: 442, distance: 87.7
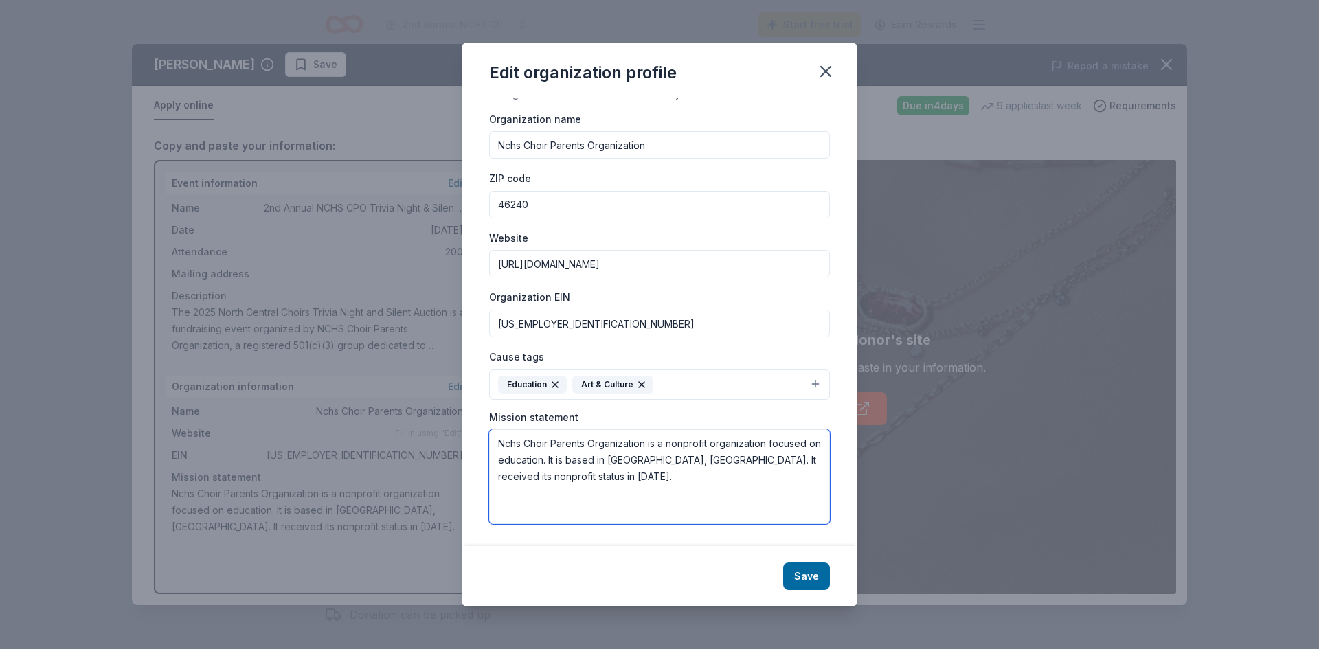
click at [490, 442] on textarea "Nchs Choir Parents Organization is a nonprofit organization focused on educatio…" at bounding box center [659, 476] width 341 height 95
paste textarea "providing financial and volunteer support to North Central Choirs' students and…"
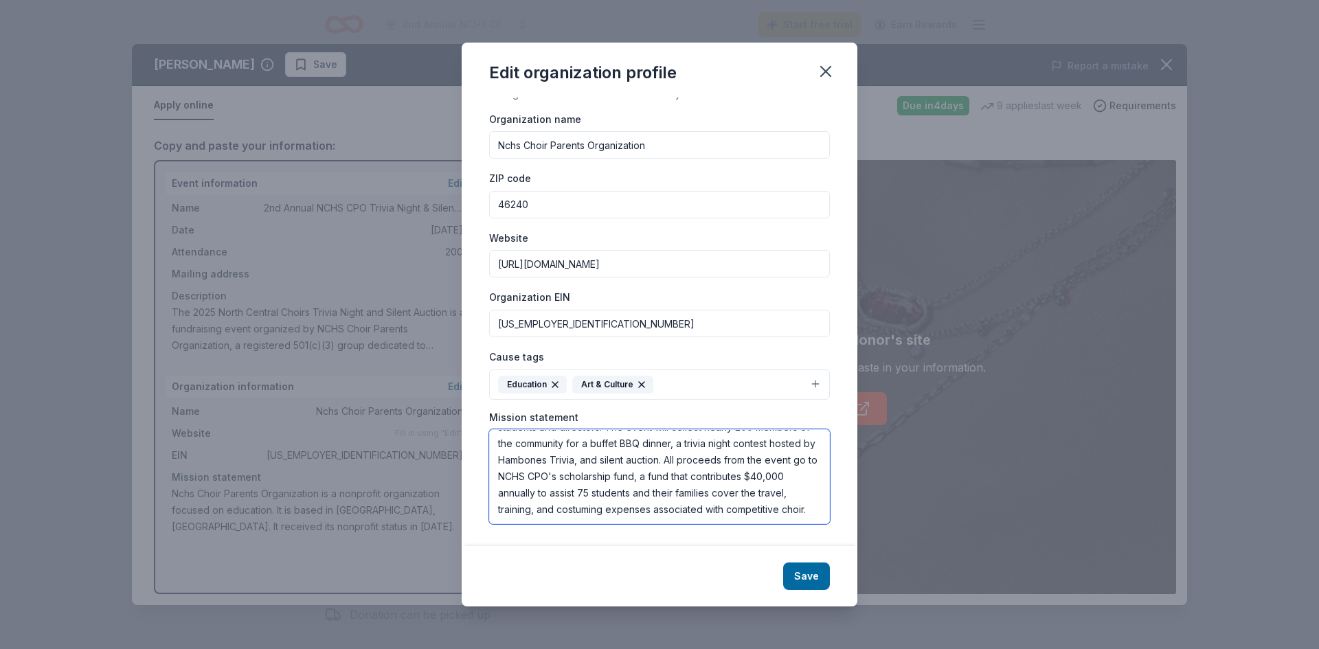
scroll to position [0, 0]
click at [498, 443] on textarea "providing financial and volunteer support to North Central Choirs' students and…" at bounding box center [659, 476] width 341 height 95
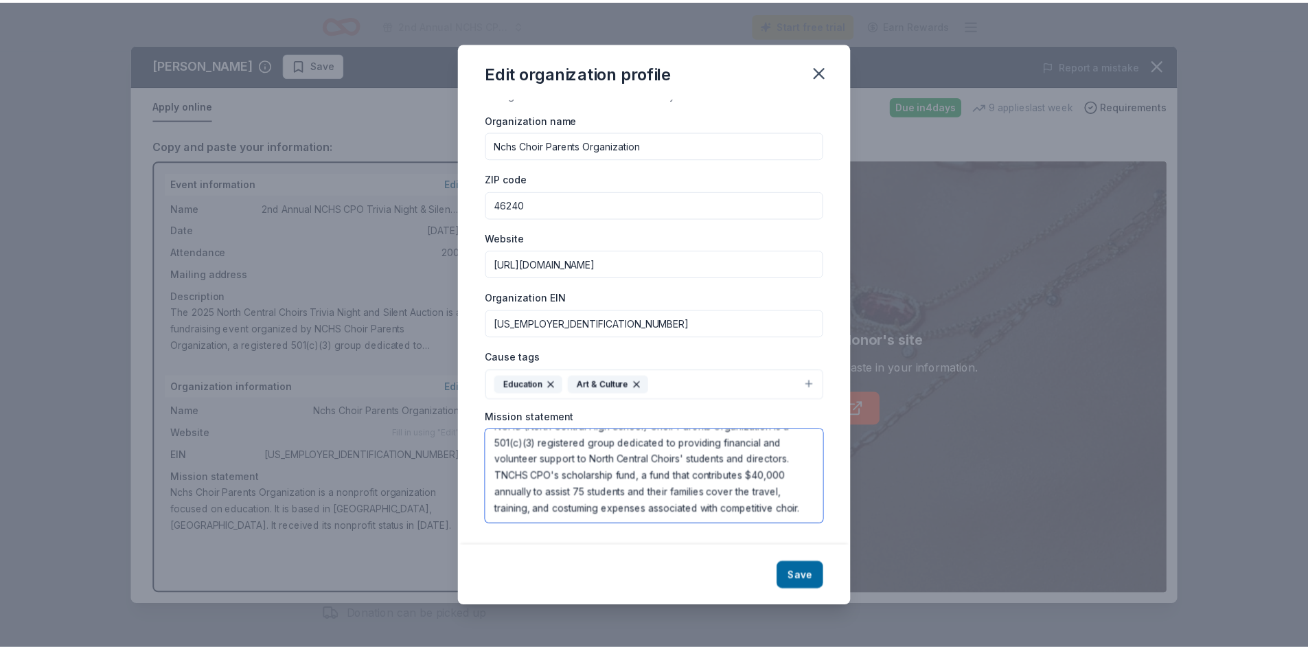
scroll to position [33, 0]
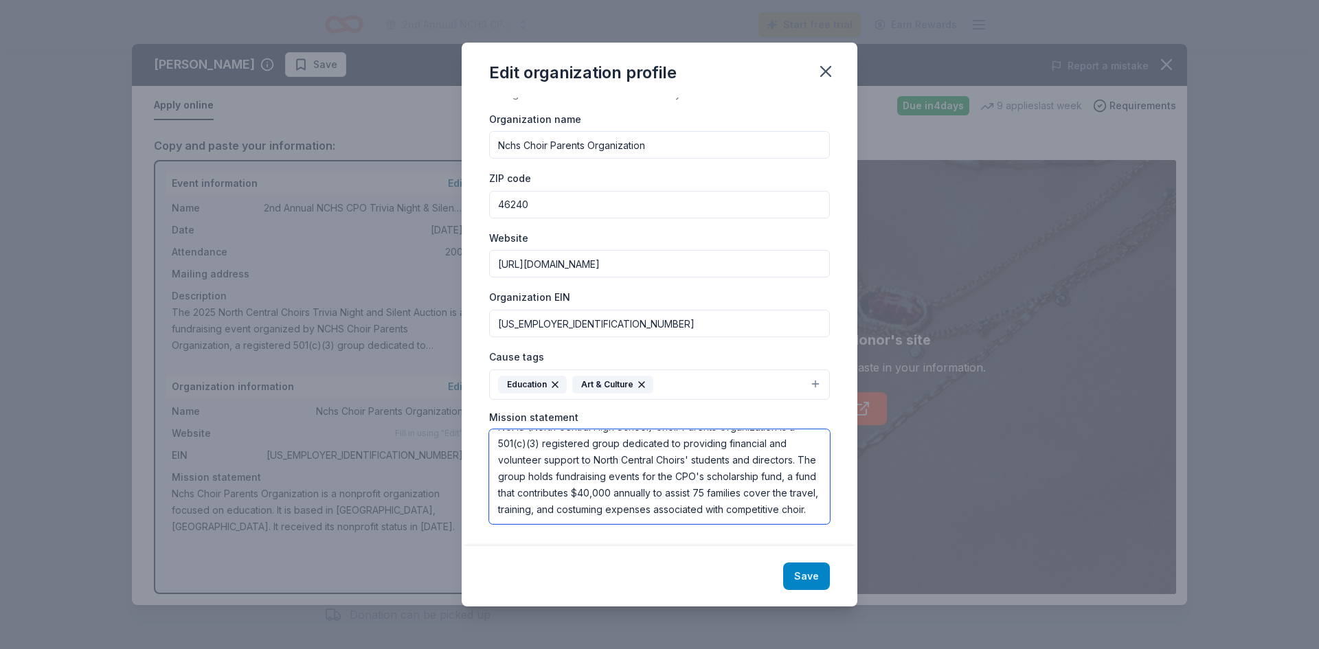
type textarea "NCHS (North Central High School) Choir Parents Organization is a 501(c)(3) regi…"
click at [808, 577] on button "Save" at bounding box center [806, 575] width 47 height 27
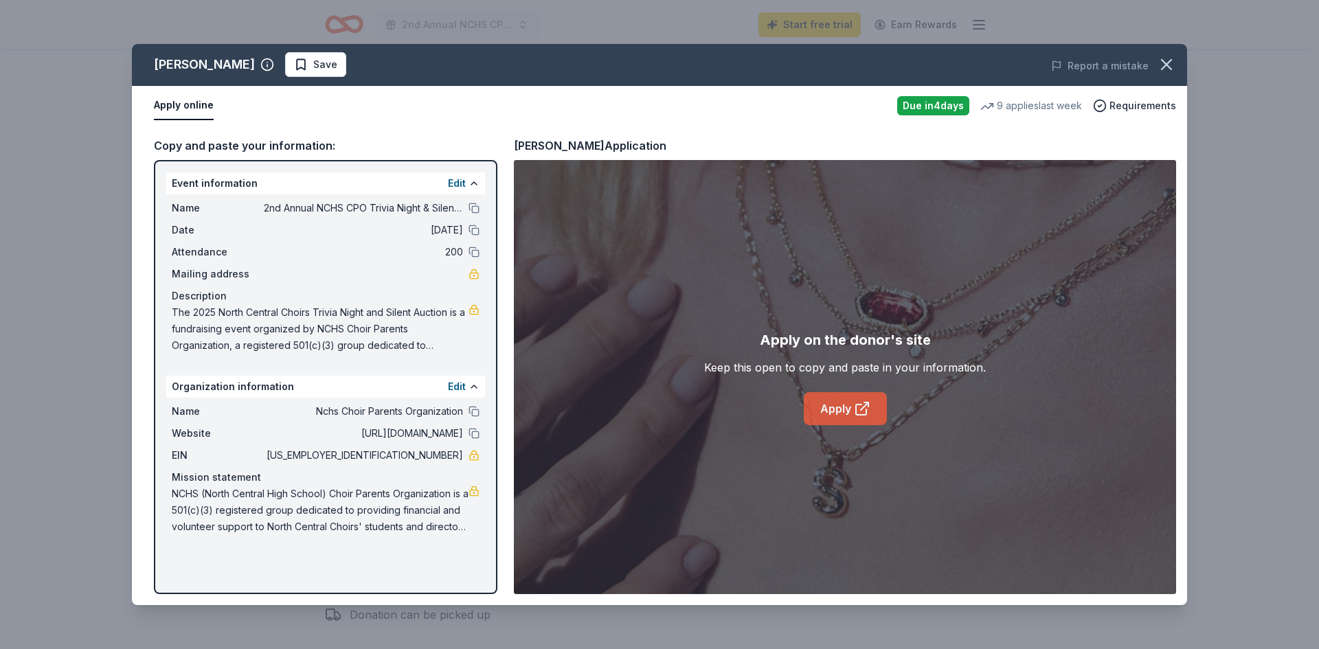
click at [841, 408] on link "Apply" at bounding box center [845, 408] width 83 height 33
click at [1176, 64] on button "button" at bounding box center [1166, 64] width 30 height 30
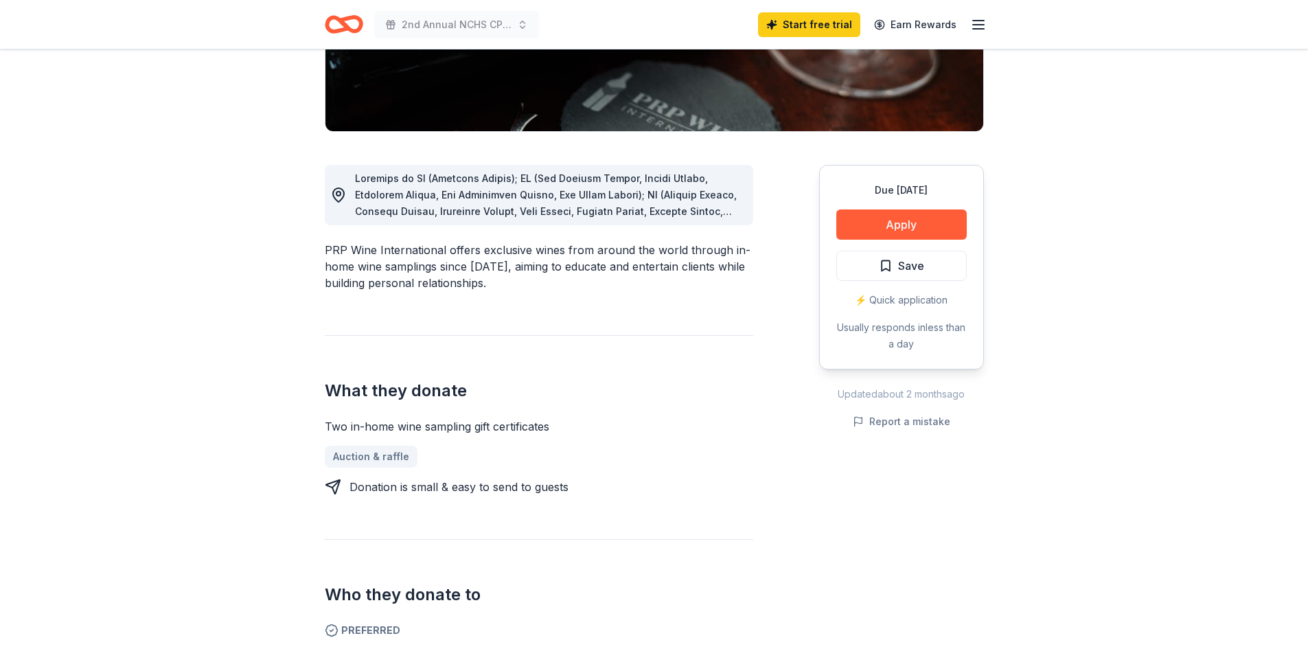
scroll to position [274, 0]
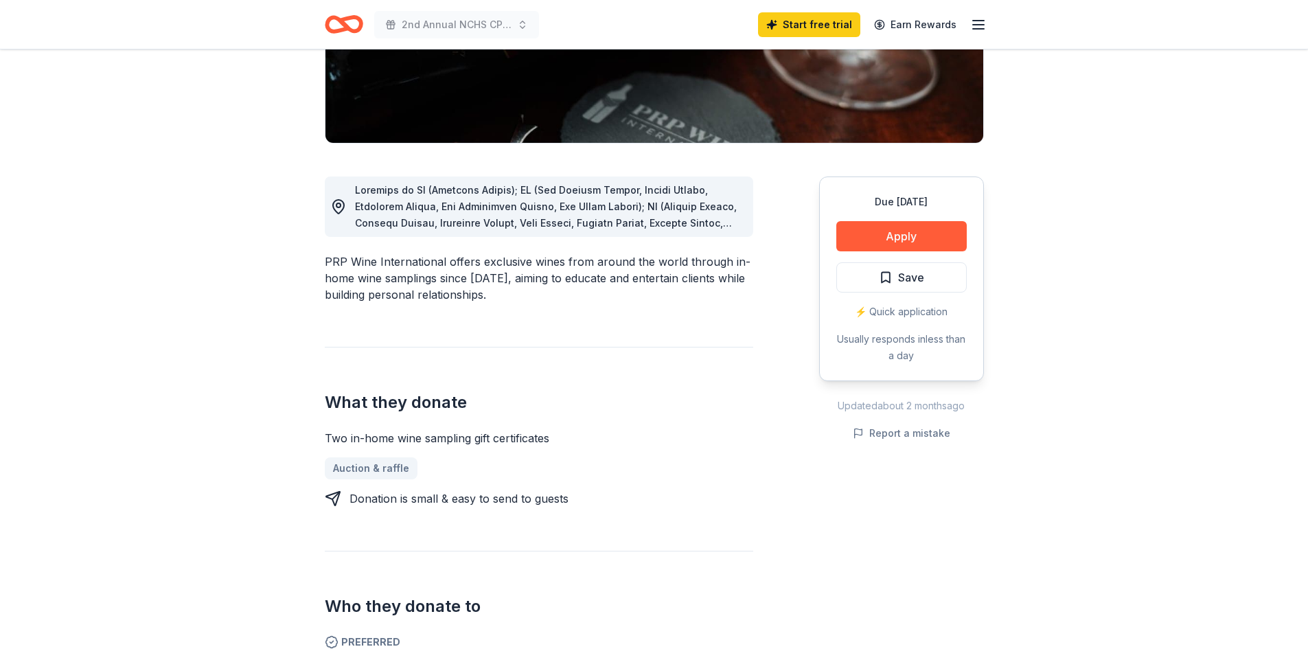
click at [658, 211] on span at bounding box center [548, 379] width 387 height 391
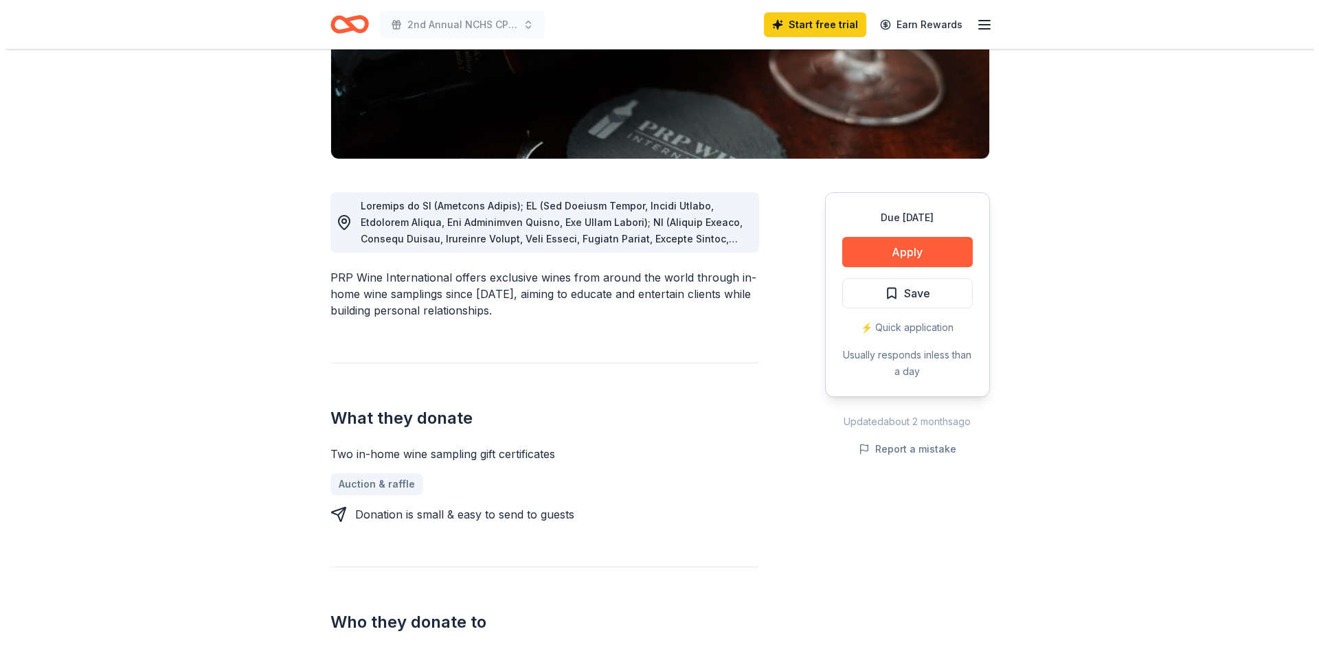
scroll to position [251, 0]
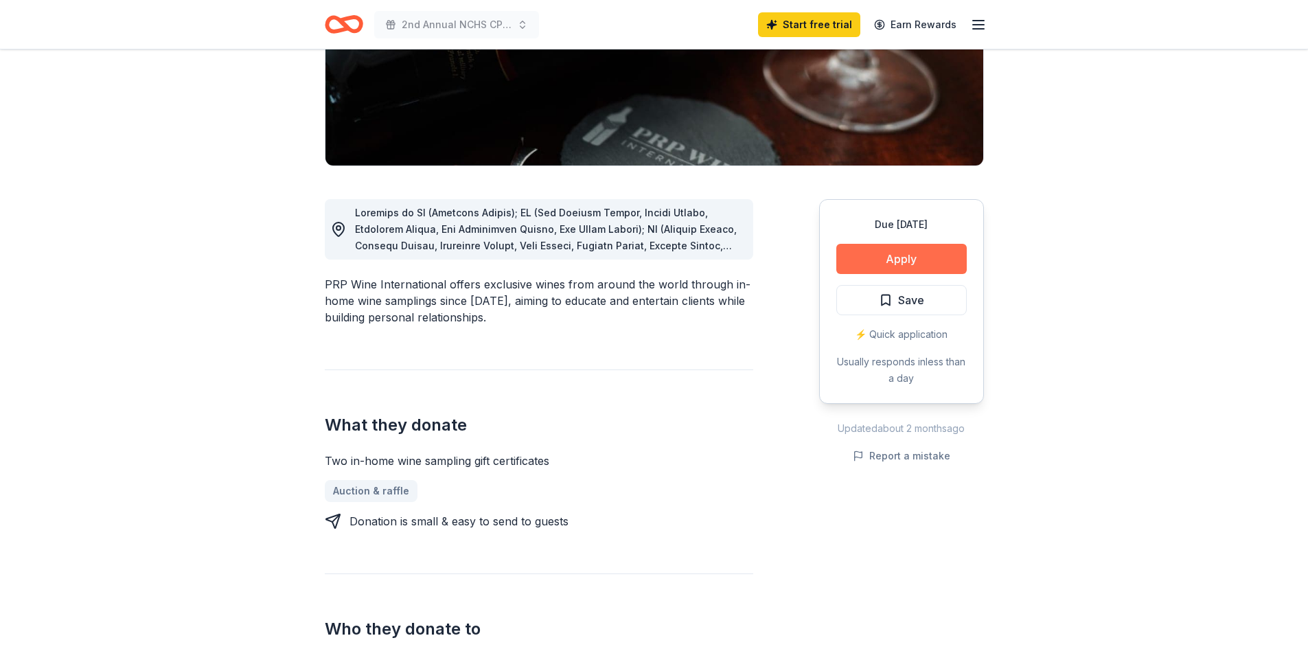
click at [926, 256] on button "Apply" at bounding box center [901, 259] width 130 height 30
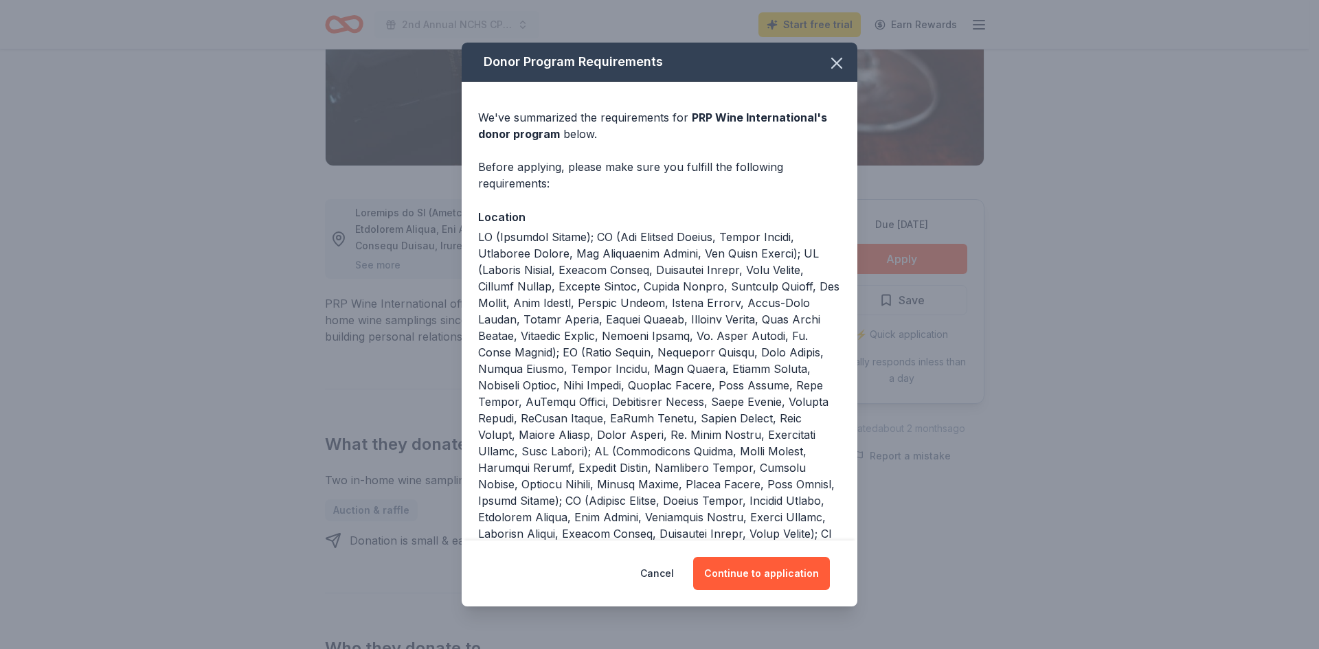
scroll to position [20, 0]
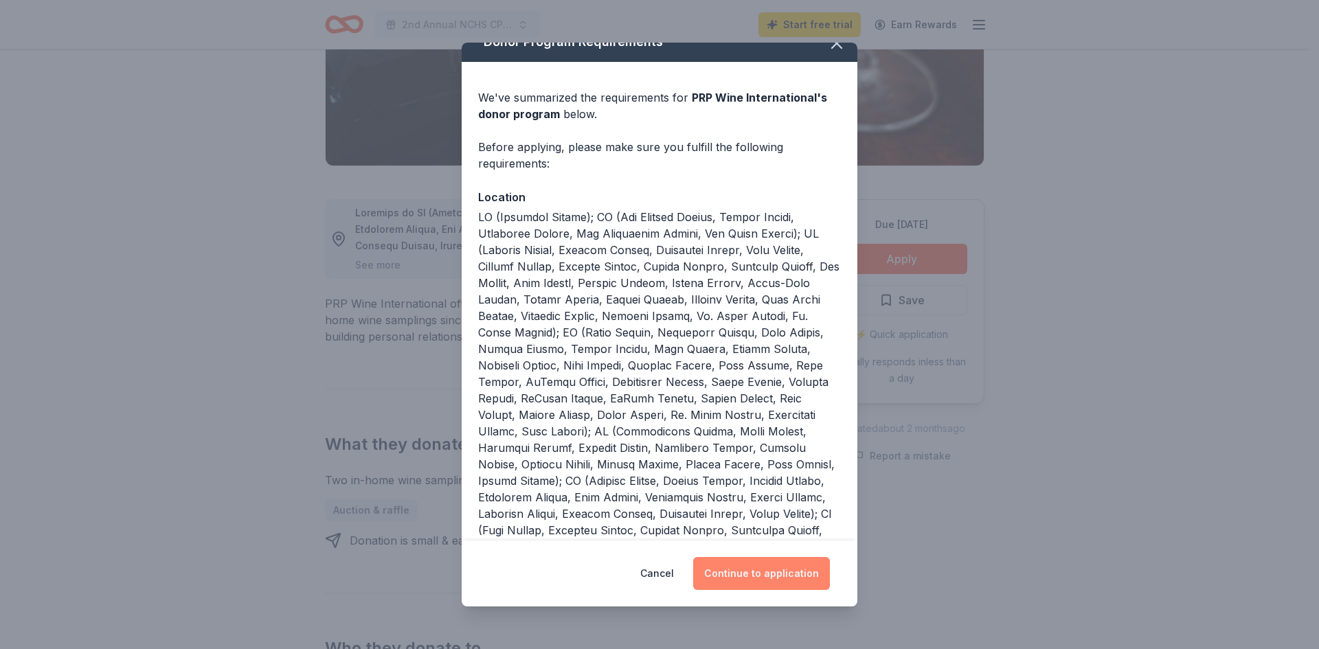
click at [749, 574] on button "Continue to application" at bounding box center [761, 573] width 137 height 33
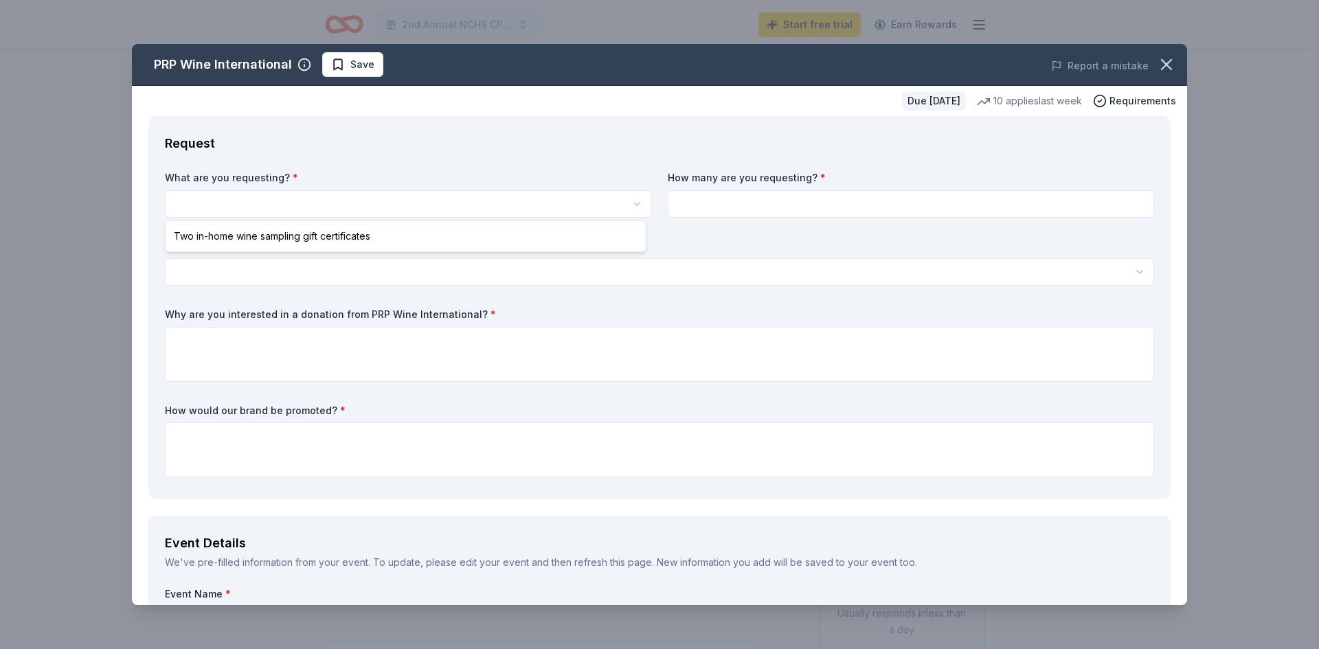
click at [349, 201] on html "2nd Annual NCHS CPO Trivia Night & Silent Auction Start free trial Earn Rewards…" at bounding box center [659, 324] width 1319 height 649
select select "Two in-home wine sampling gift certificates"
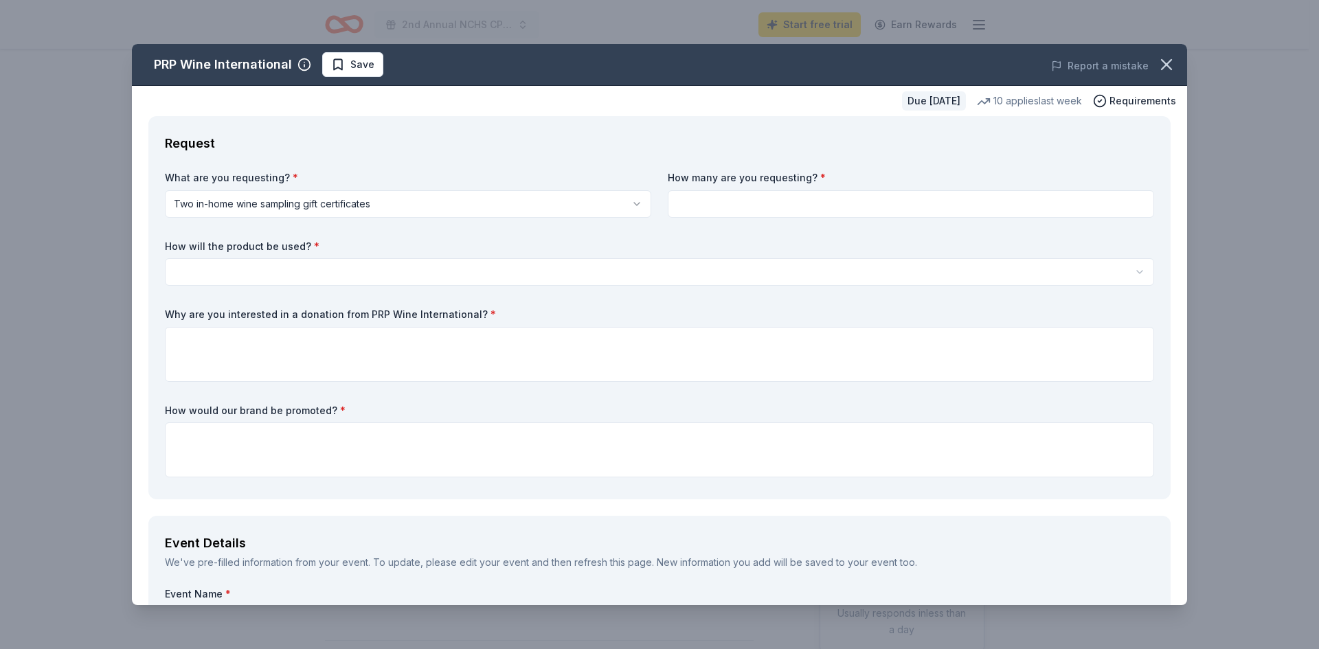
click at [714, 206] on input at bounding box center [911, 203] width 486 height 27
type input "1"
click at [347, 268] on html "2nd Annual NCHS CPO Trivia Night & Silent Auction Start free trial Earn Rewards…" at bounding box center [659, 324] width 1319 height 649
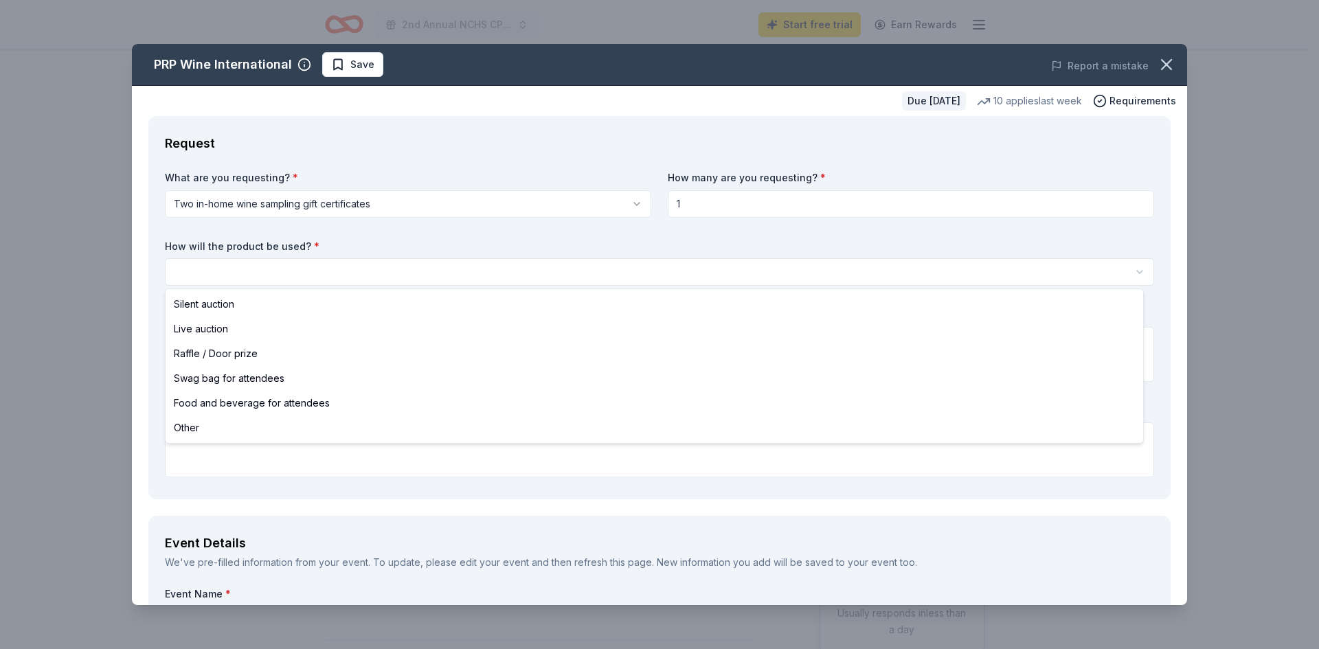
select select "silentAuction"
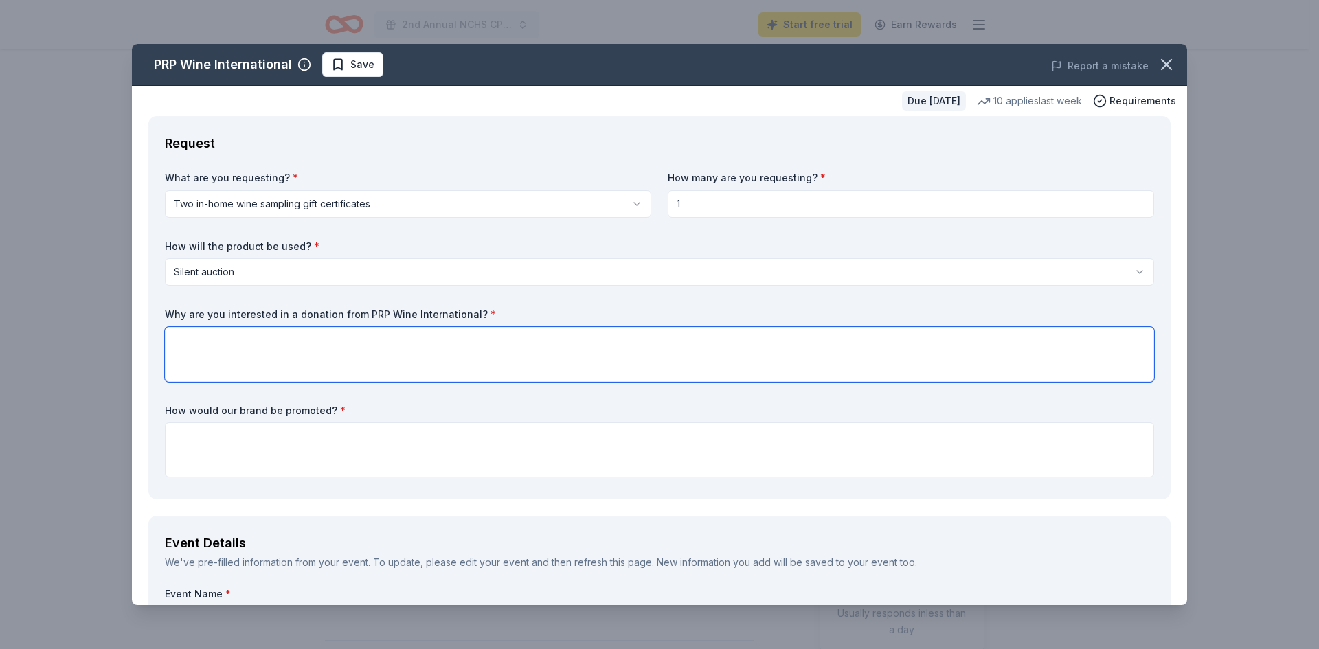
click at [332, 339] on textarea at bounding box center [659, 354] width 989 height 55
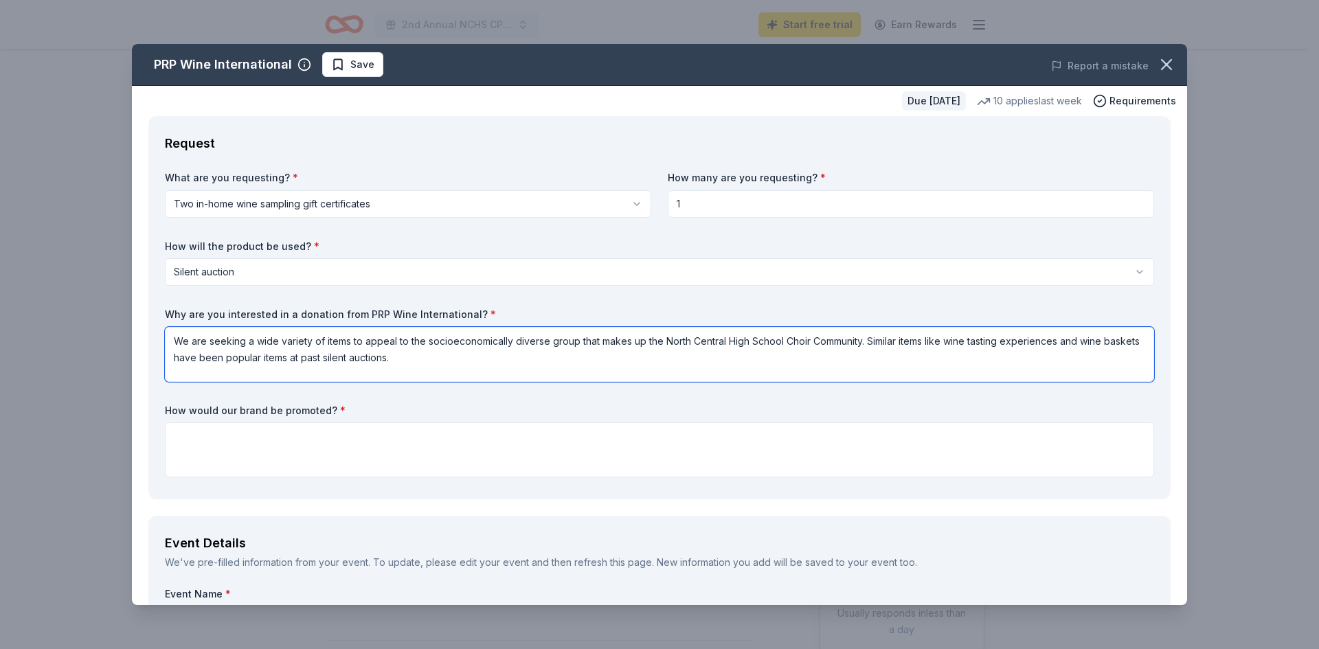
type textarea "We are seeking a wide variety of items to appeal to the socioeconomically diver…"
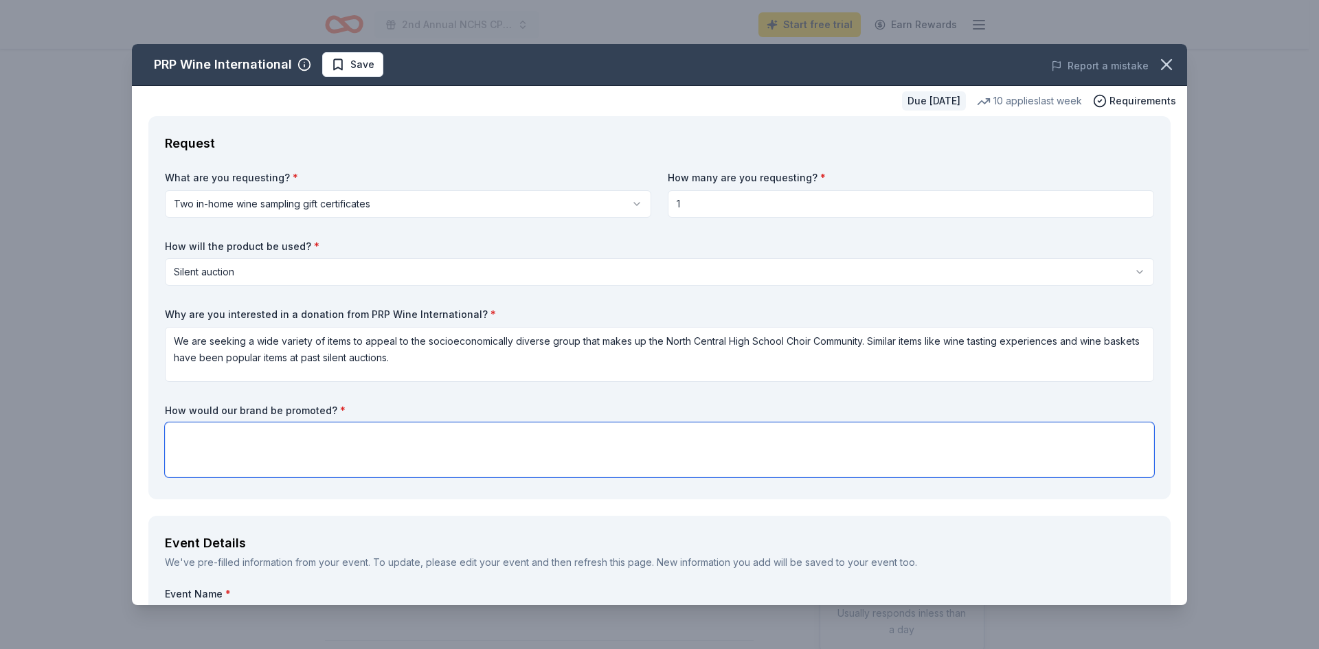
click at [342, 439] on textarea at bounding box center [659, 449] width 989 height 55
type textarea "We will include the names of all donors in social posts, printed materials, and…"
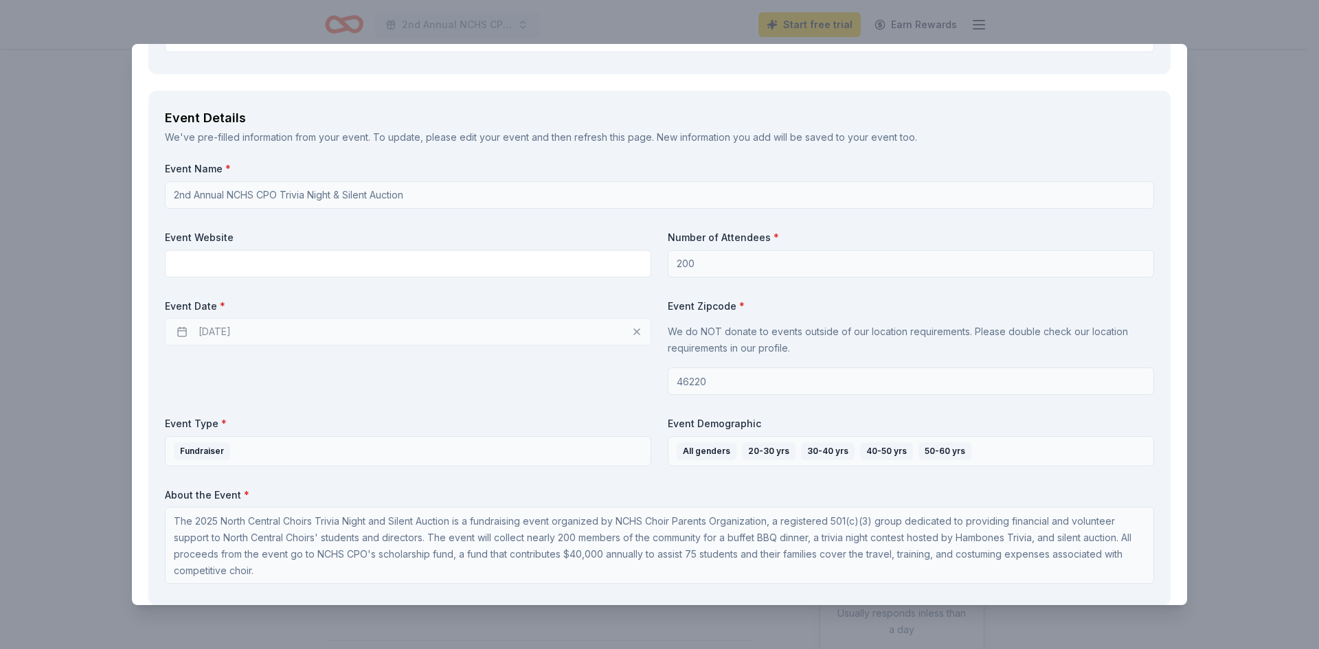
scroll to position [442, 0]
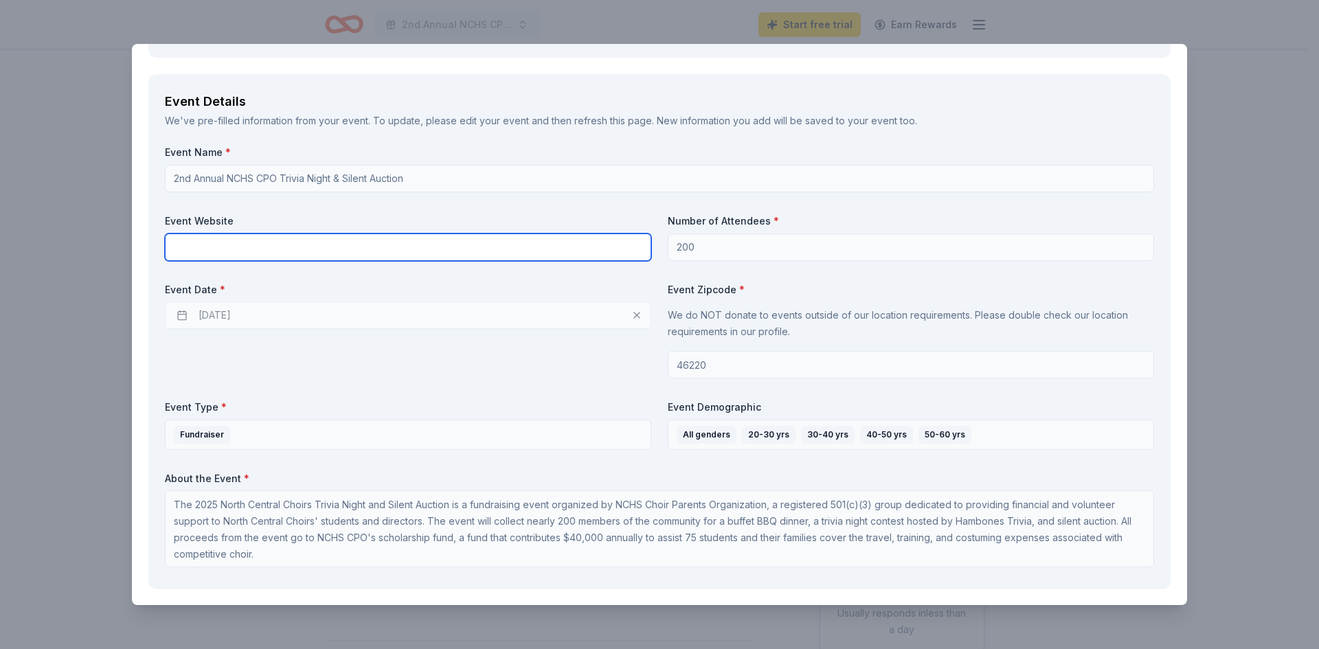
click at [563, 246] on input "text" at bounding box center [408, 247] width 486 height 27
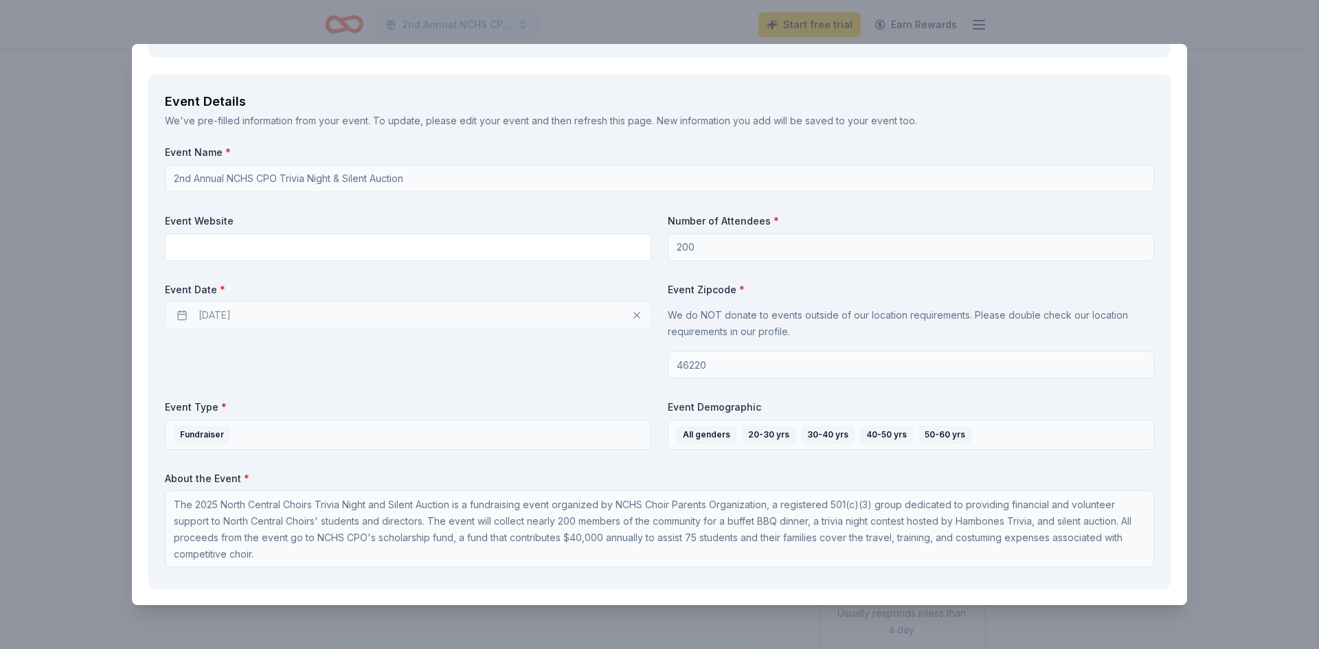
click at [530, 313] on div "10/15/2025" at bounding box center [408, 314] width 486 height 27
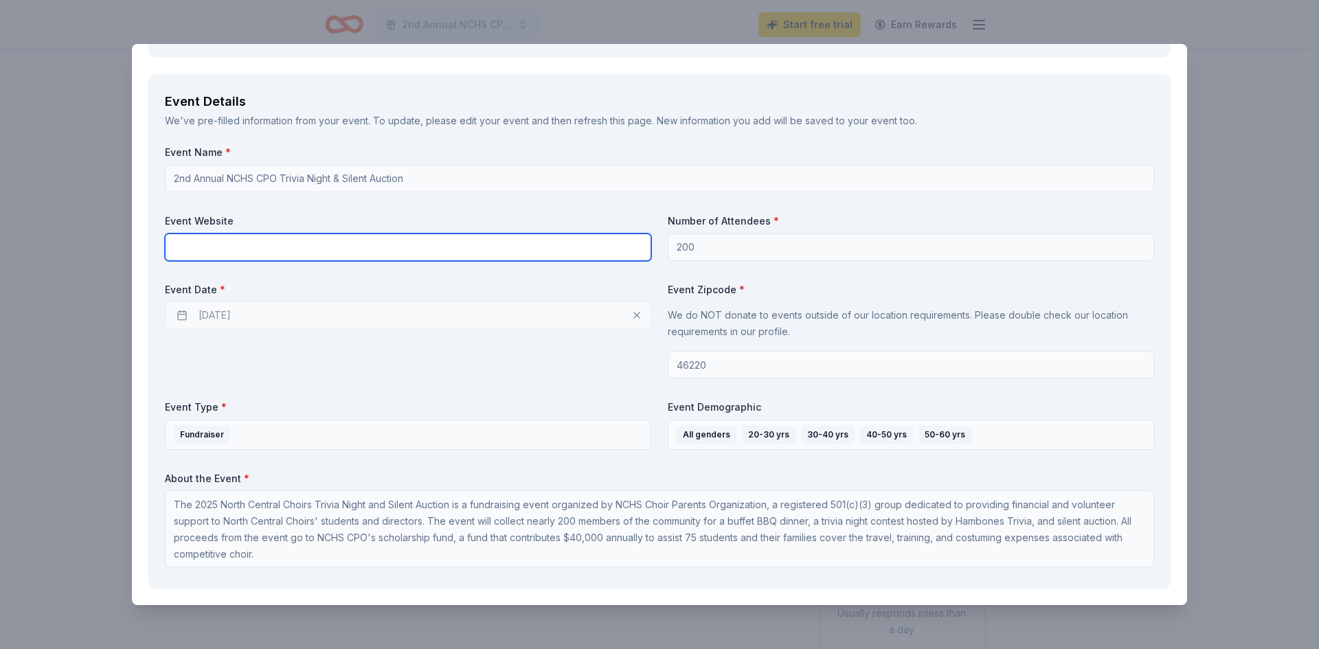
click at [242, 251] on input "text" at bounding box center [408, 247] width 486 height 27
click at [358, 250] on input "text" at bounding box center [408, 247] width 486 height 27
paste input "https://linktr.ee/ncchoirs"
type input "https://linktr.ee/ncchoirs"
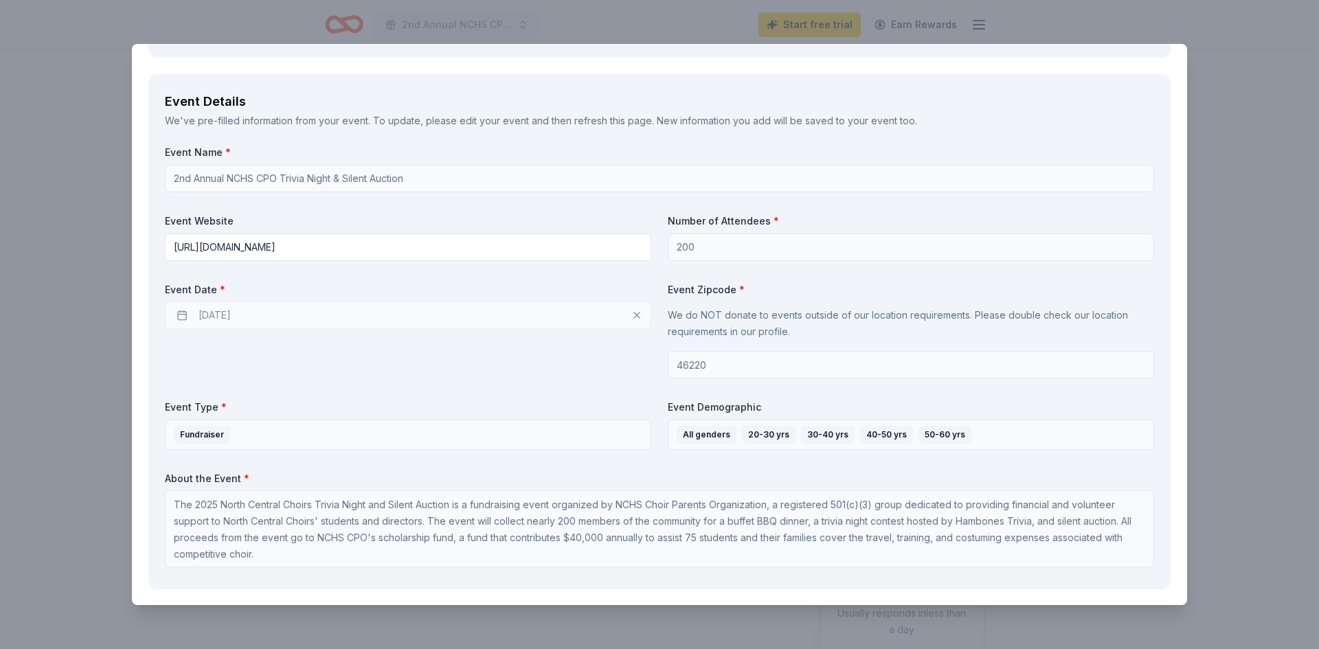
click at [819, 291] on label "Event Zipcode *" at bounding box center [911, 290] width 486 height 14
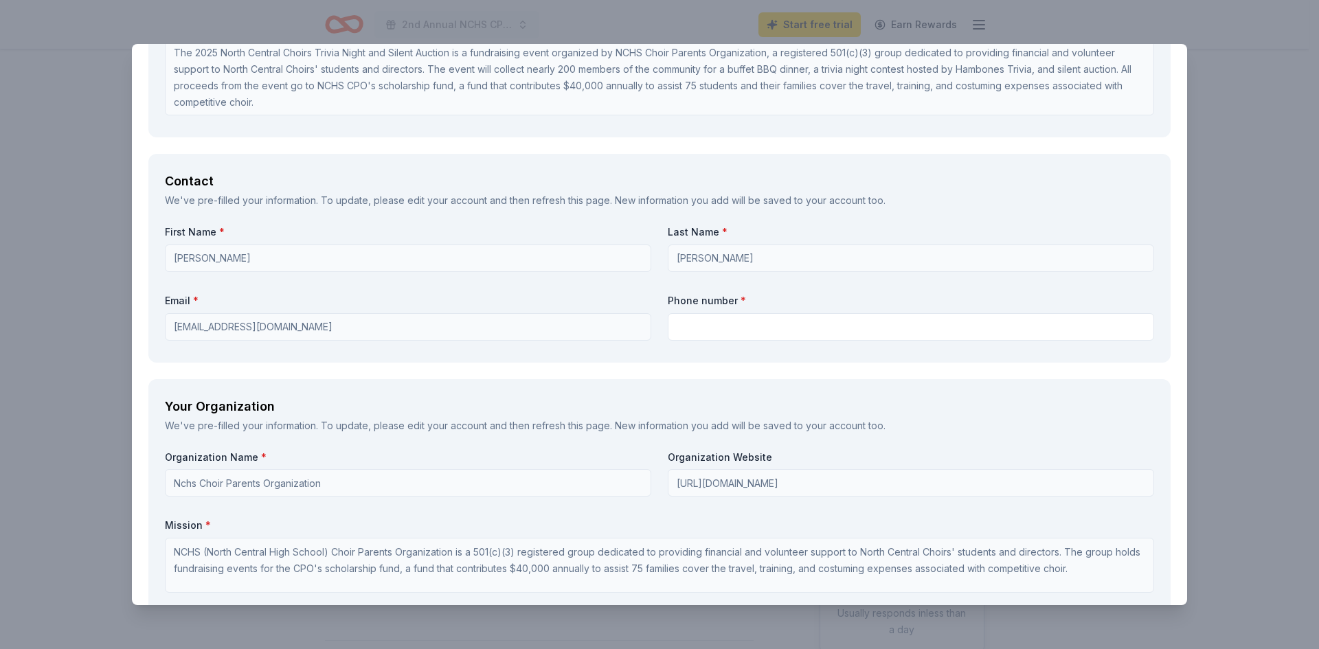
scroll to position [953, 0]
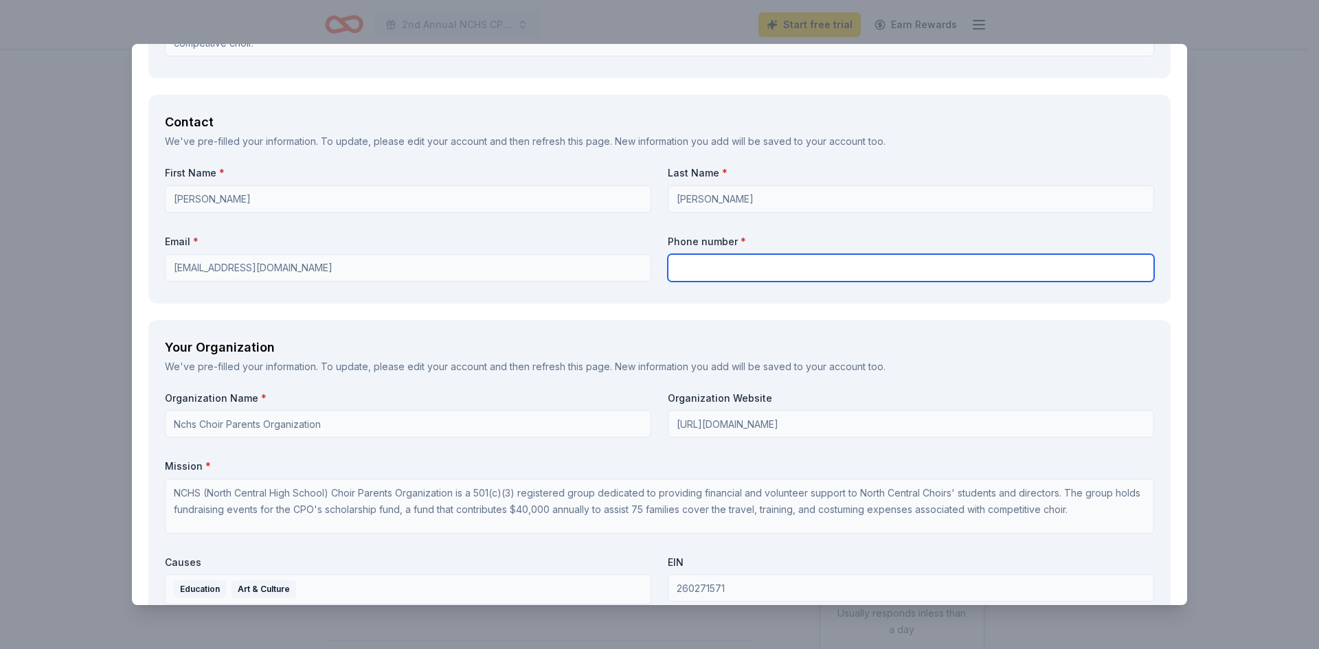
click at [784, 266] on input "text" at bounding box center [911, 267] width 486 height 27
type input "3175226621"
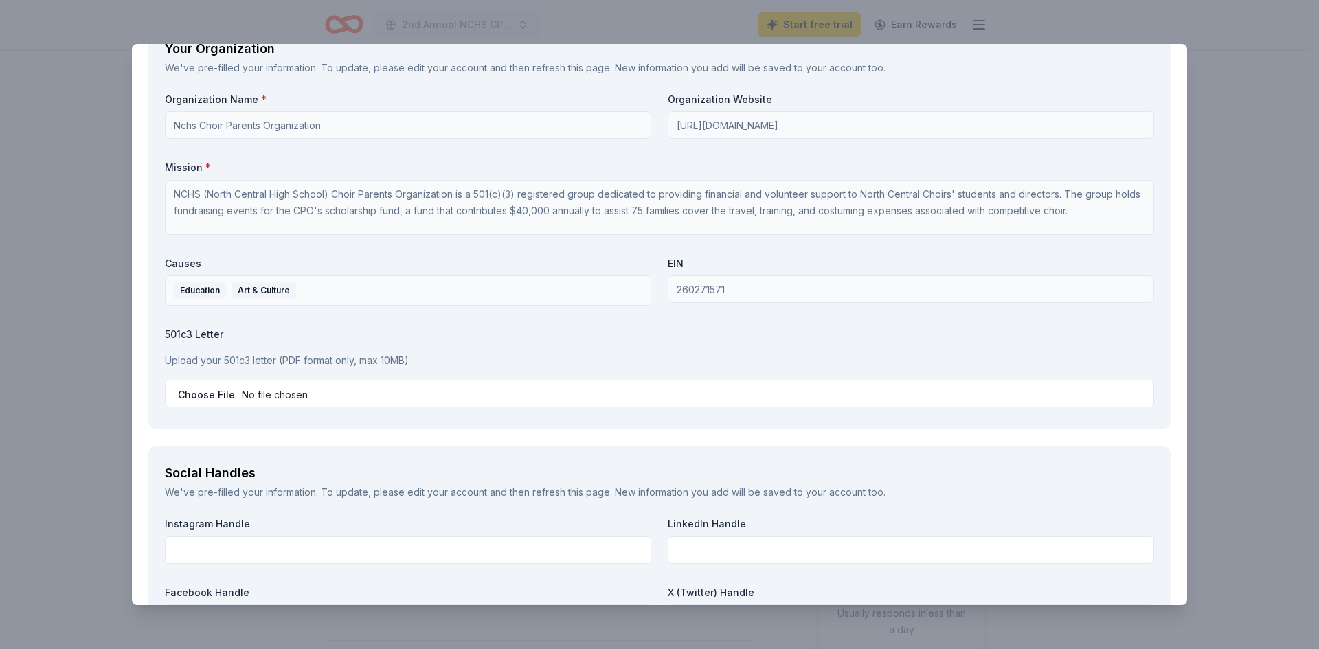
scroll to position [1297, 0]
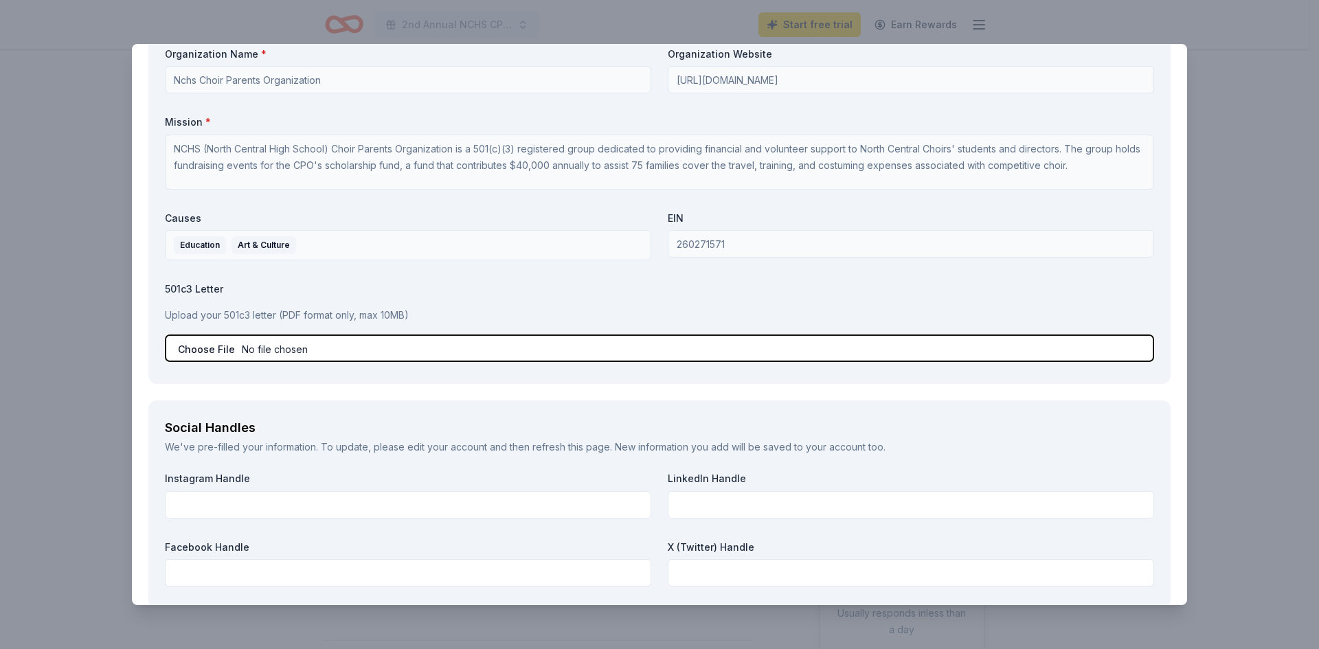
click at [205, 346] on input "file" at bounding box center [659, 347] width 989 height 27
type input "C:\fakepath\NCCPO Tax Exempt Form.pdf"
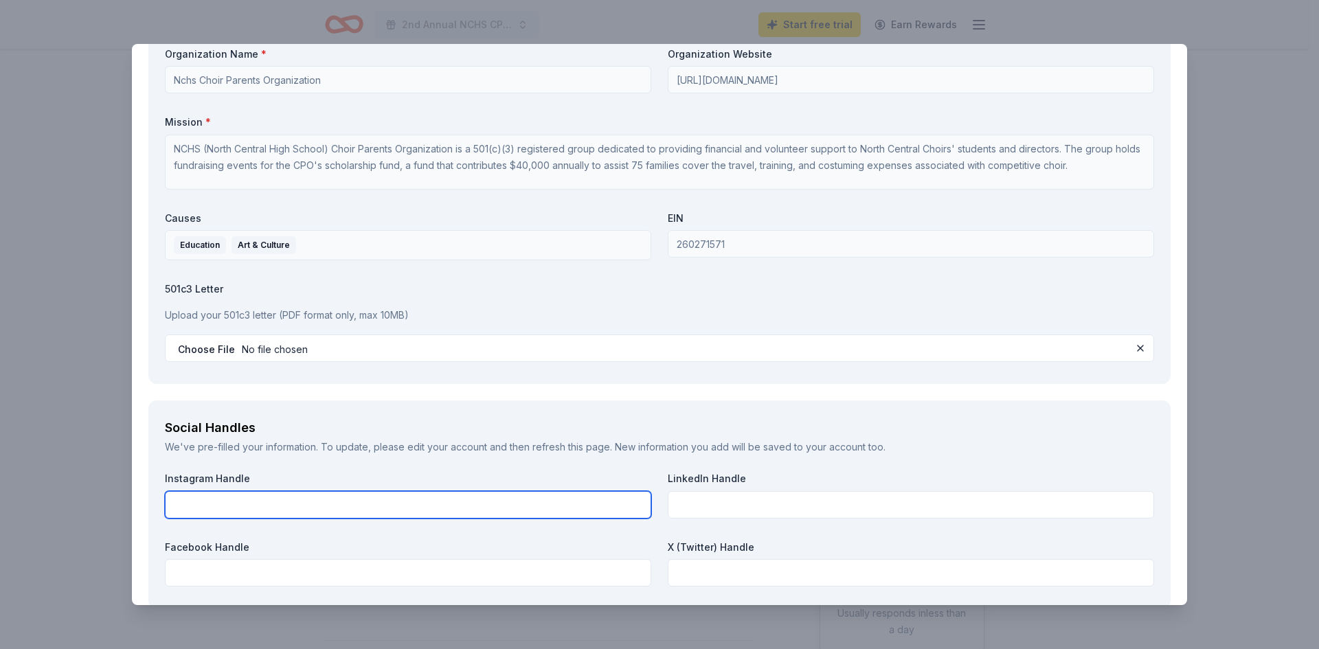
click at [337, 499] on input "text" at bounding box center [408, 504] width 486 height 27
click at [317, 508] on input "text" at bounding box center [408, 504] width 486 height 27
paste input "https://www.instagram.com/northcentralchoirs/"
type input "https://www.instagram.com/northcentralchoirs/"
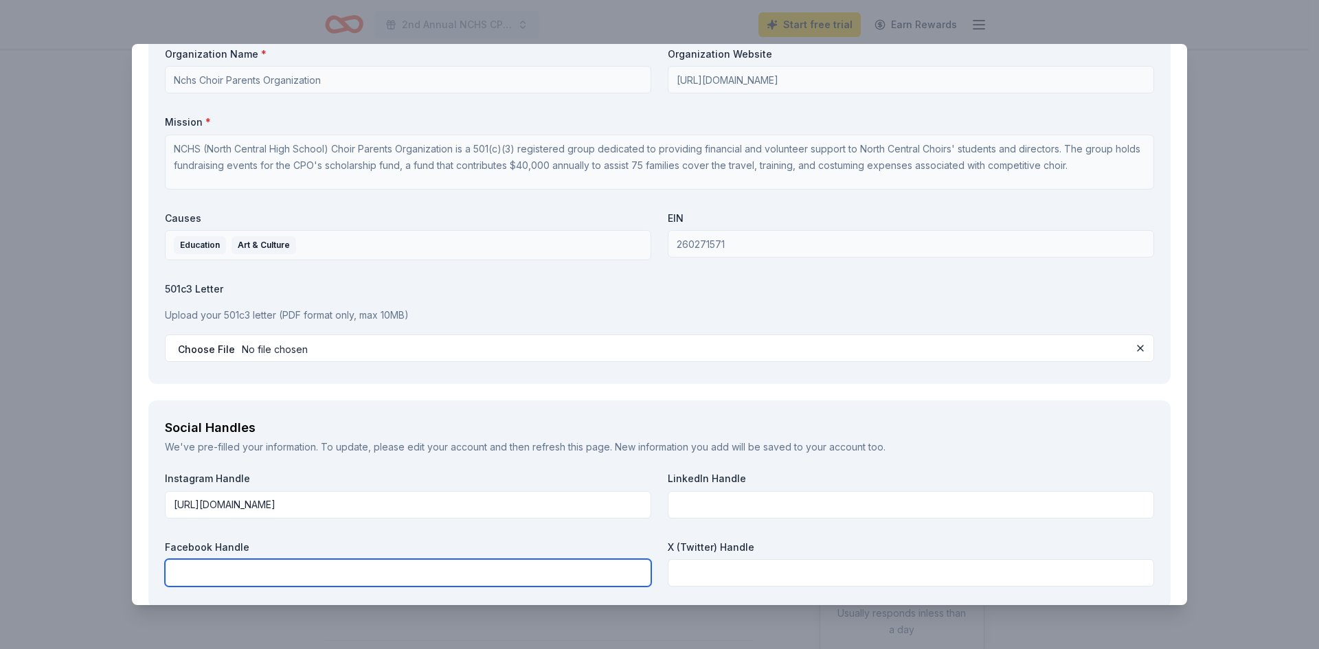
click at [293, 575] on input "text" at bounding box center [408, 572] width 486 height 27
paste input "https://www.facebook.com/N.Central.Choirs"
type input "https://www.facebook.com/N.Central.Choirs"
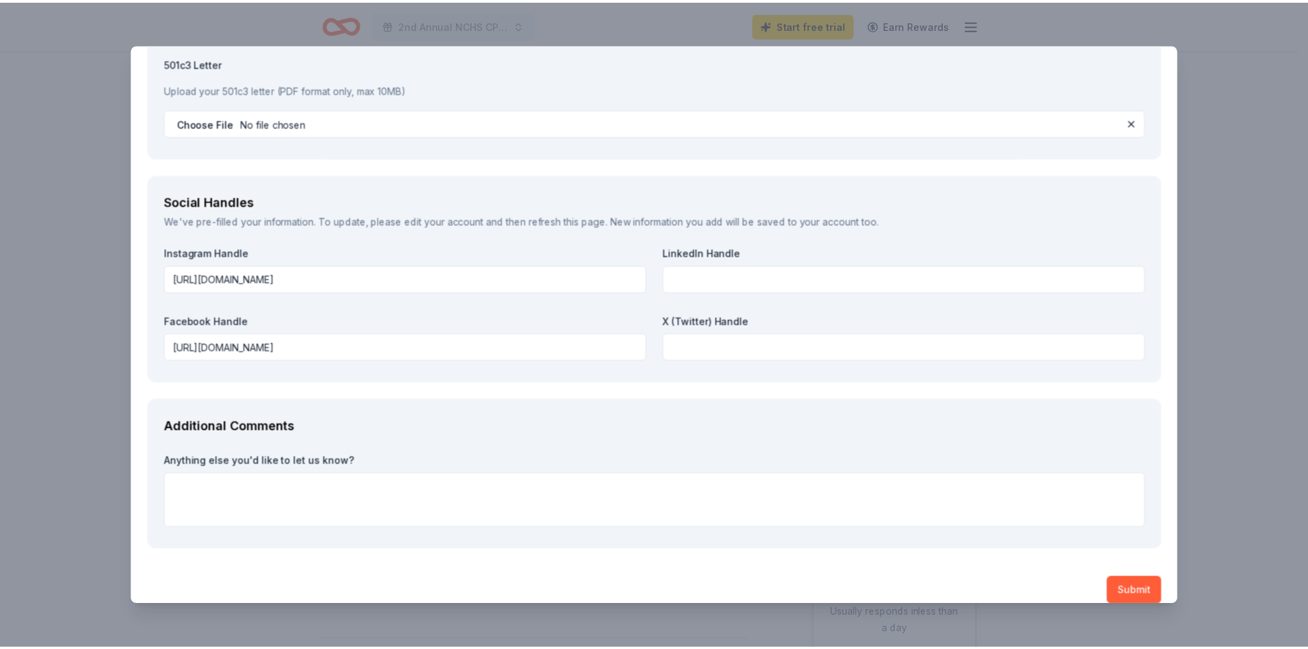
scroll to position [1539, 0]
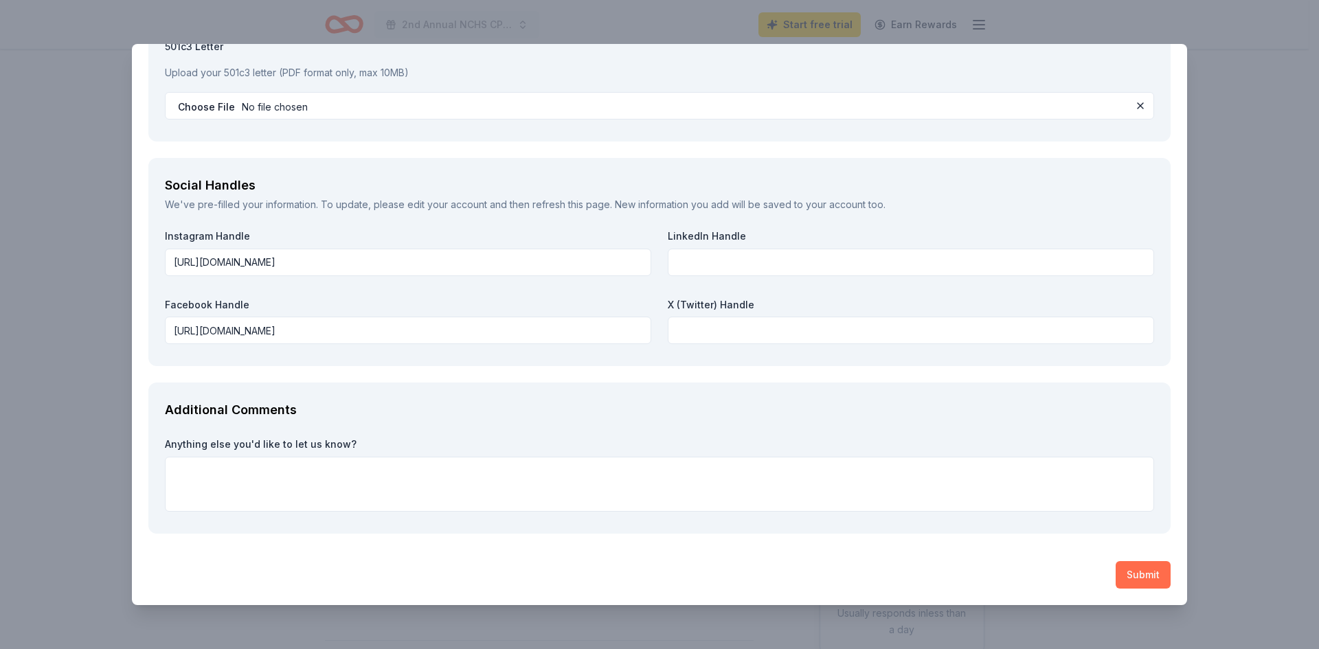
click at [1138, 578] on button "Submit" at bounding box center [1142, 574] width 55 height 27
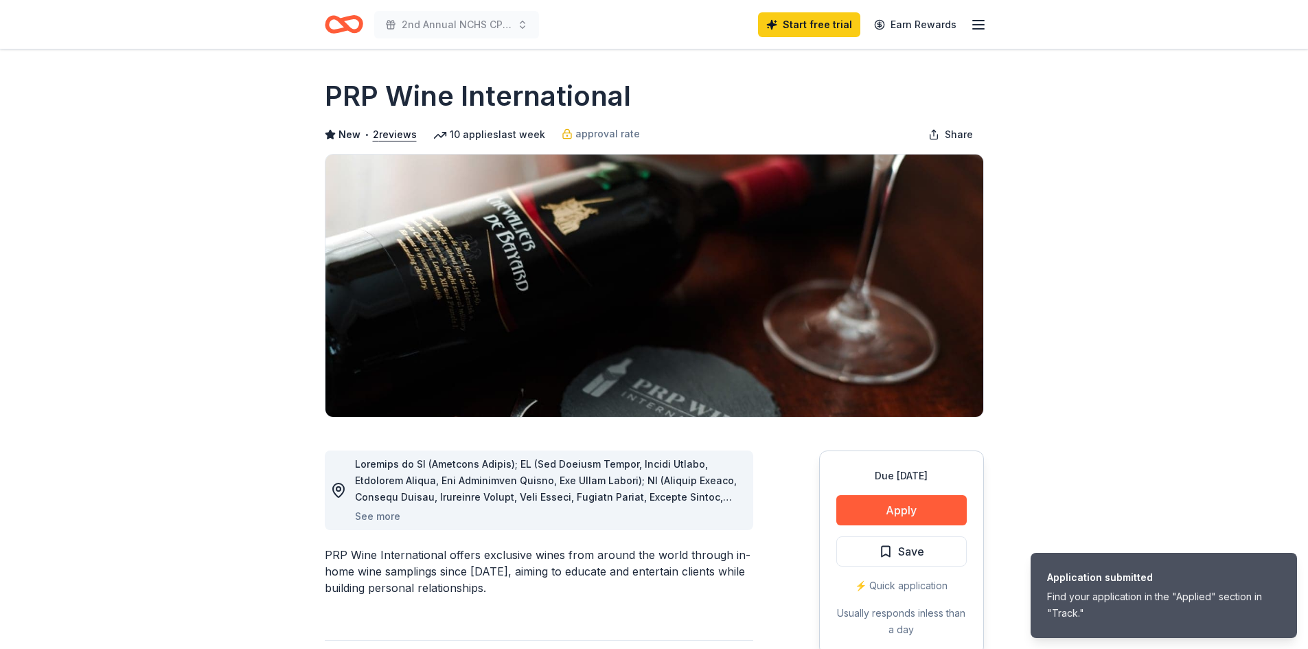
scroll to position [0, 0]
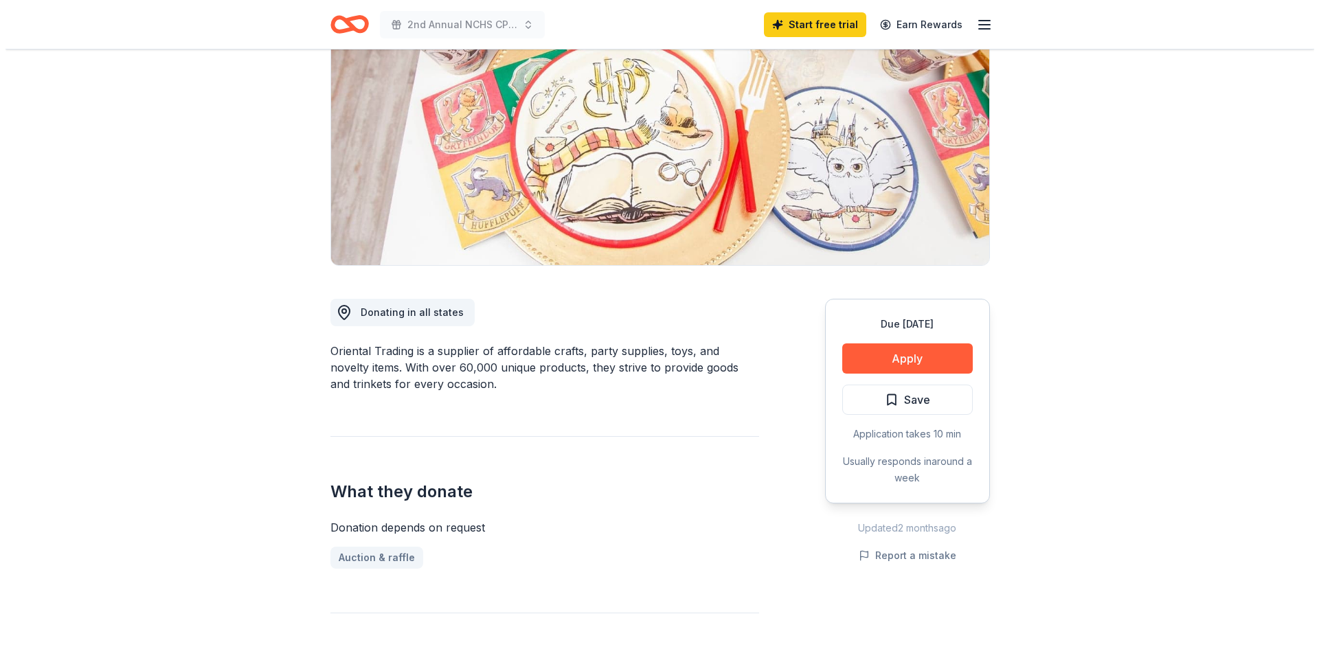
scroll to position [173, 0]
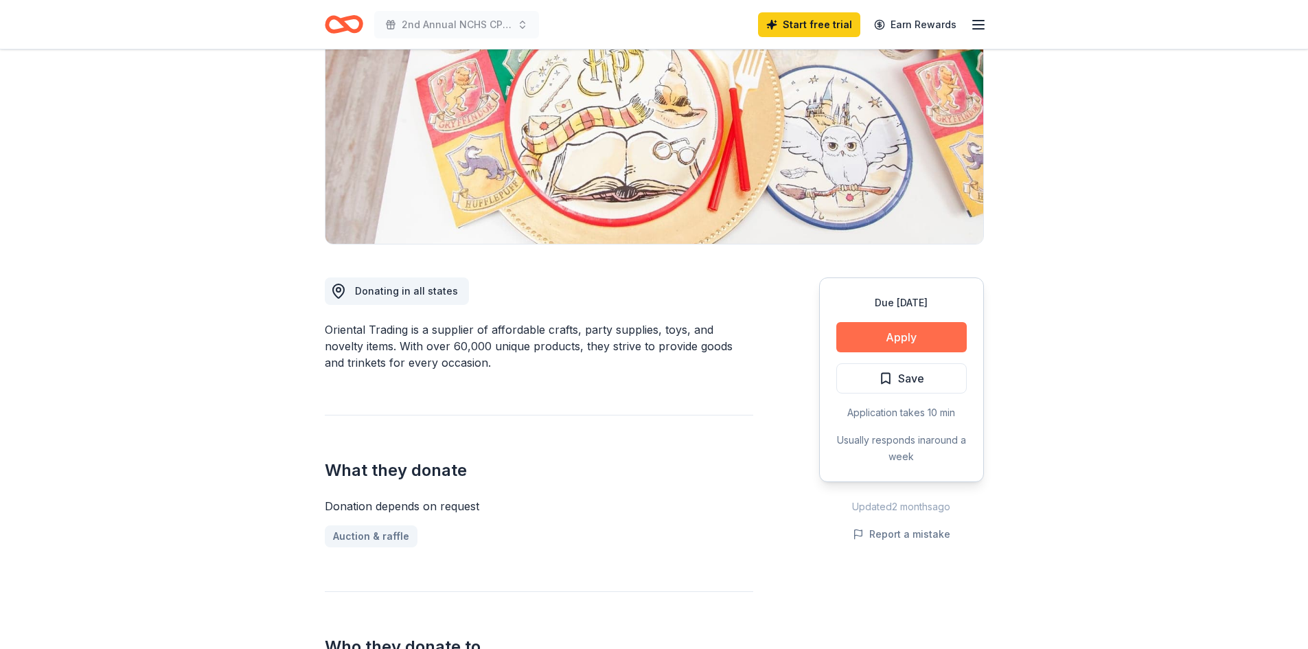
click at [929, 329] on button "Apply" at bounding box center [901, 337] width 130 height 30
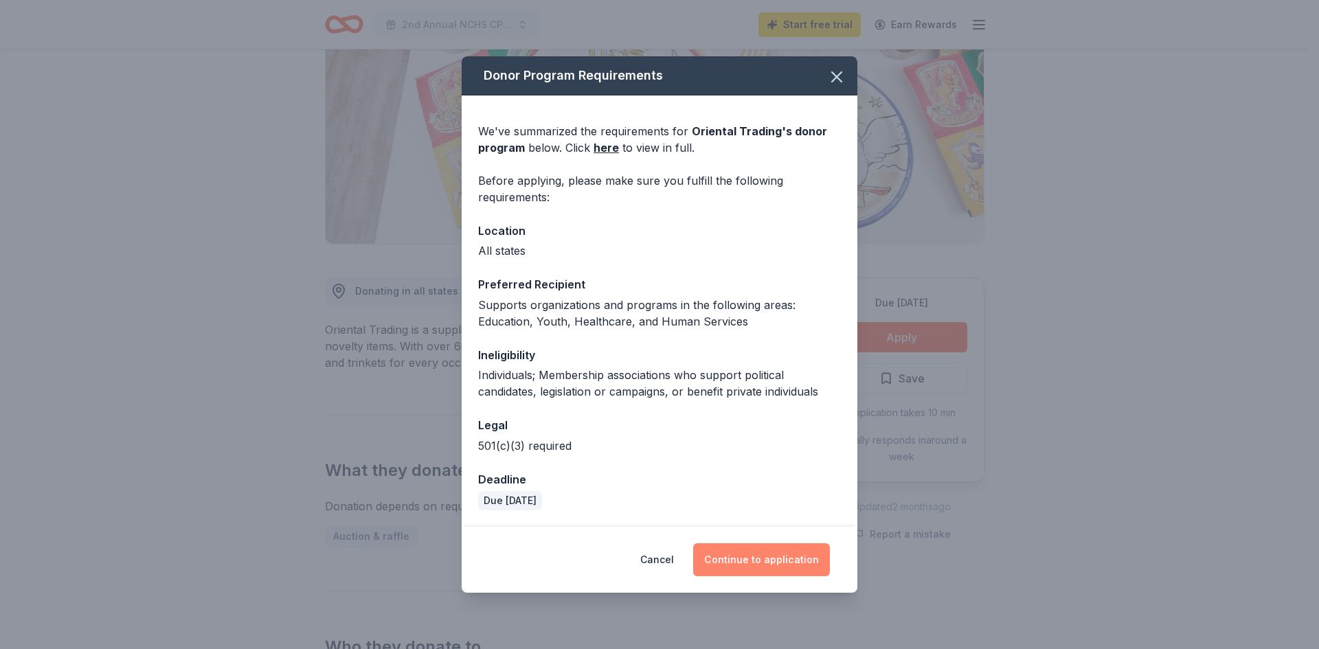
click at [749, 558] on button "Continue to application" at bounding box center [761, 559] width 137 height 33
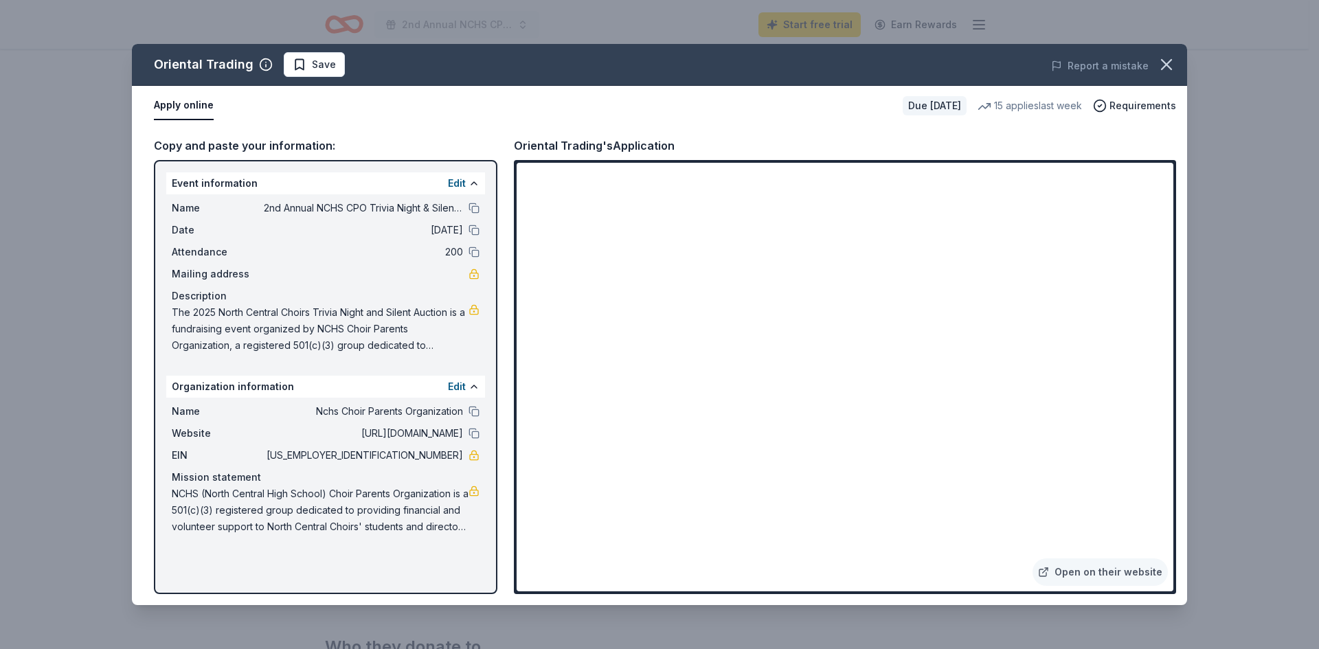
drag, startPoint x: 1174, startPoint y: 291, endPoint x: 1173, endPoint y: 301, distance: 9.6
click at [1173, 301] on div "Open on their website" at bounding box center [845, 377] width 662 height 434
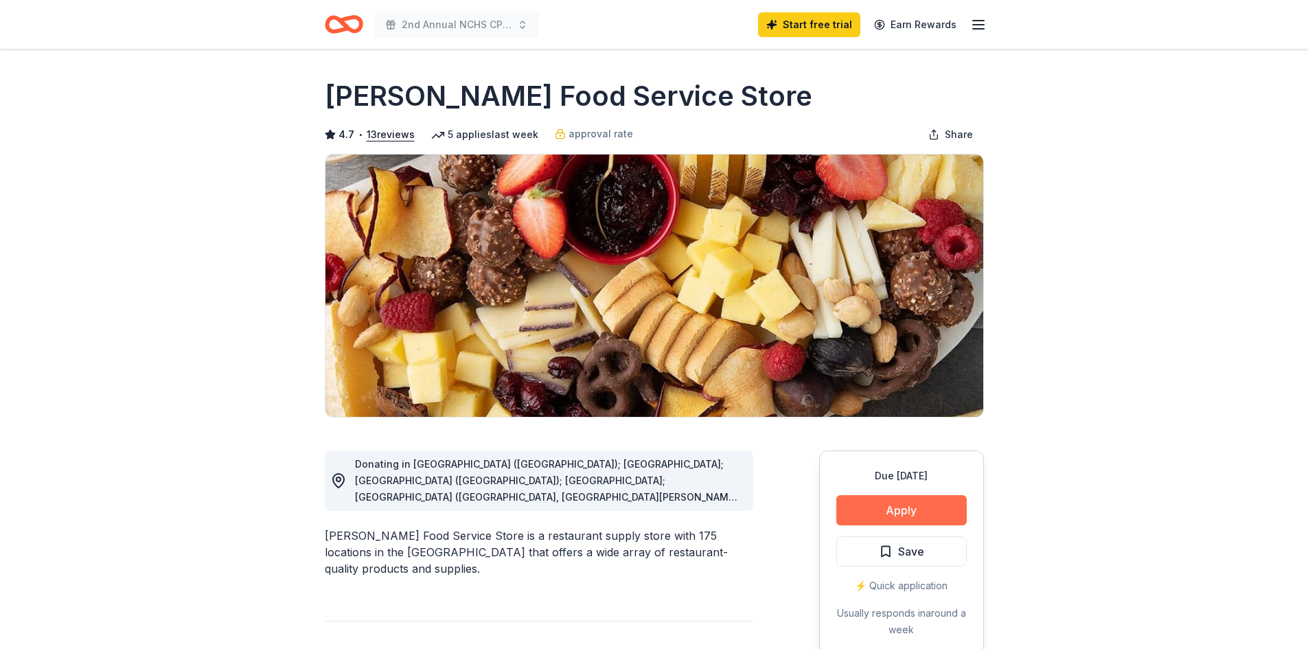
click at [933, 507] on button "Apply" at bounding box center [901, 510] width 130 height 30
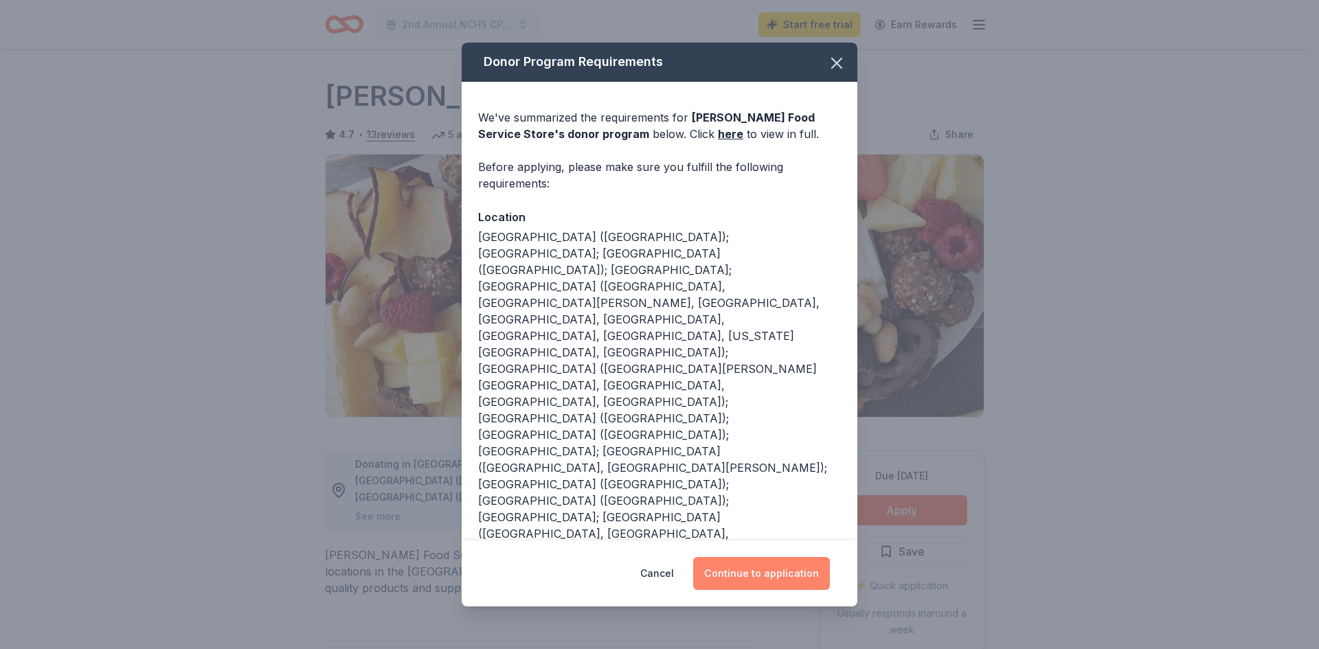
click at [766, 573] on button "Continue to application" at bounding box center [761, 573] width 137 height 33
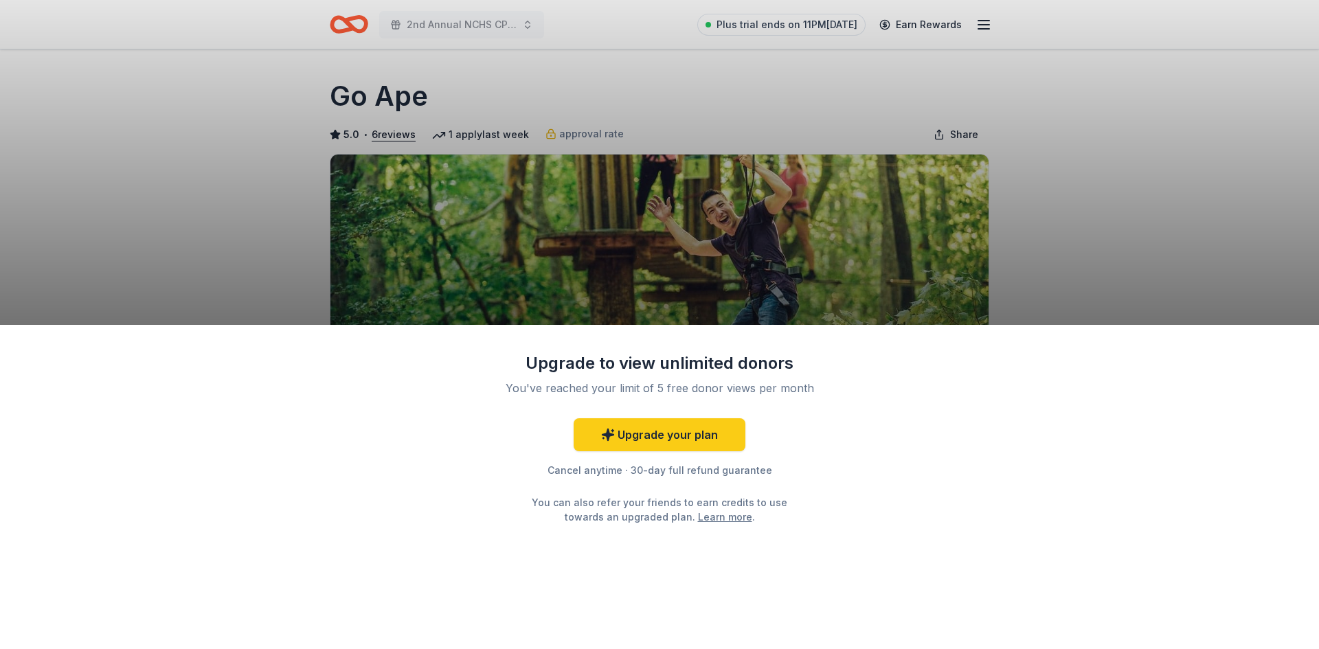
click at [1072, 298] on div "Upgrade to view unlimited donors You've reached your limit of 5 free donor view…" at bounding box center [659, 324] width 1319 height 649
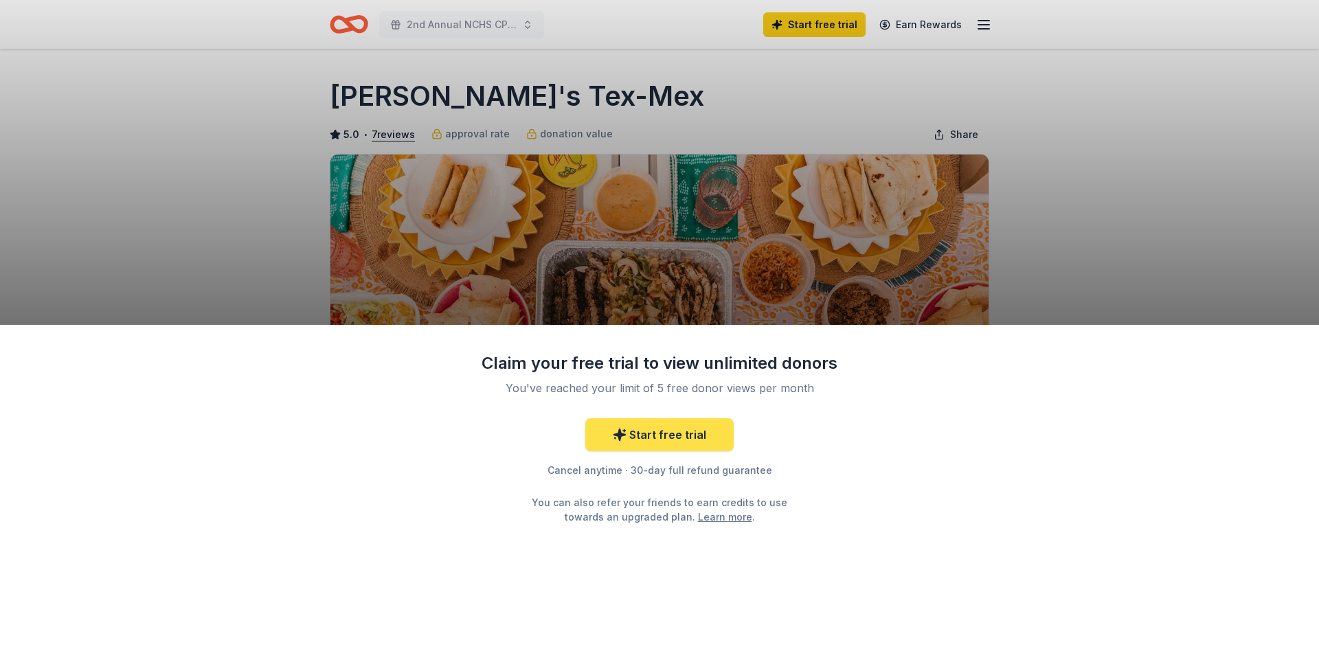
click at [674, 429] on link "Start free trial" at bounding box center [659, 434] width 148 height 33
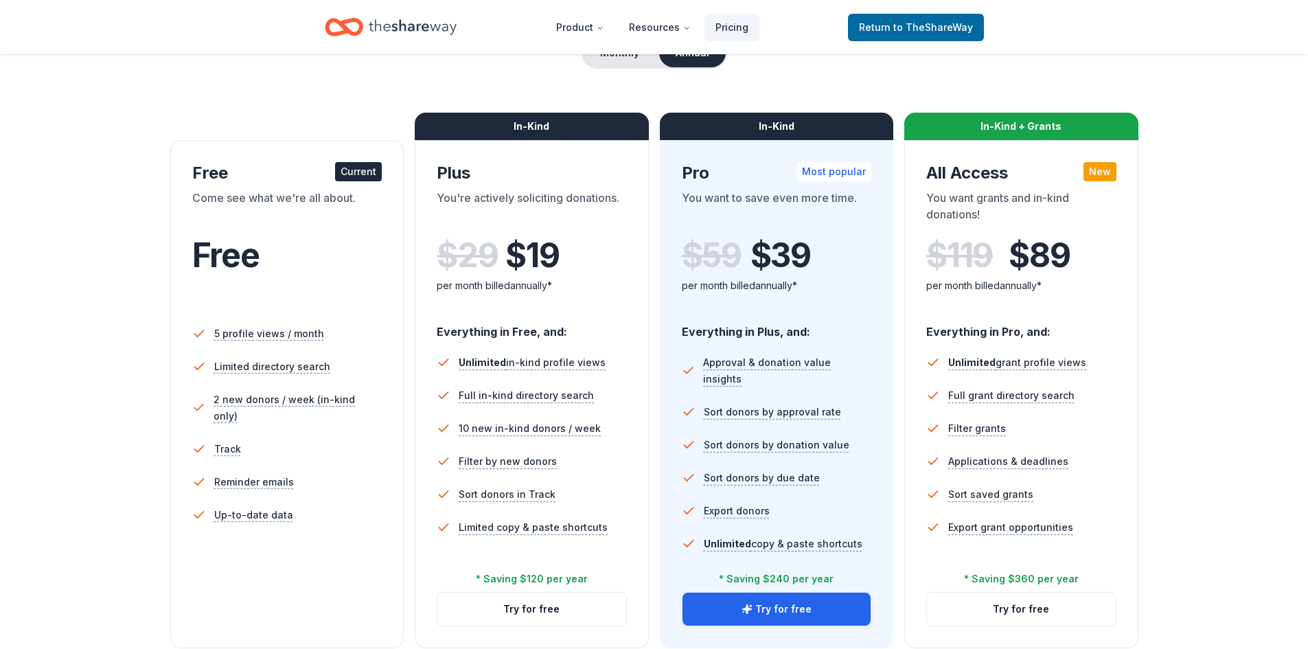
scroll to position [237, 0]
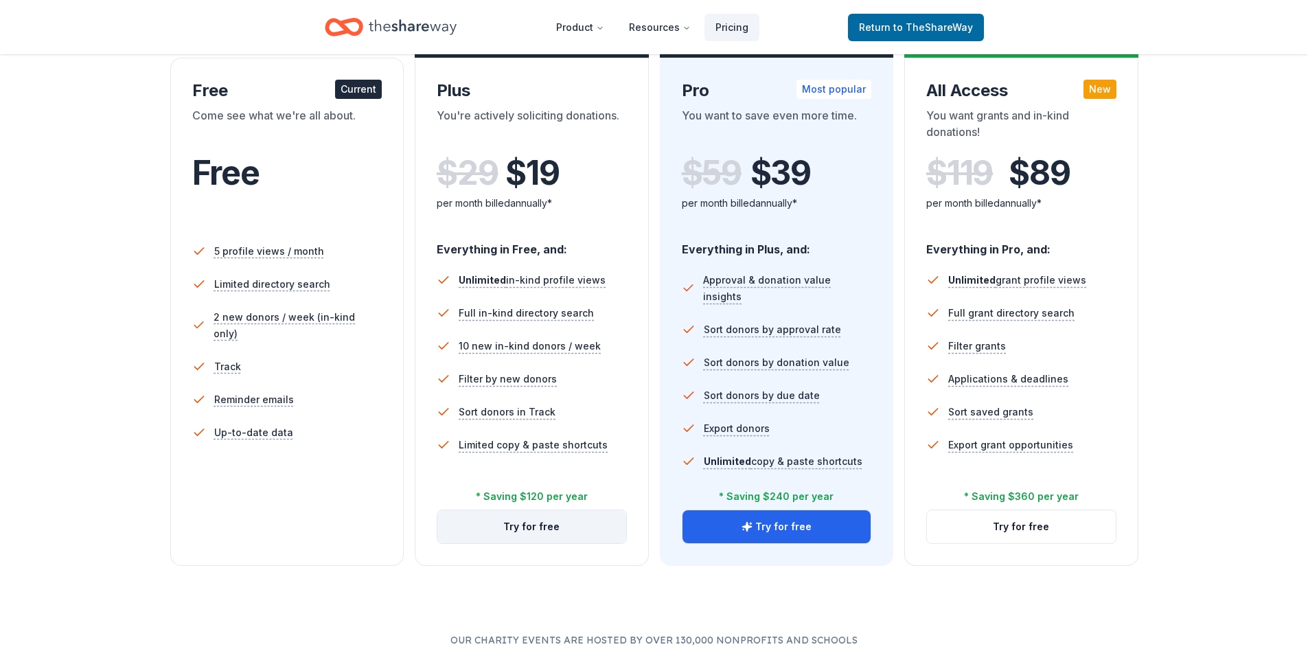
click at [540, 533] on button "Try for free" at bounding box center [531, 526] width 189 height 33
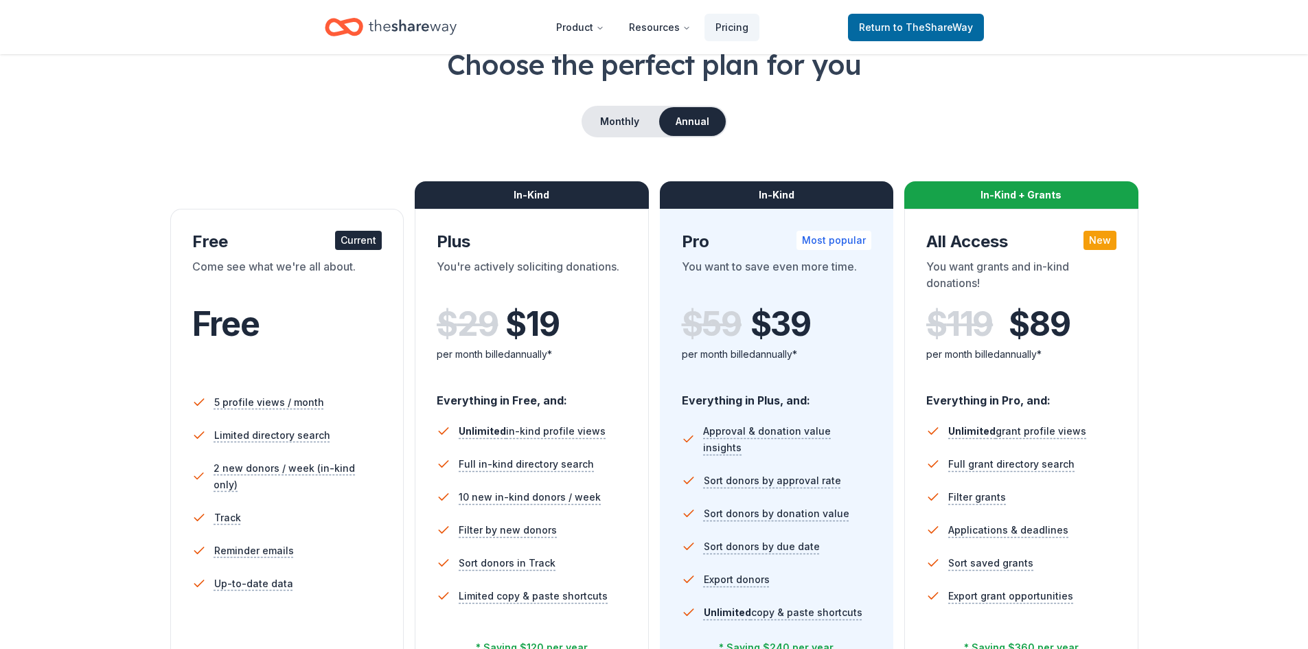
scroll to position [76, 0]
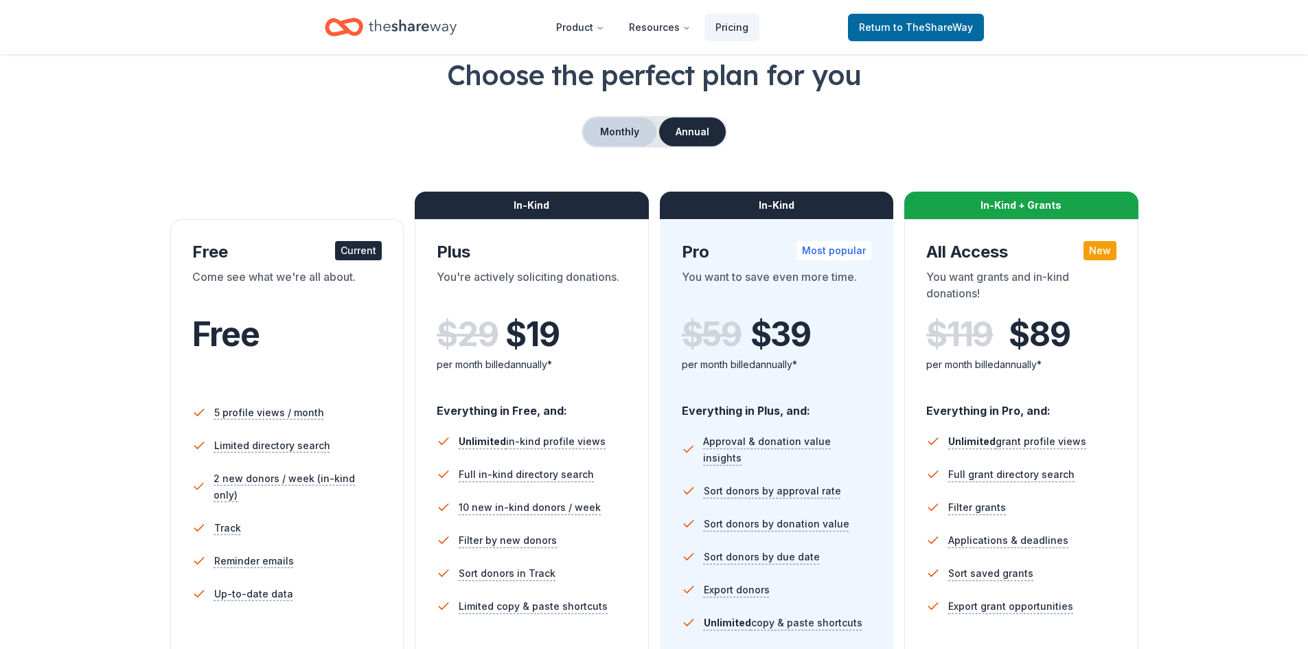
click at [595, 130] on button "Monthly" at bounding box center [619, 131] width 73 height 29
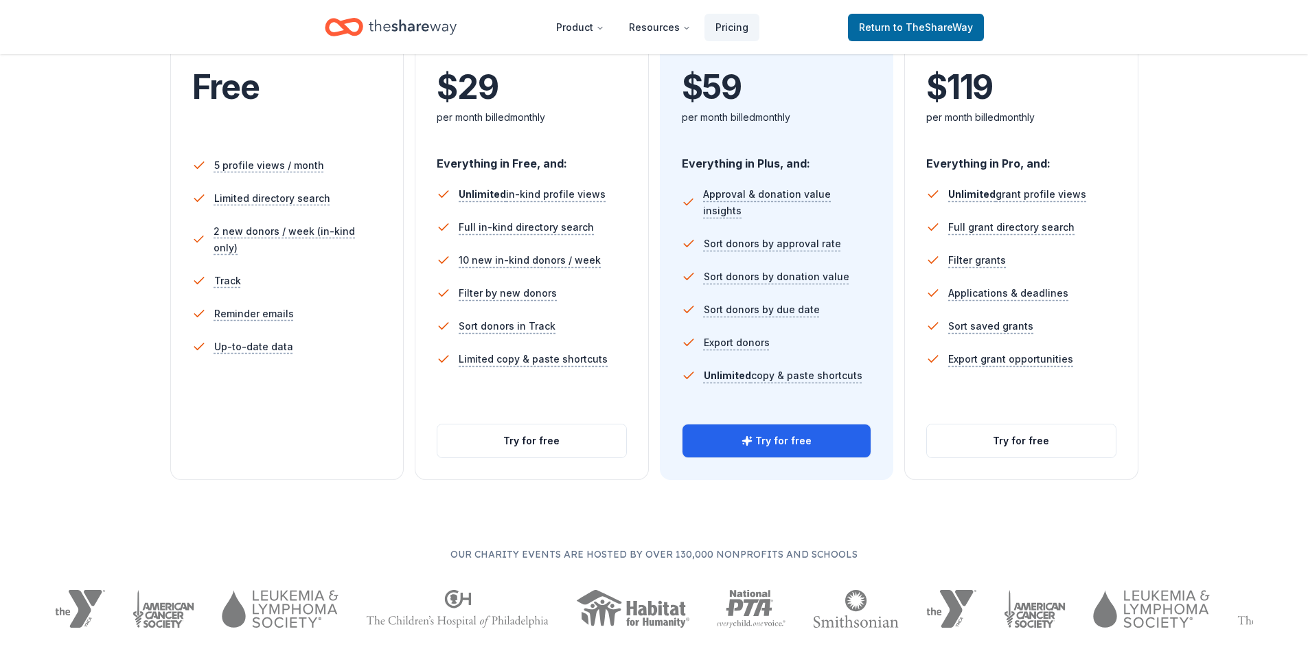
scroll to position [334, 0]
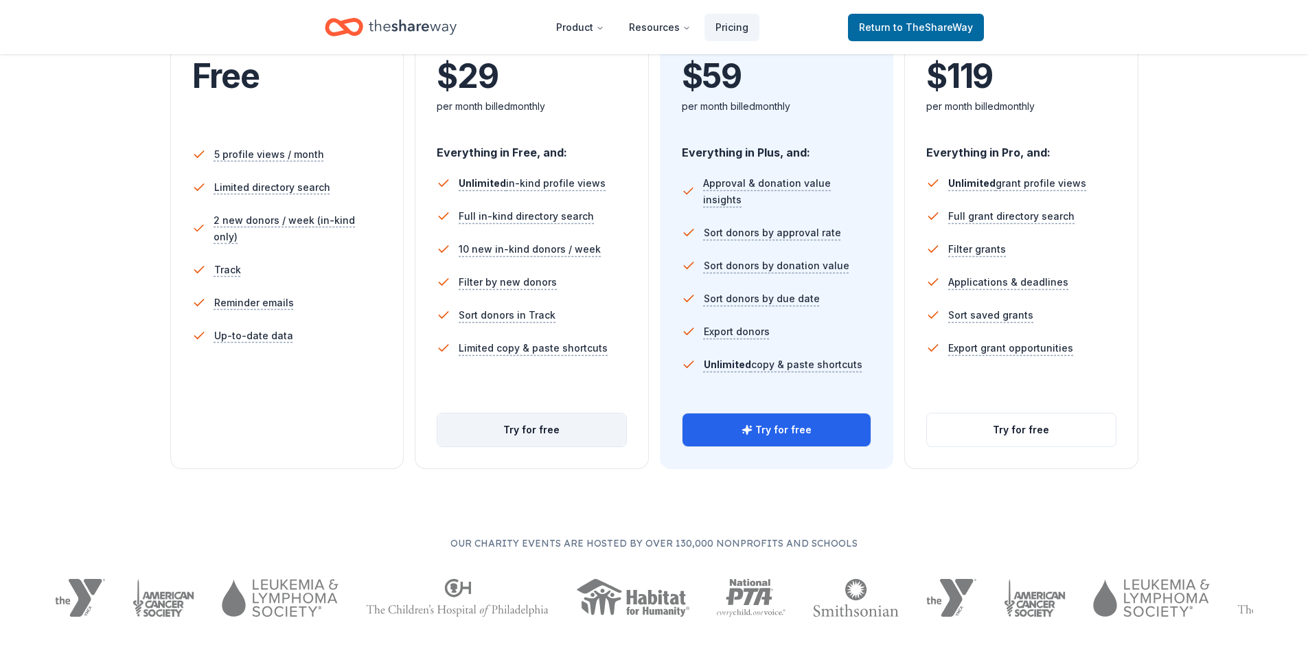
click at [537, 431] on button "Try for free" at bounding box center [531, 429] width 189 height 33
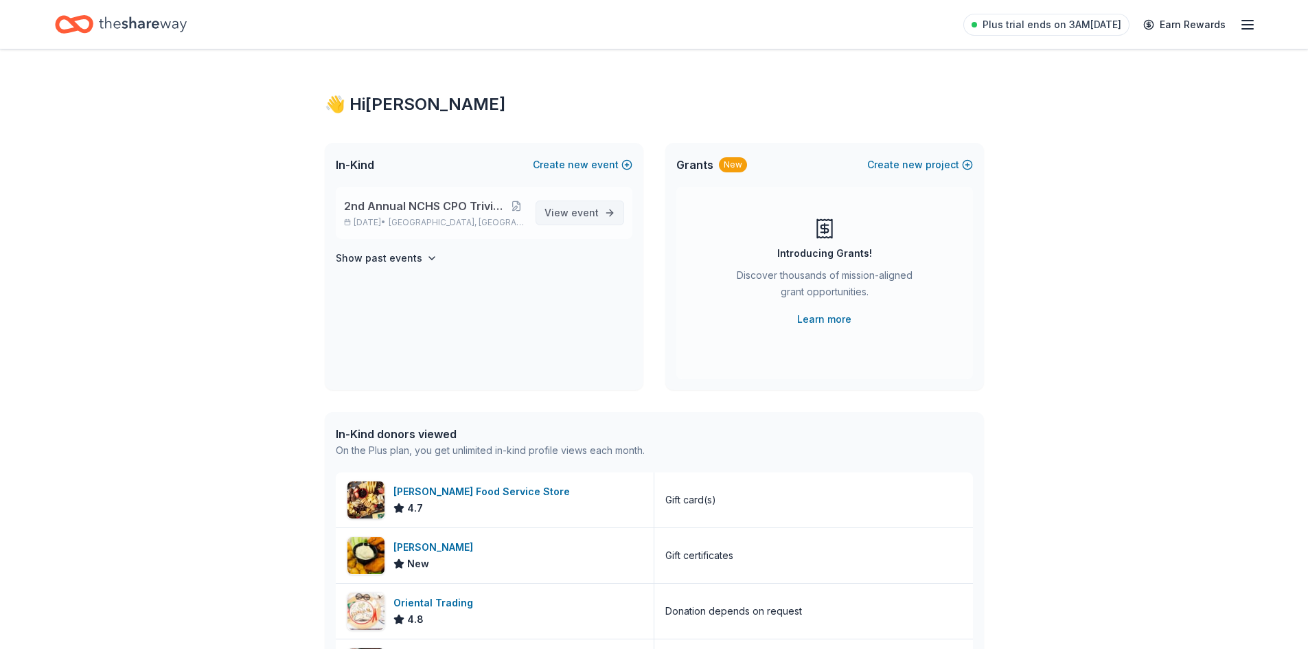
click at [585, 214] on span "event" at bounding box center [584, 213] width 27 height 12
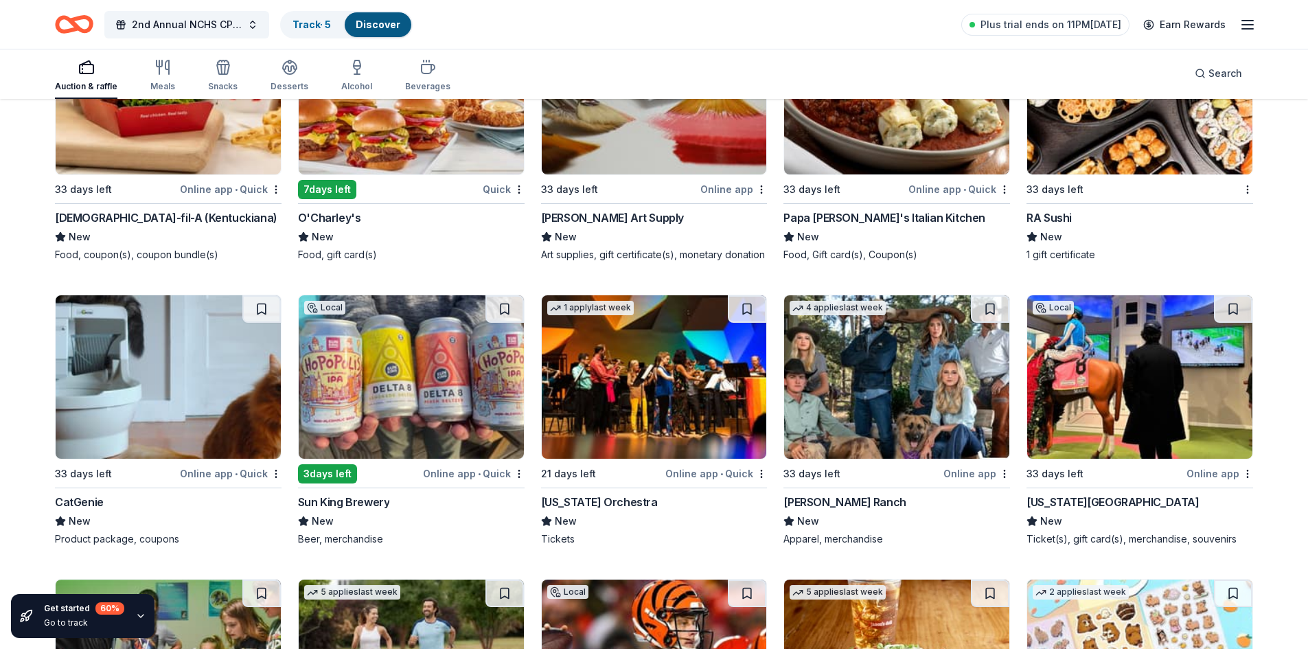
scroll to position [4697, 0]
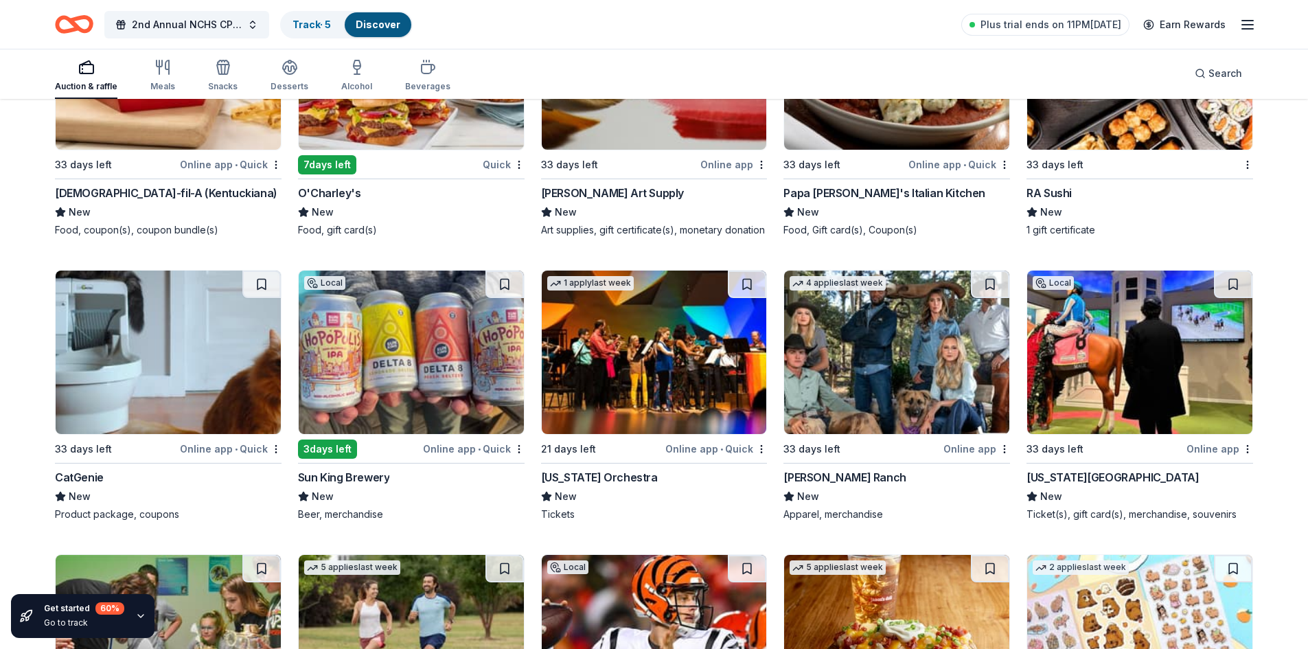
drag, startPoint x: 1308, startPoint y: 551, endPoint x: 1310, endPoint y: 563, distance: 12.0
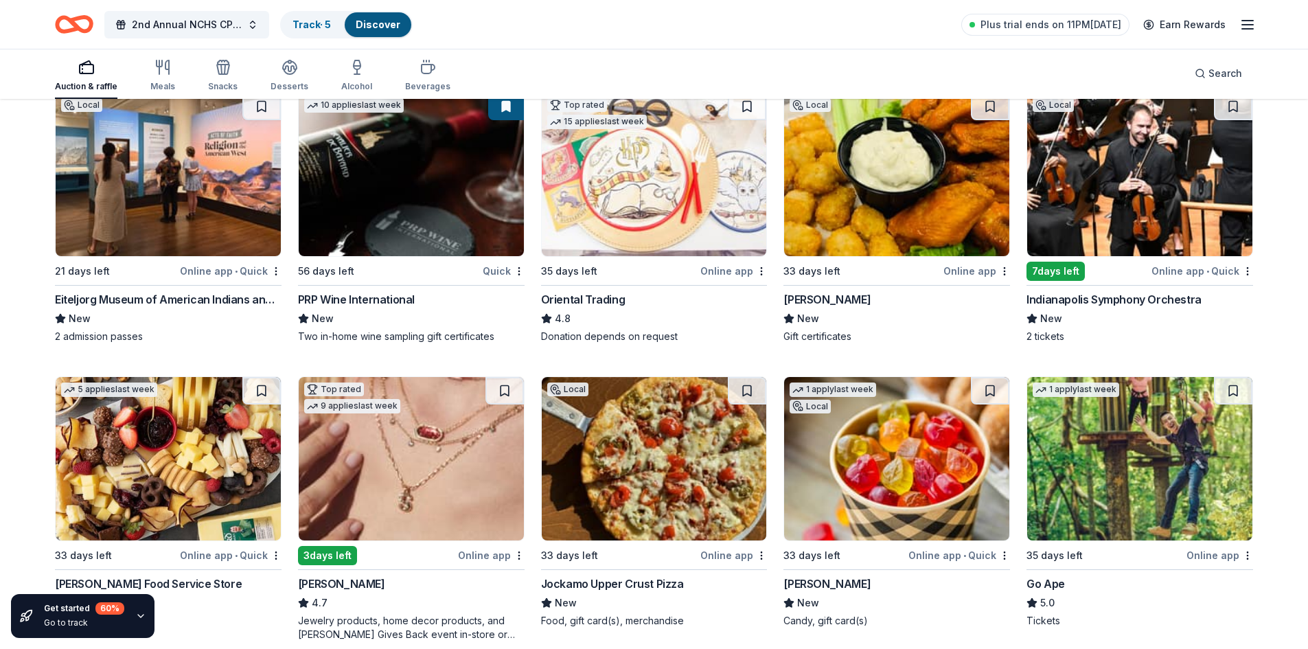
scroll to position [0, 0]
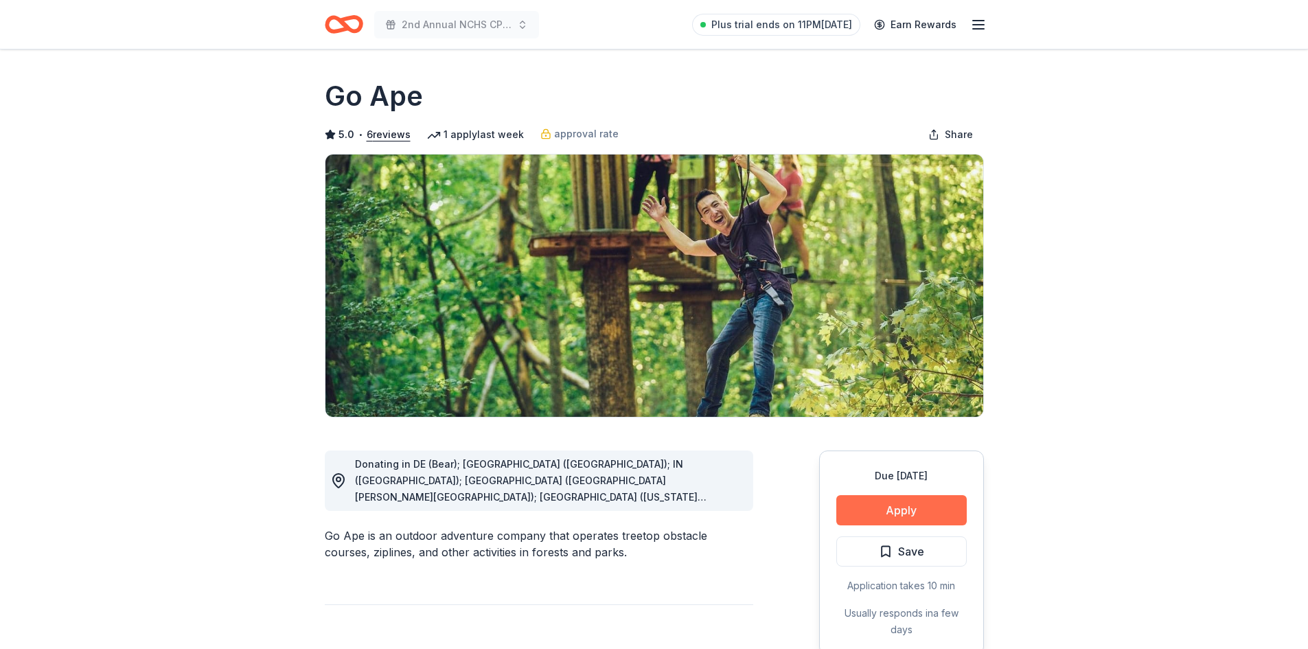
click at [915, 511] on button "Apply" at bounding box center [901, 510] width 130 height 30
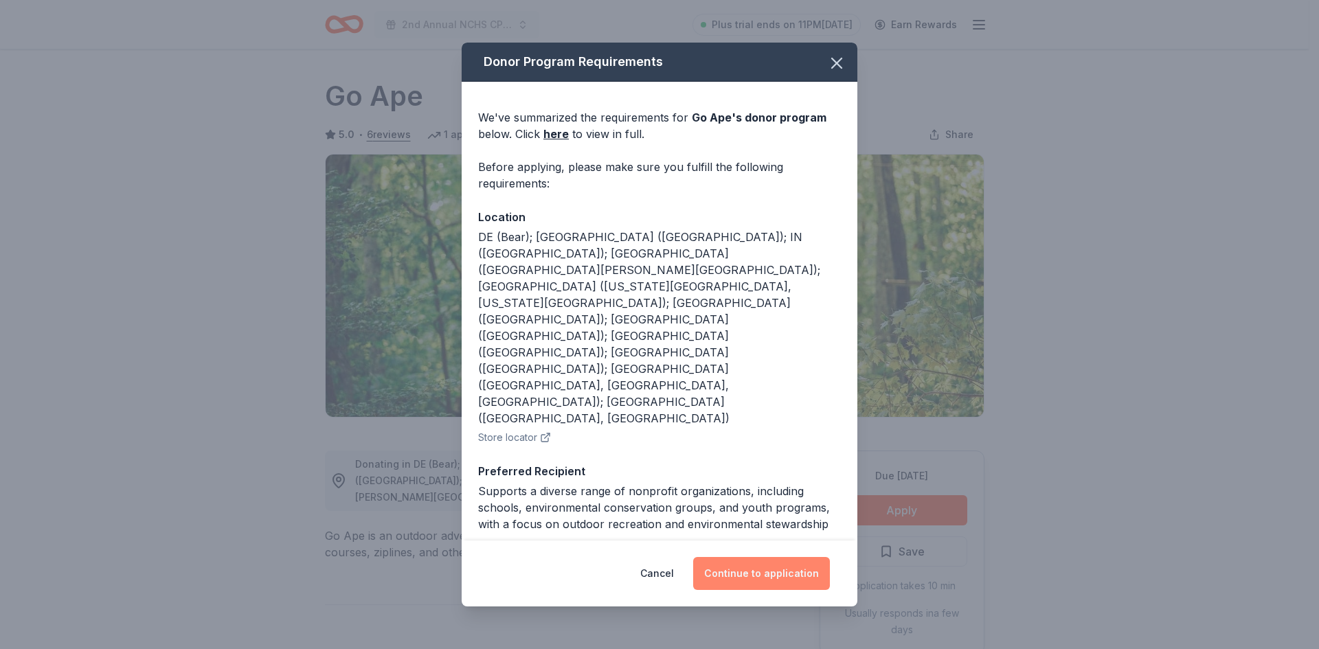
click at [774, 576] on button "Continue to application" at bounding box center [761, 573] width 137 height 33
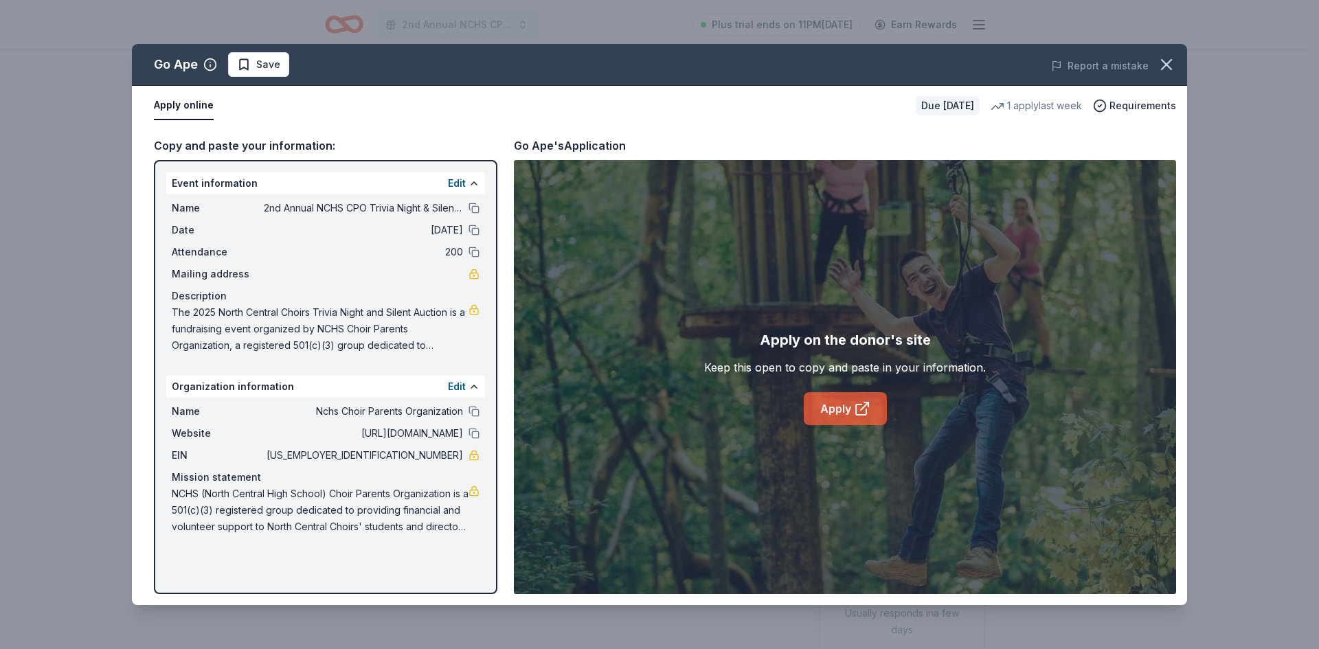
click at [861, 412] on icon at bounding box center [862, 408] width 16 height 16
click at [819, 403] on link "Apply" at bounding box center [845, 408] width 83 height 33
click at [1166, 72] on icon "button" at bounding box center [1166, 64] width 19 height 19
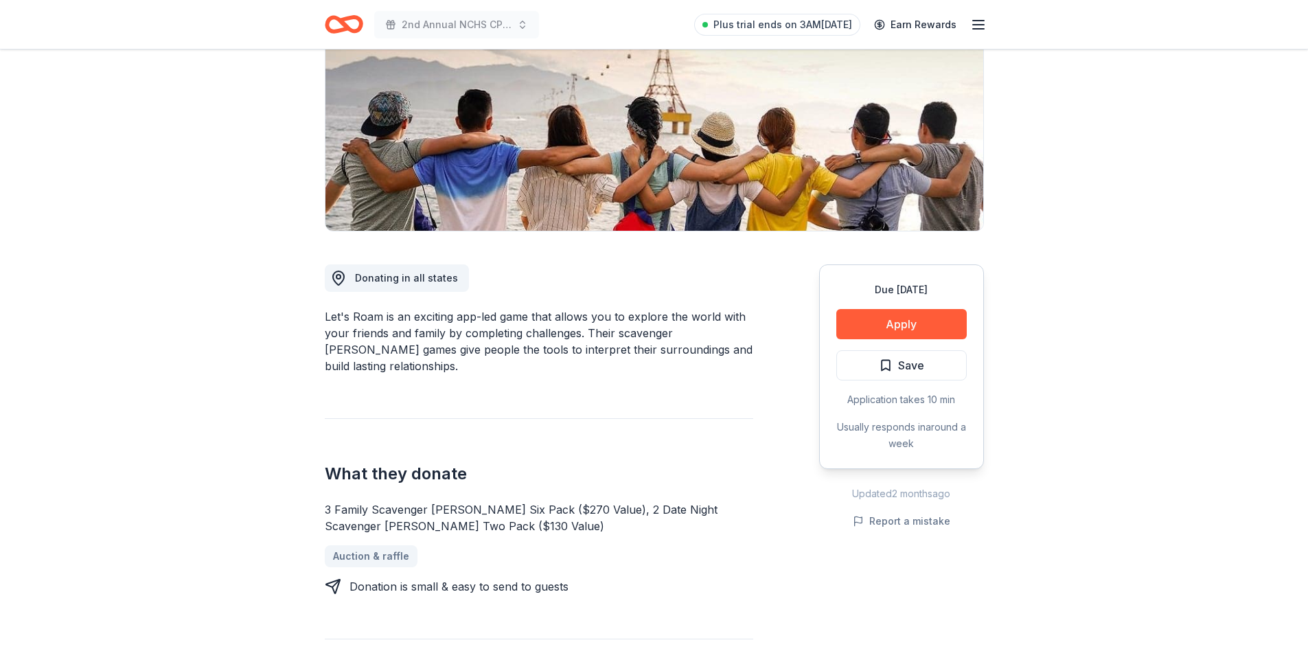
scroll to position [206, 0]
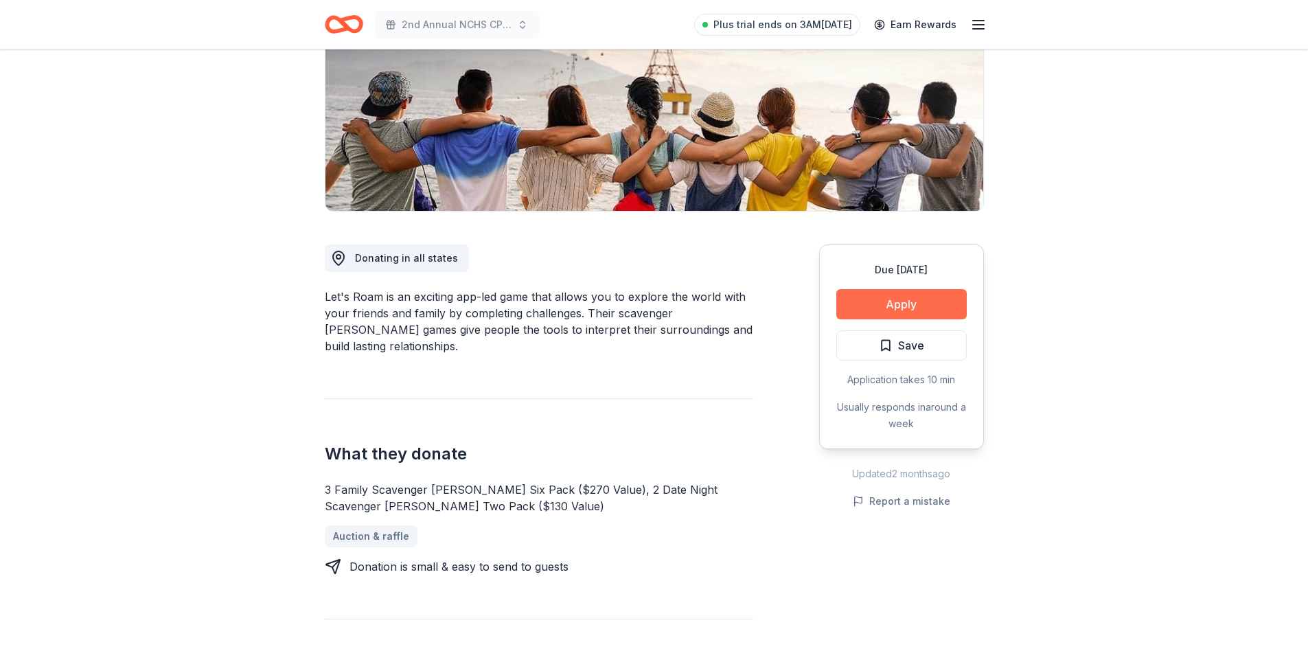
click at [901, 310] on button "Apply" at bounding box center [901, 304] width 130 height 30
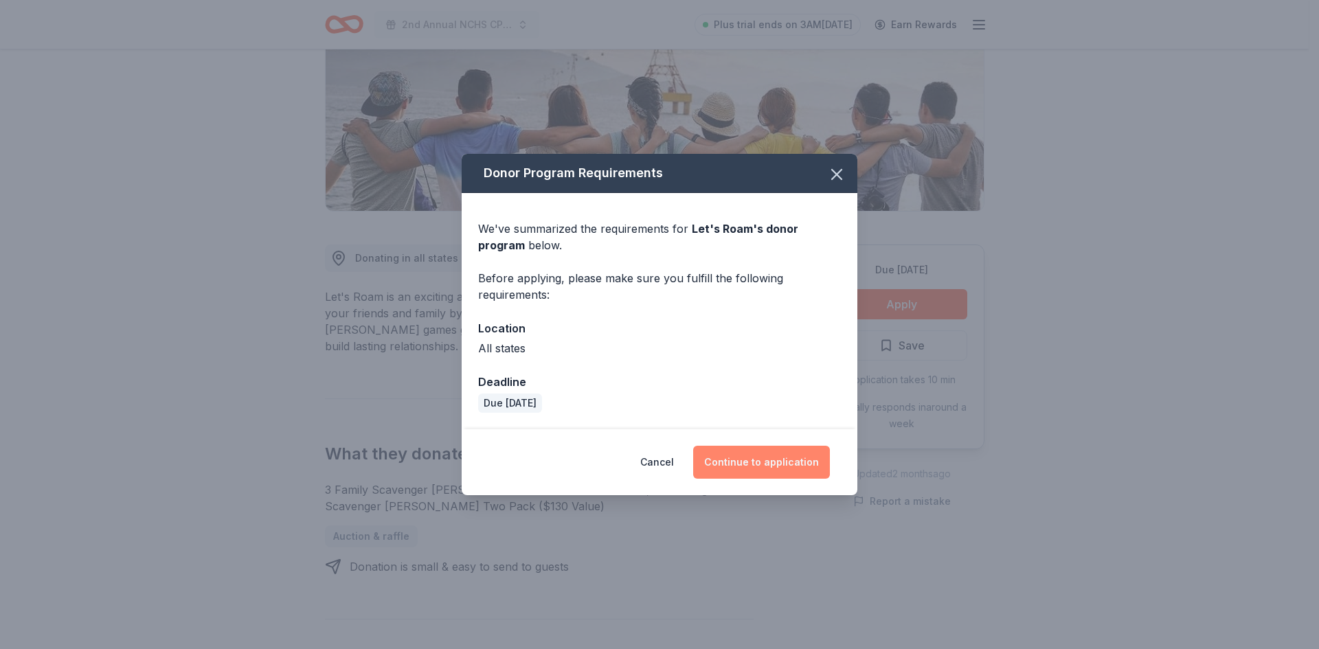
click at [788, 466] on button "Continue to application" at bounding box center [761, 462] width 137 height 33
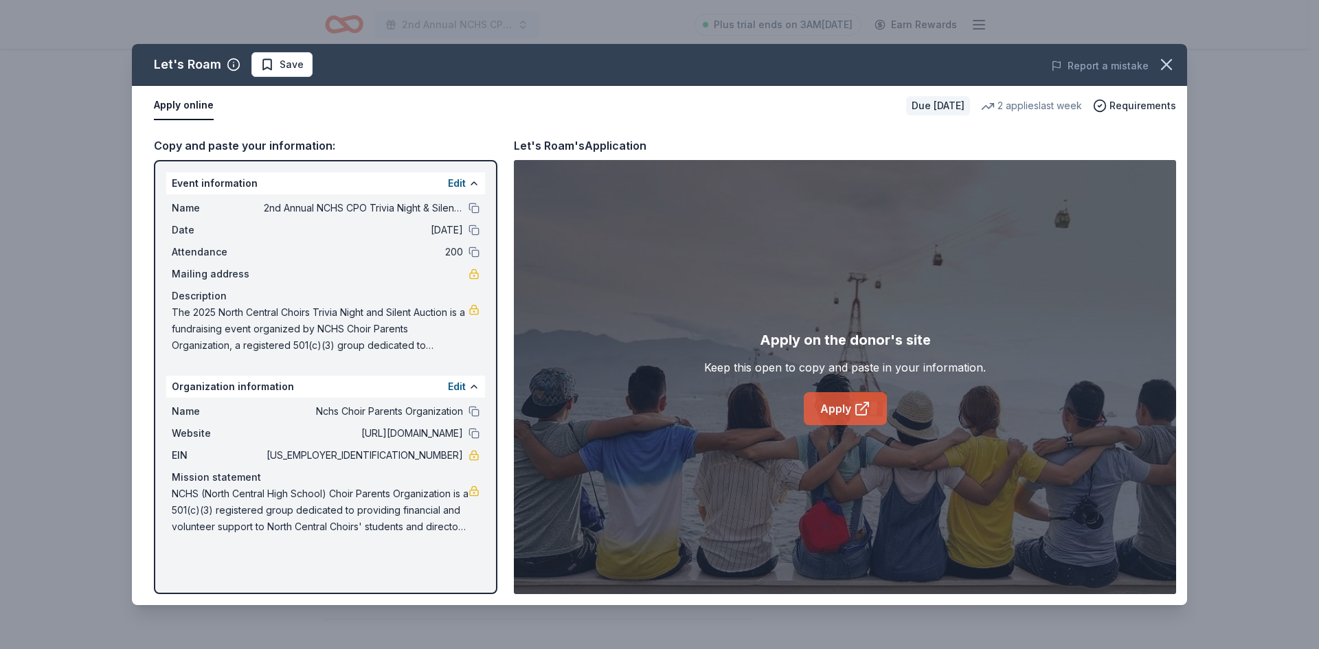
click at [856, 410] on icon at bounding box center [861, 410] width 10 height 10
click at [1159, 67] on icon "button" at bounding box center [1166, 64] width 19 height 19
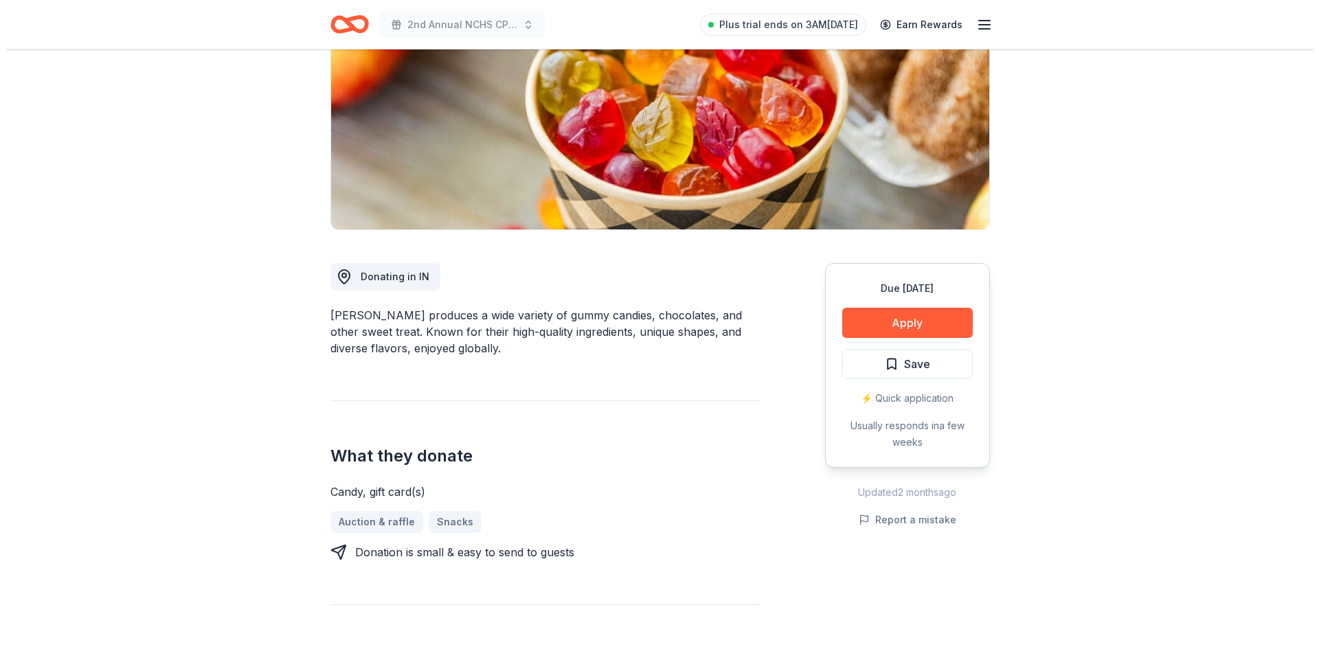
scroll to position [192, 0]
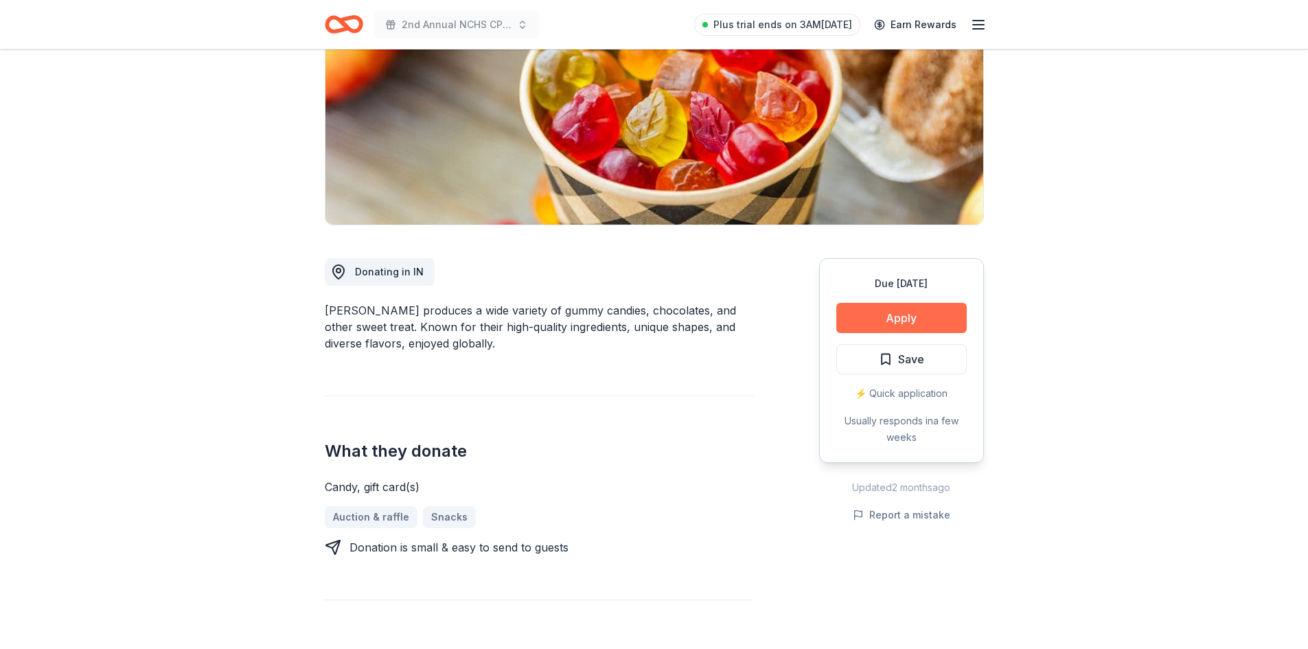
click at [919, 315] on button "Apply" at bounding box center [901, 318] width 130 height 30
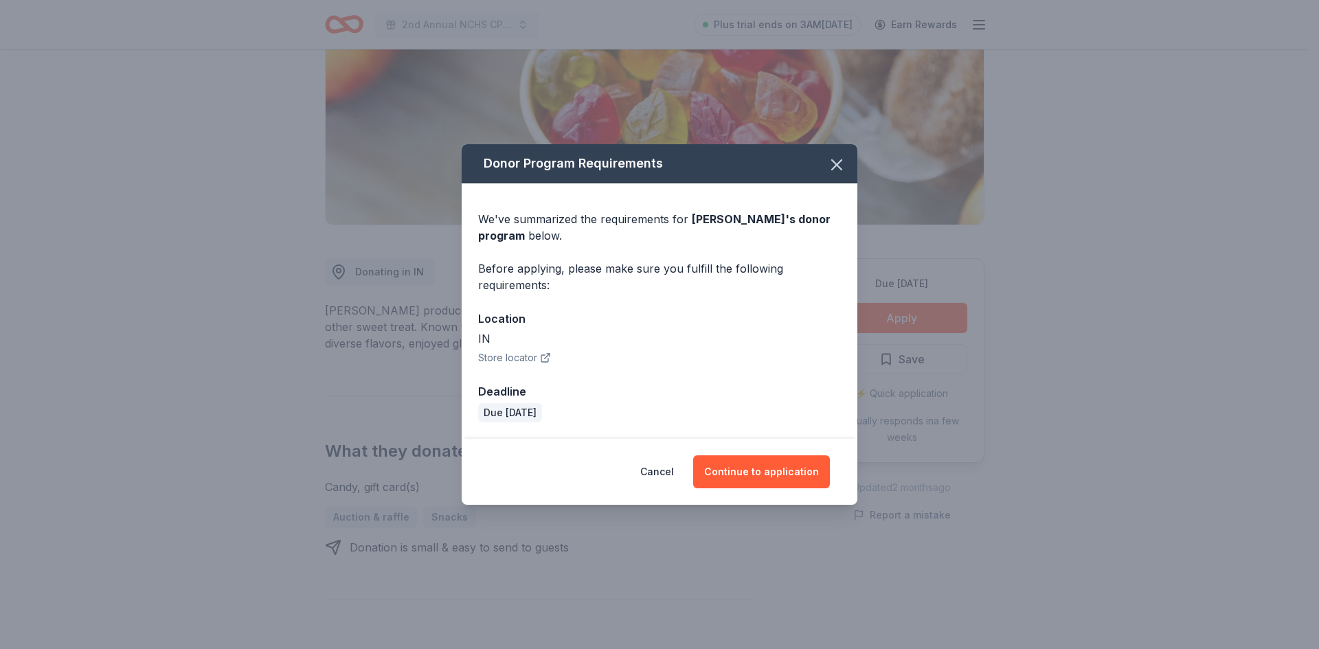
click at [507, 360] on button "Store locator" at bounding box center [514, 358] width 73 height 16
click at [760, 464] on button "Continue to application" at bounding box center [761, 471] width 137 height 33
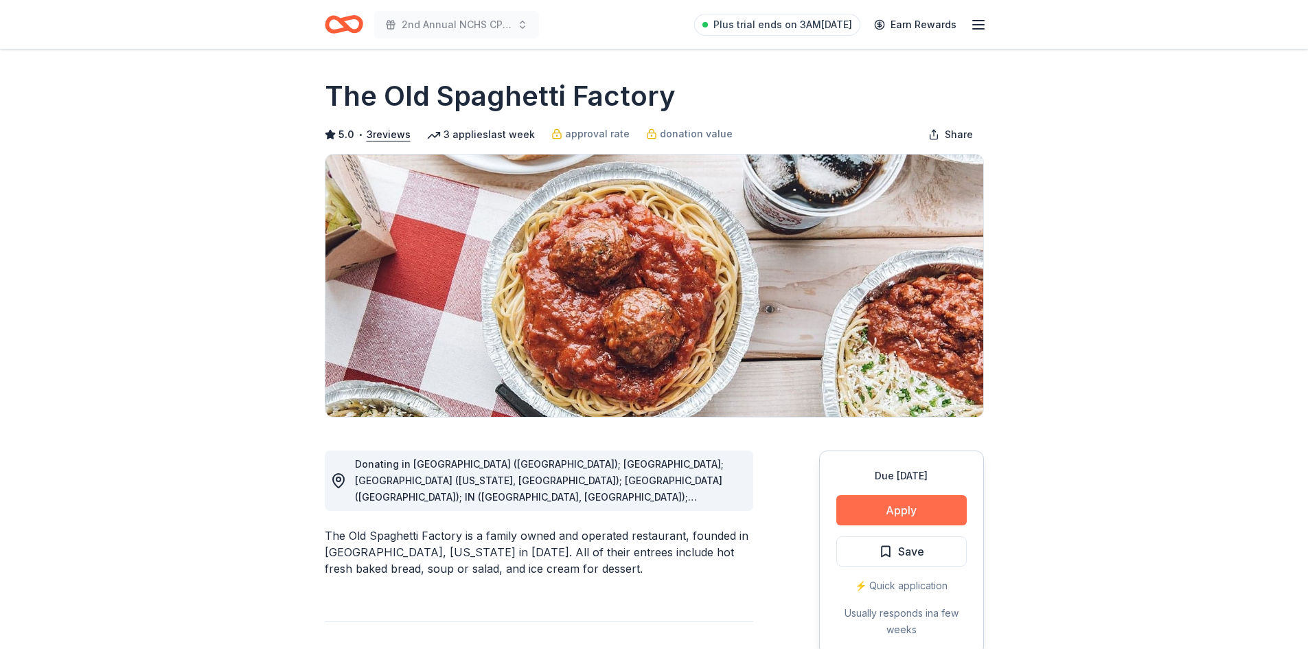
click at [865, 505] on button "Apply" at bounding box center [901, 510] width 130 height 30
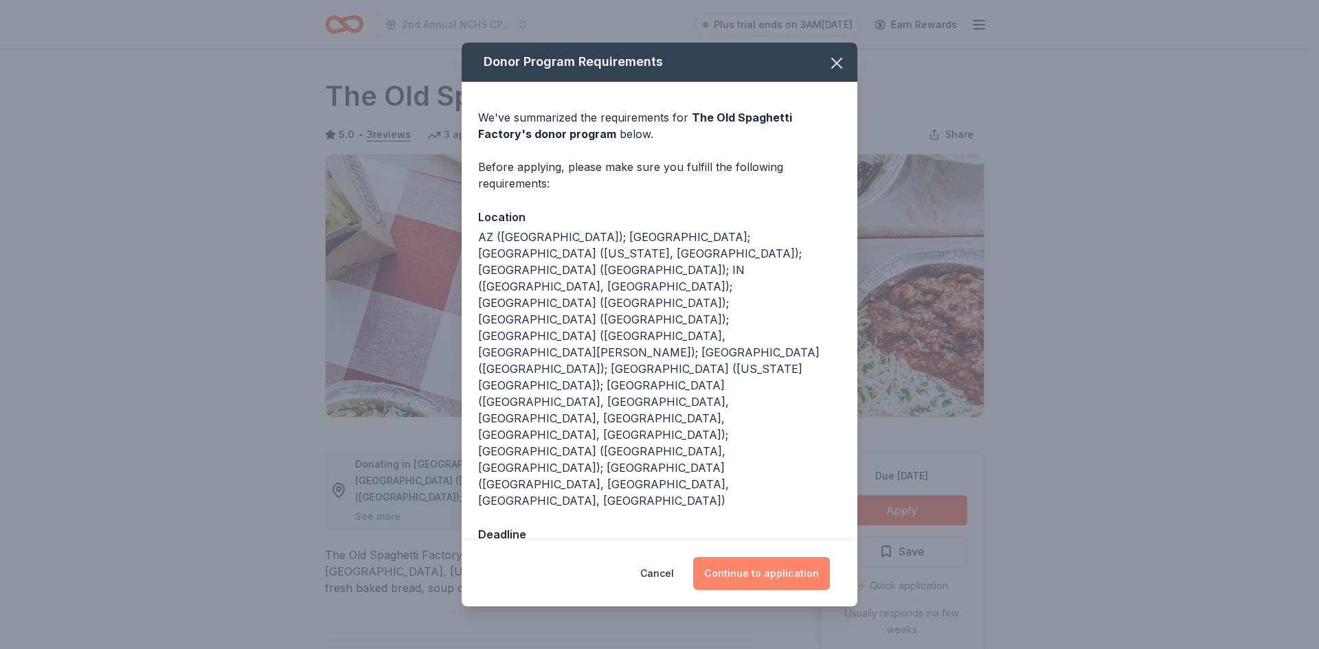
click at [760, 557] on button "Continue to application" at bounding box center [761, 573] width 137 height 33
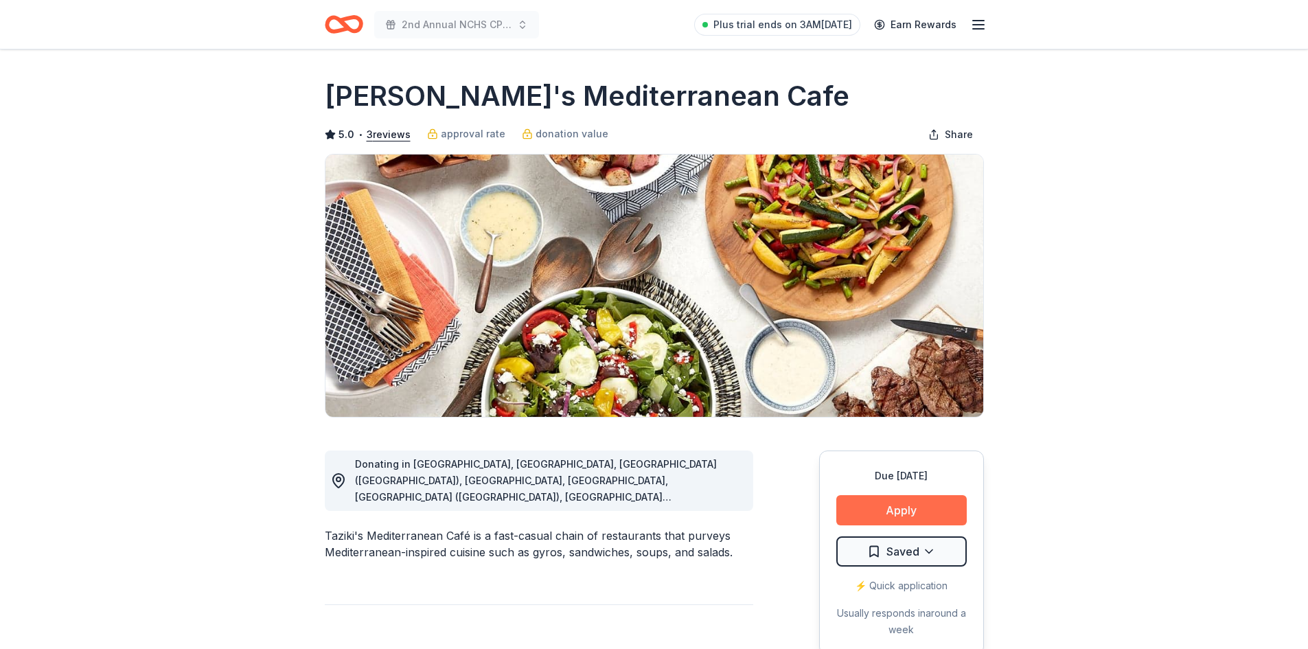
click at [909, 514] on button "Apply" at bounding box center [901, 510] width 130 height 30
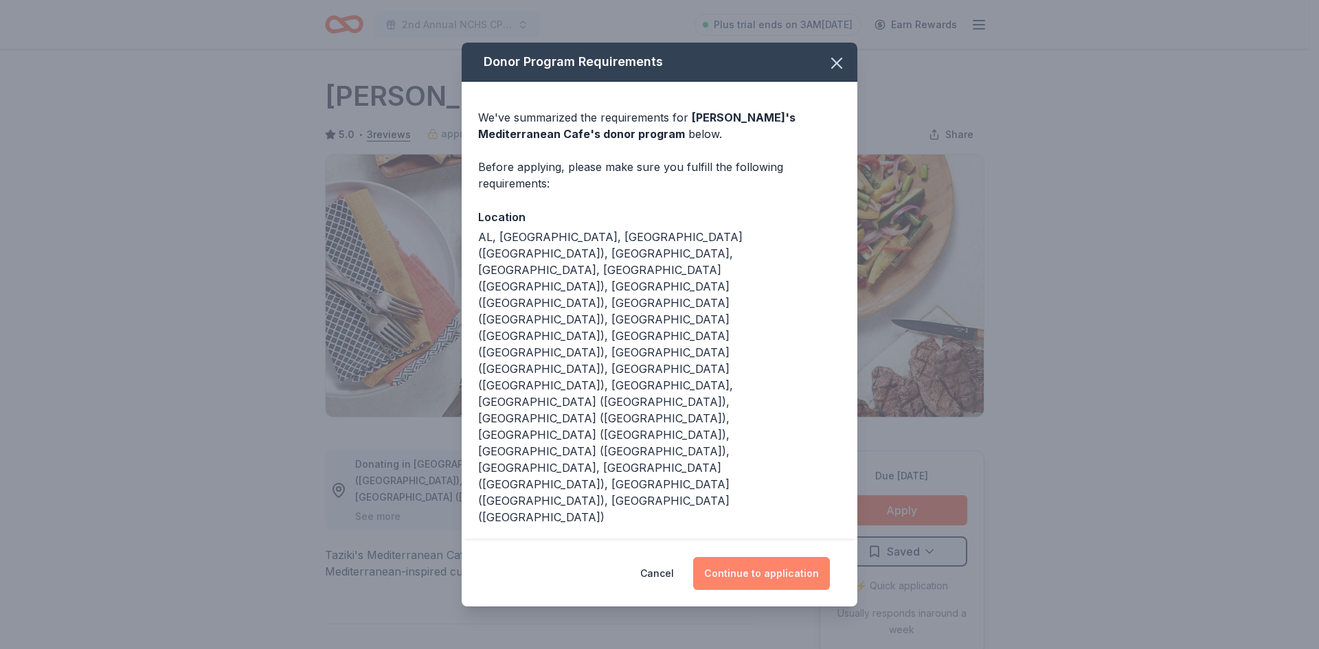
click at [770, 557] on button "Continue to application" at bounding box center [761, 573] width 137 height 33
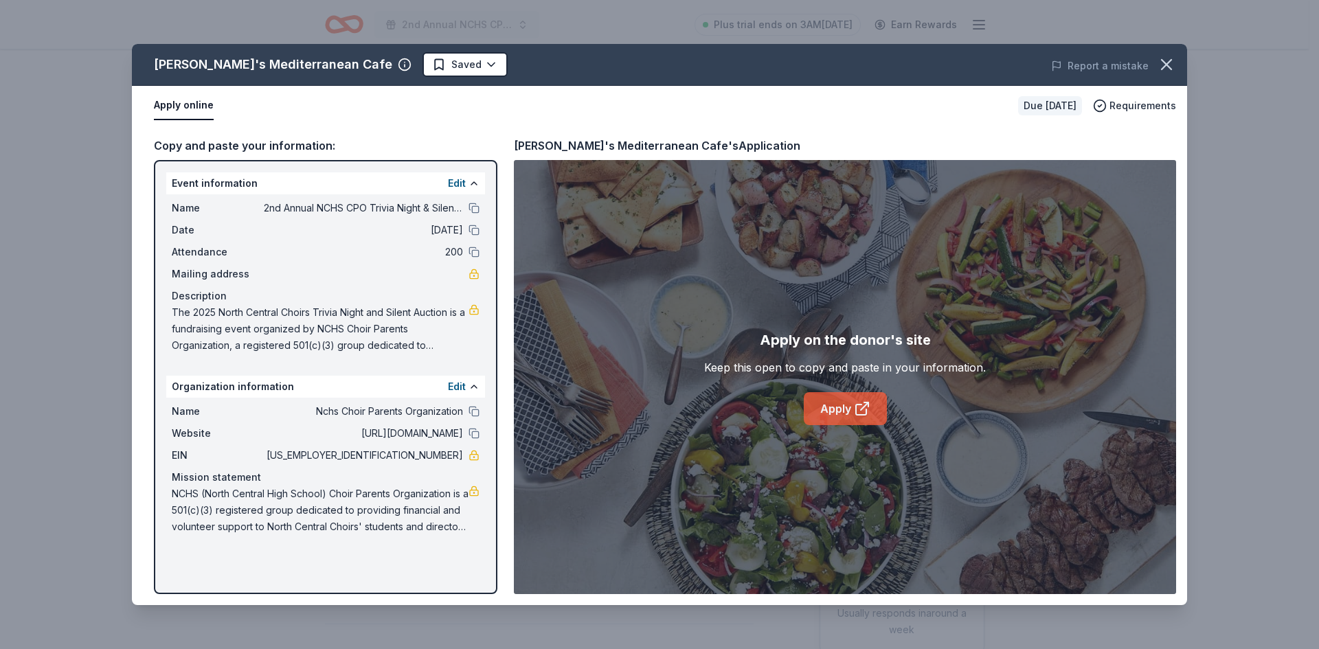
click at [841, 407] on link "Apply" at bounding box center [845, 408] width 83 height 33
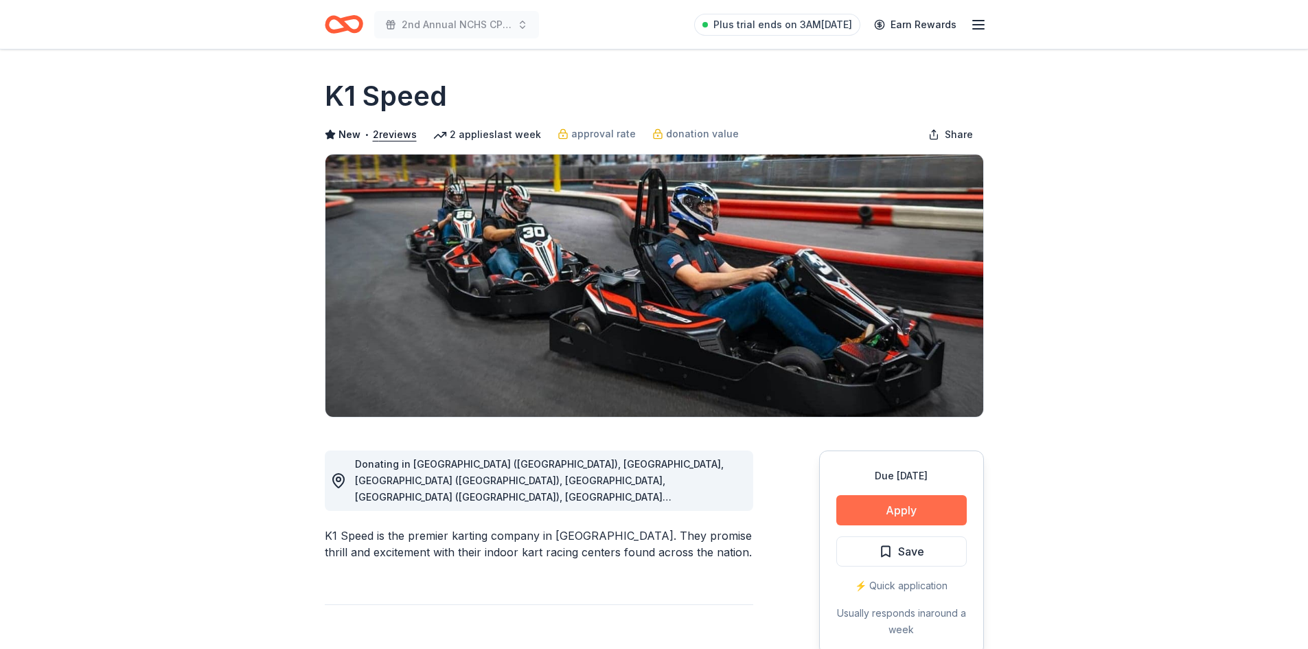
click at [889, 509] on button "Apply" at bounding box center [901, 510] width 130 height 30
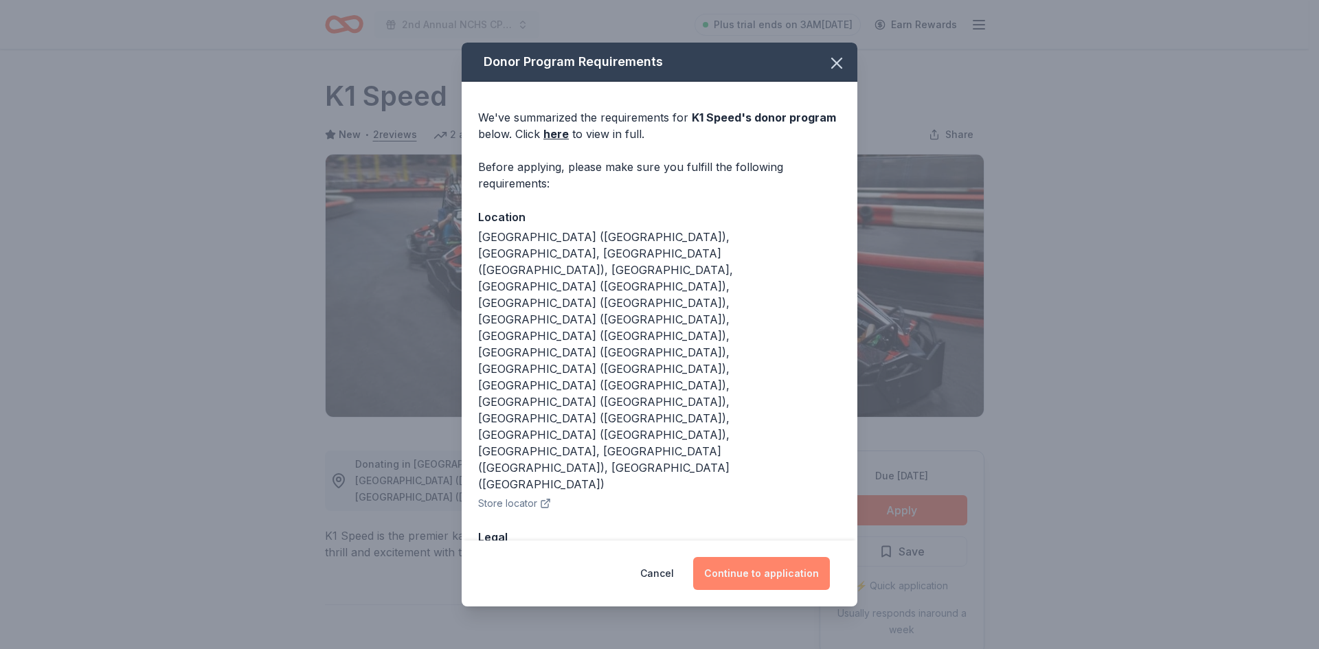
click at [789, 557] on button "Continue to application" at bounding box center [761, 573] width 137 height 33
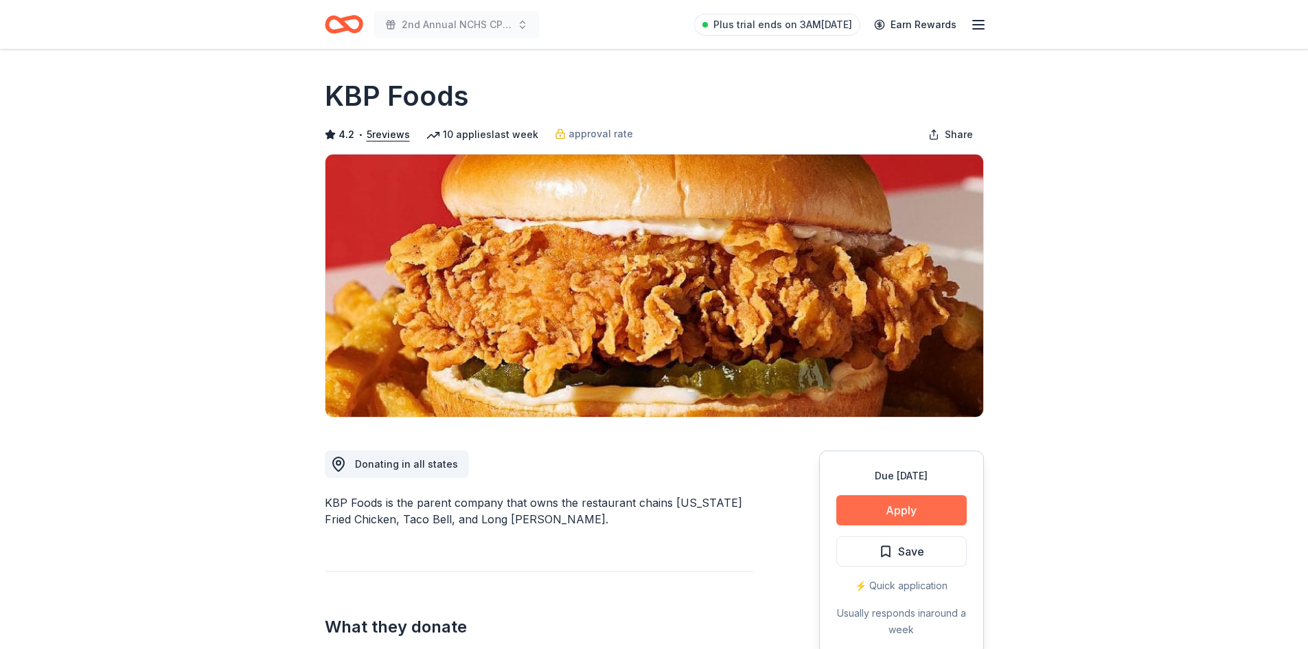
click at [900, 504] on button "Apply" at bounding box center [901, 510] width 130 height 30
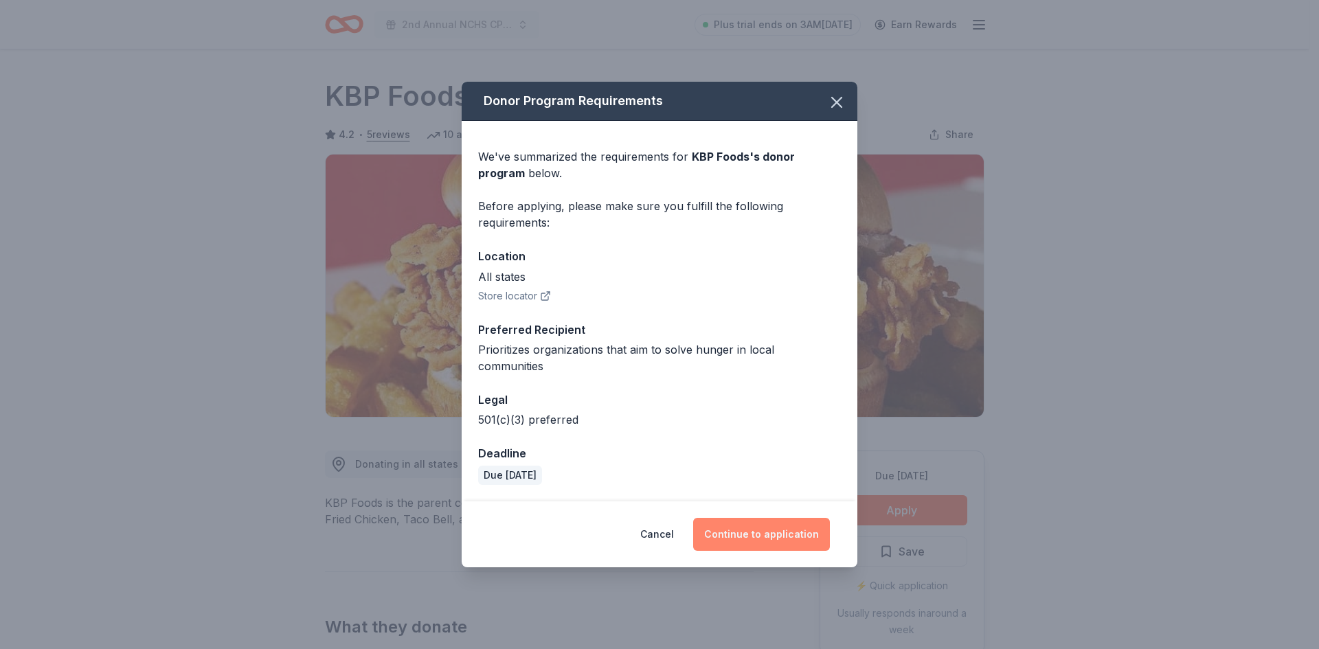
click at [782, 523] on button "Continue to application" at bounding box center [761, 534] width 137 height 33
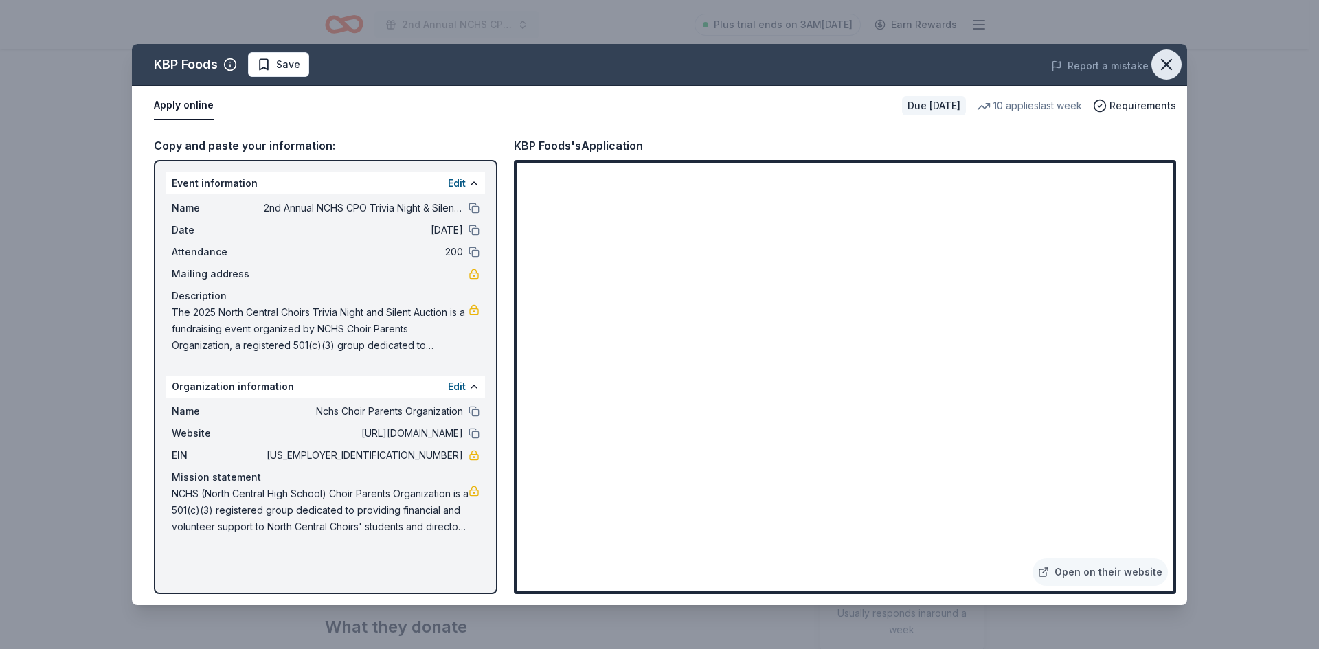
click at [1161, 63] on icon "button" at bounding box center [1166, 64] width 19 height 19
